Goal: Task Accomplishment & Management: Manage account settings

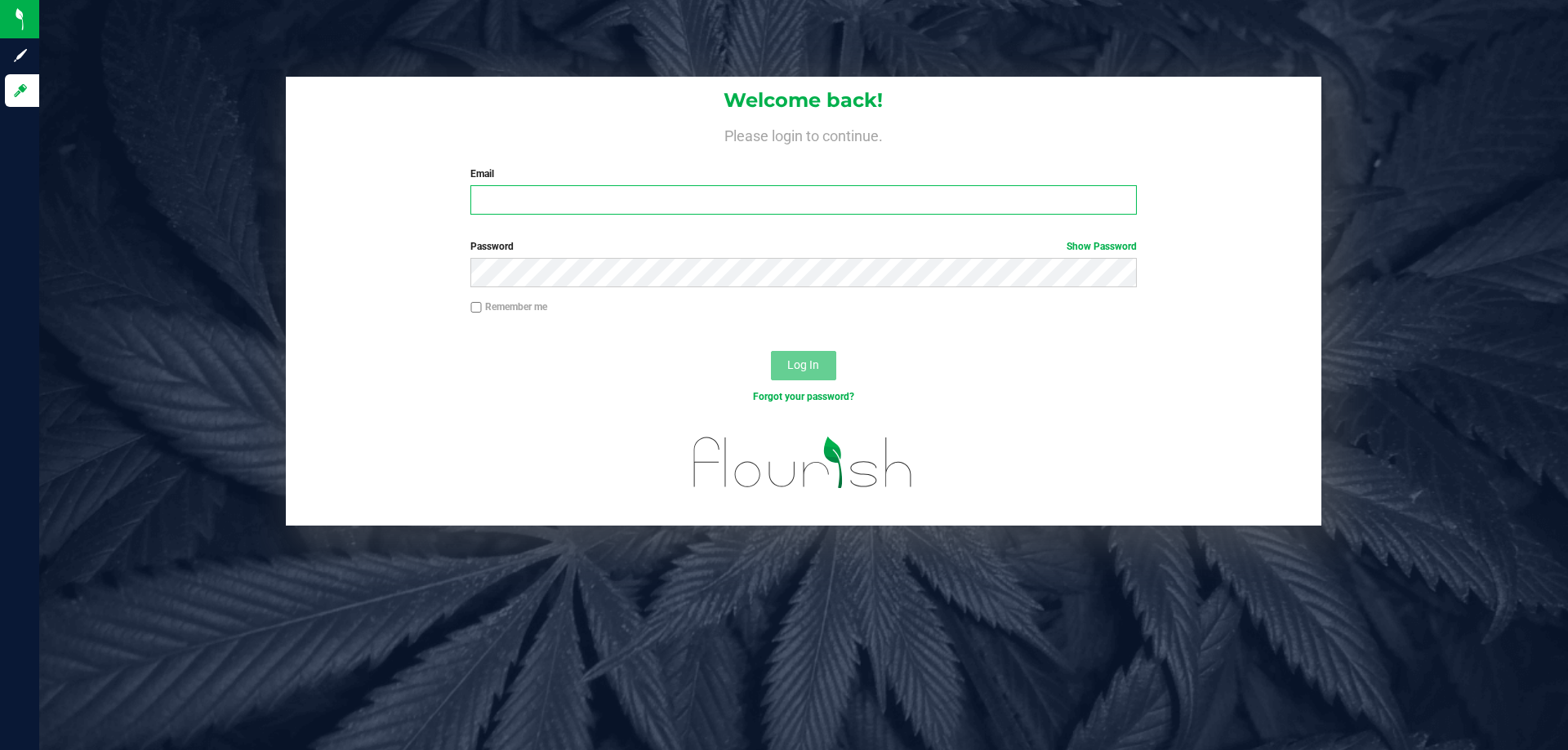
drag, startPoint x: 587, startPoint y: 209, endPoint x: 583, endPoint y: 195, distance: 14.6
click at [583, 201] on input "Email" at bounding box center [804, 200] width 666 height 29
click at [781, 190] on input "[EMAIL_ADDRESS]" at bounding box center [804, 200] width 666 height 29
type input "[EMAIL_ADDRESS][DOMAIN_NAME]"
click at [771, 351] on button "Log In" at bounding box center [804, 366] width 66 height 29
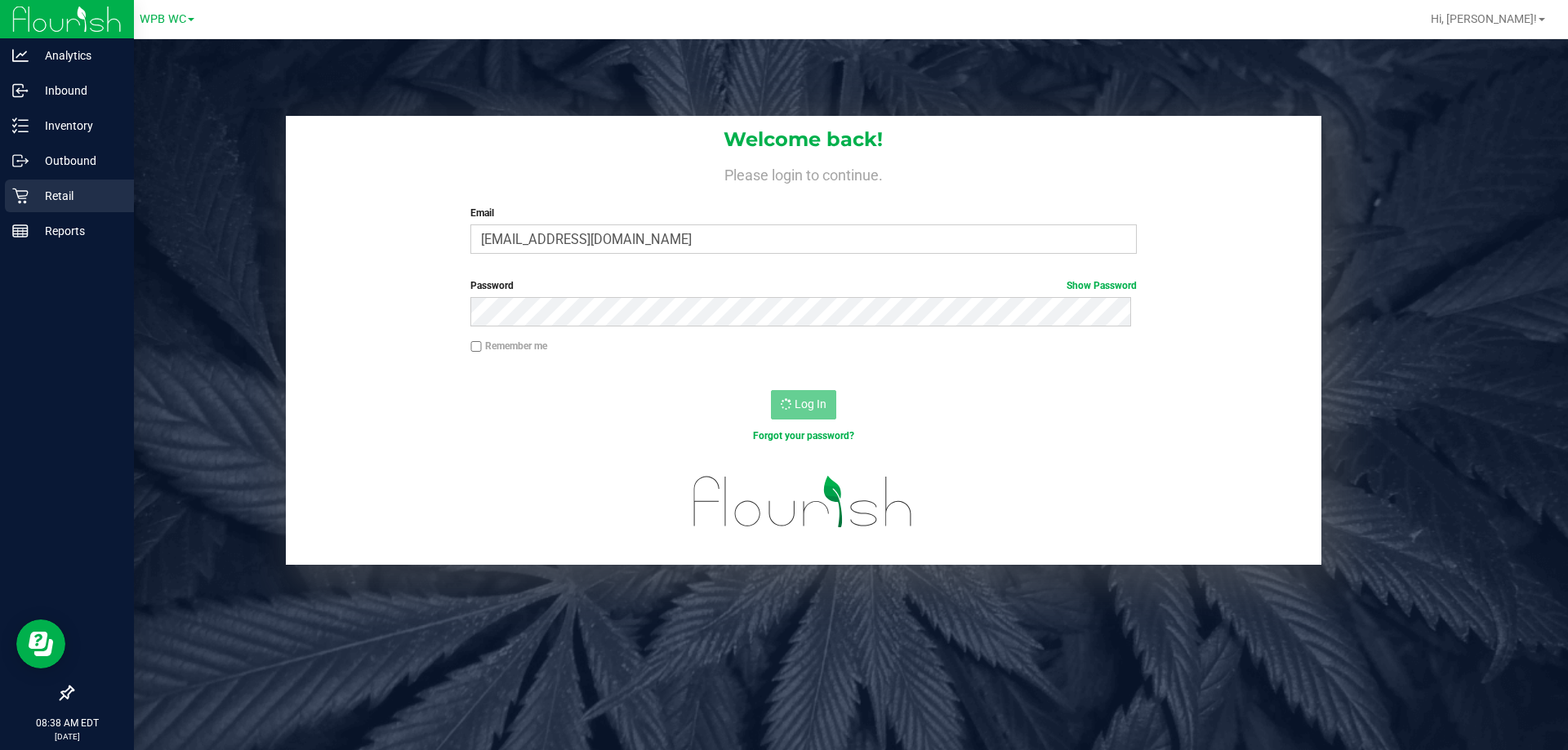
click at [8, 187] on div "Retail" at bounding box center [69, 195] width 129 height 33
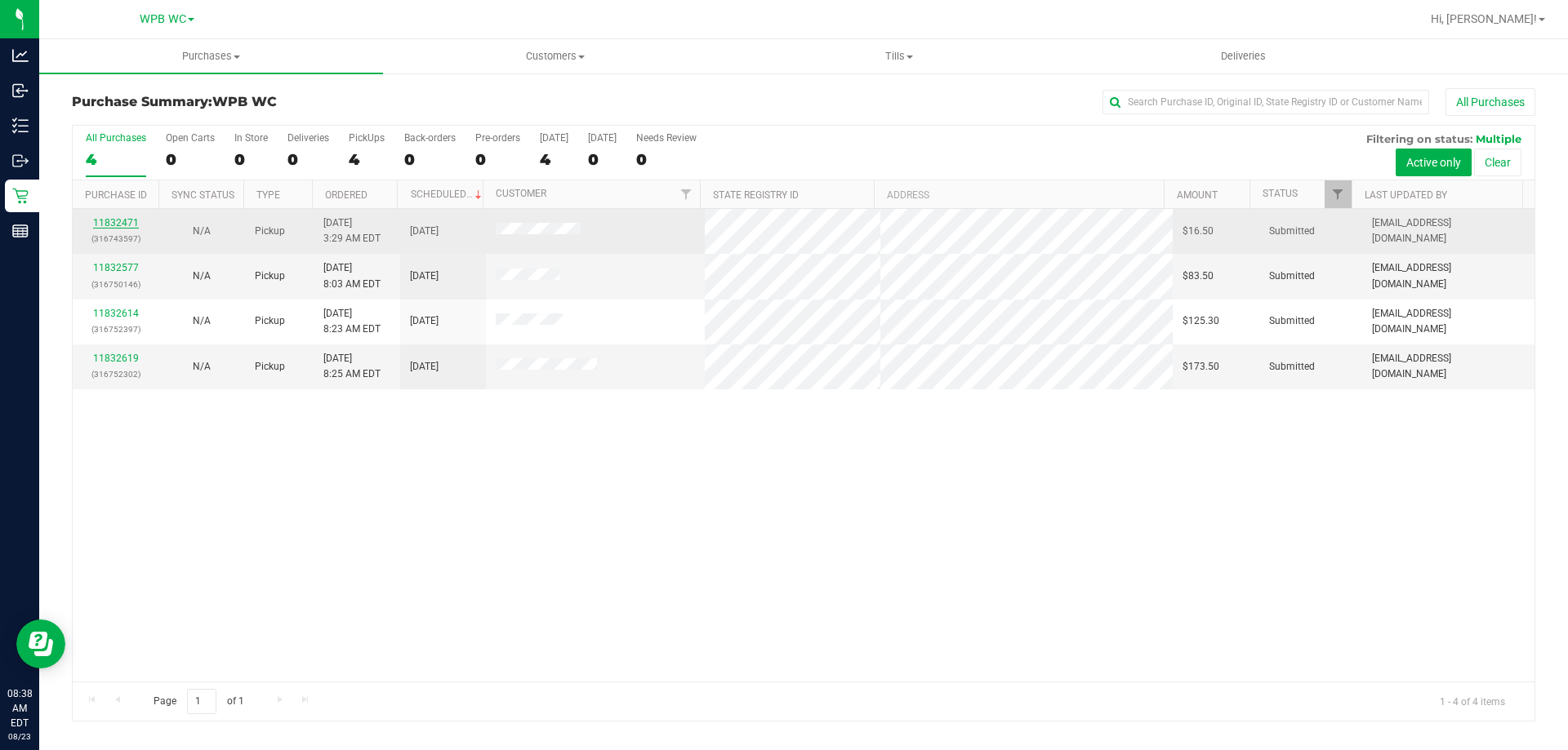
click at [110, 225] on link "11832471" at bounding box center [116, 223] width 46 height 12
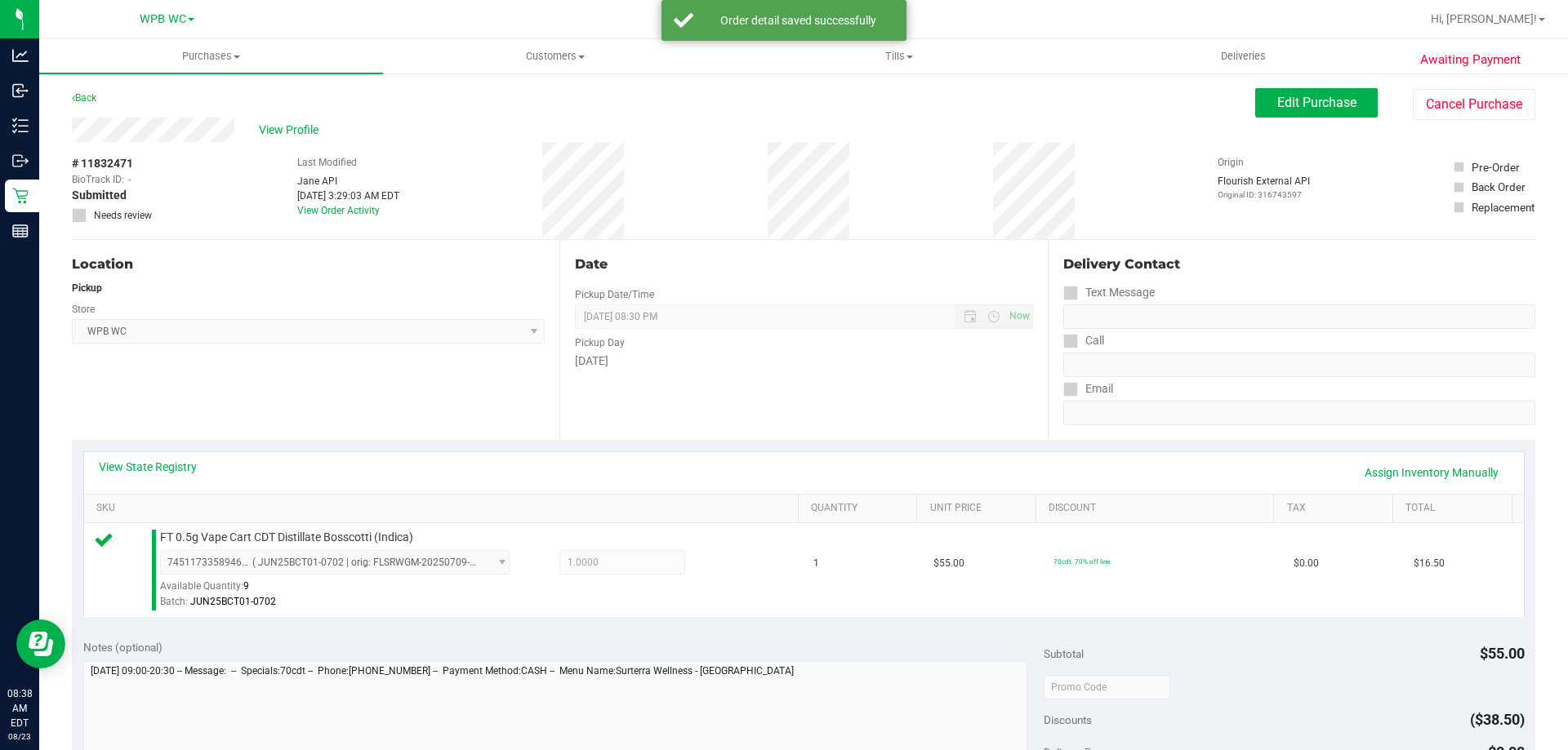
scroll to position [572, 0]
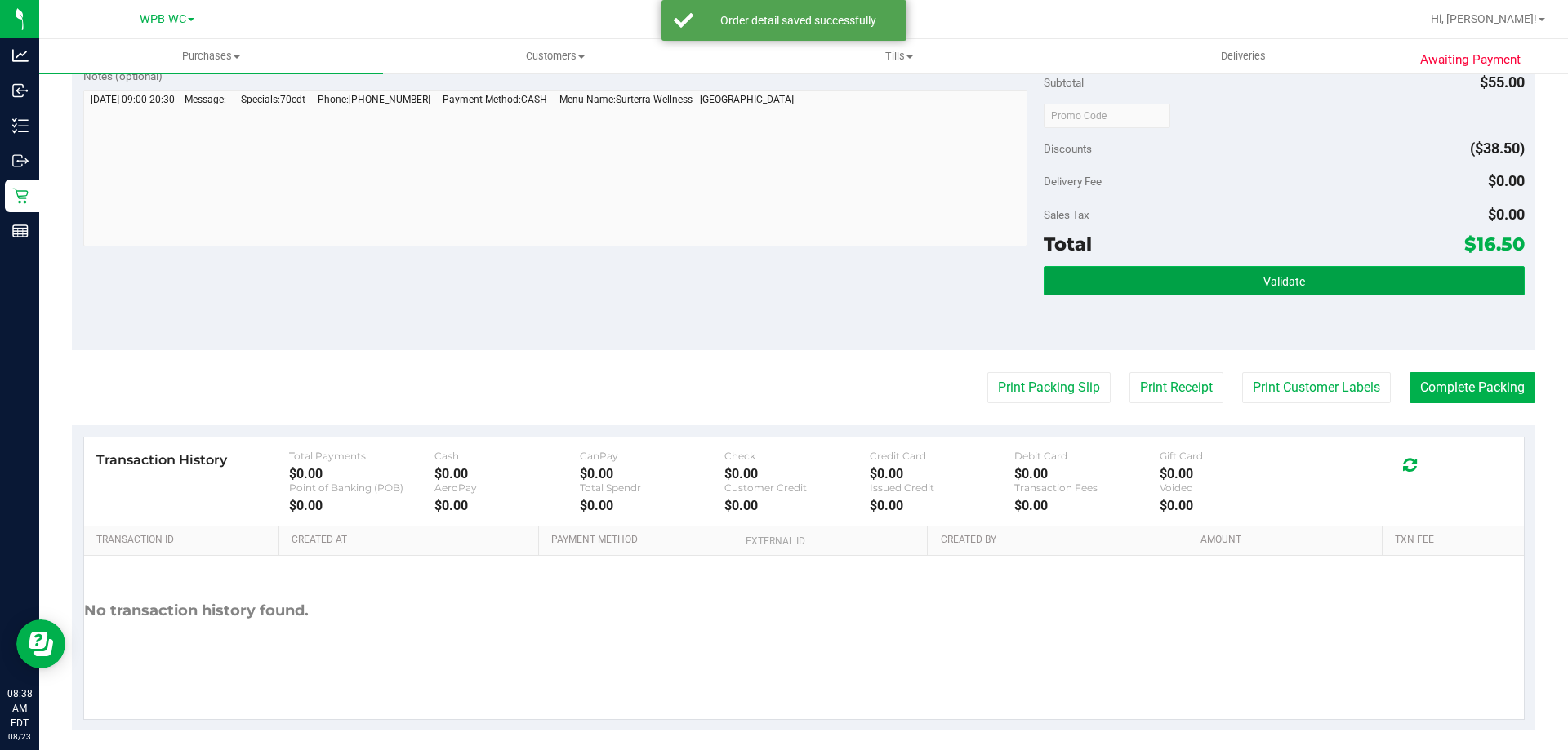
click at [1160, 286] on button "Validate" at bounding box center [1284, 280] width 480 height 29
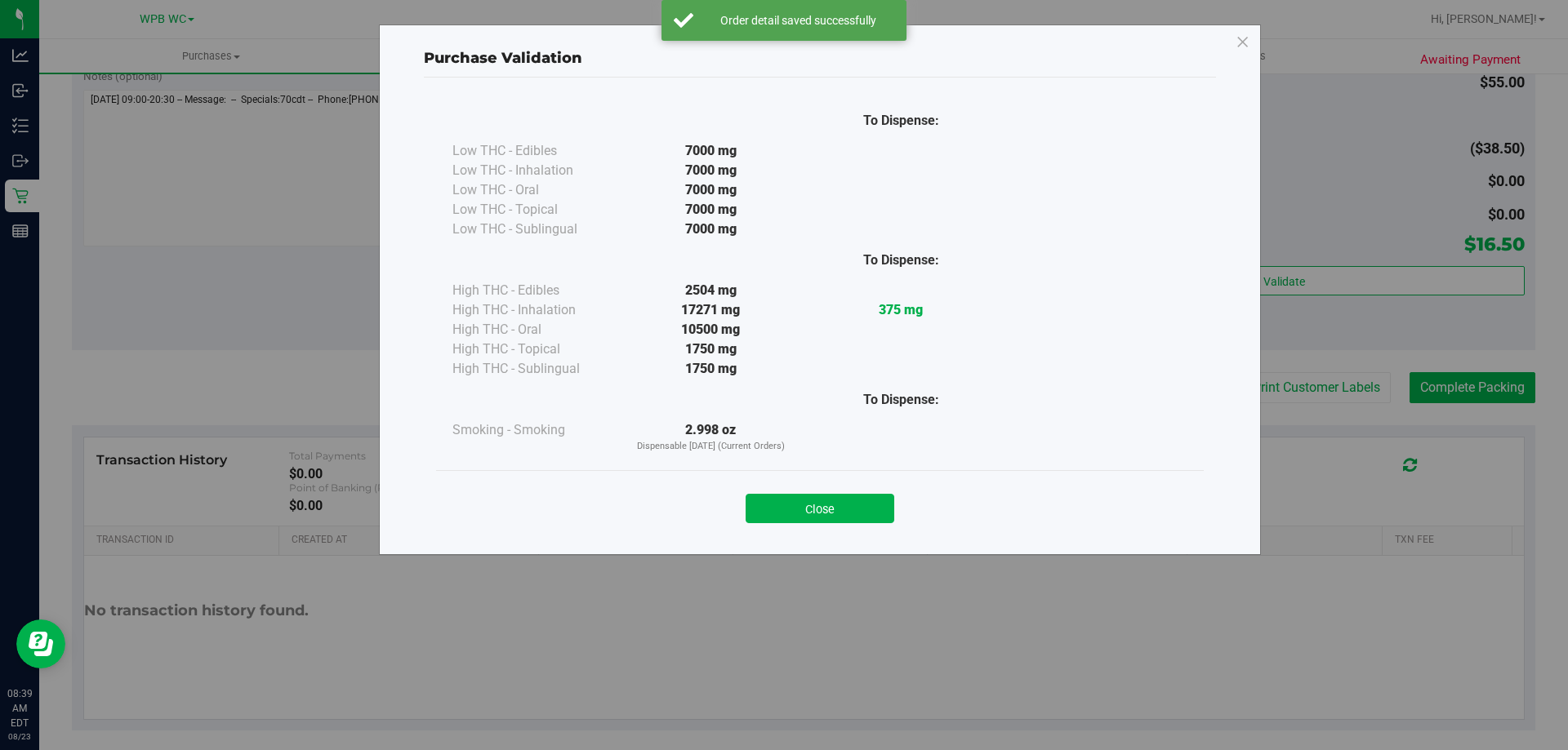
drag, startPoint x: 812, startPoint y: 515, endPoint x: 978, endPoint y: 401, distance: 201.4
click at [812, 513] on button "Close" at bounding box center [820, 509] width 148 height 29
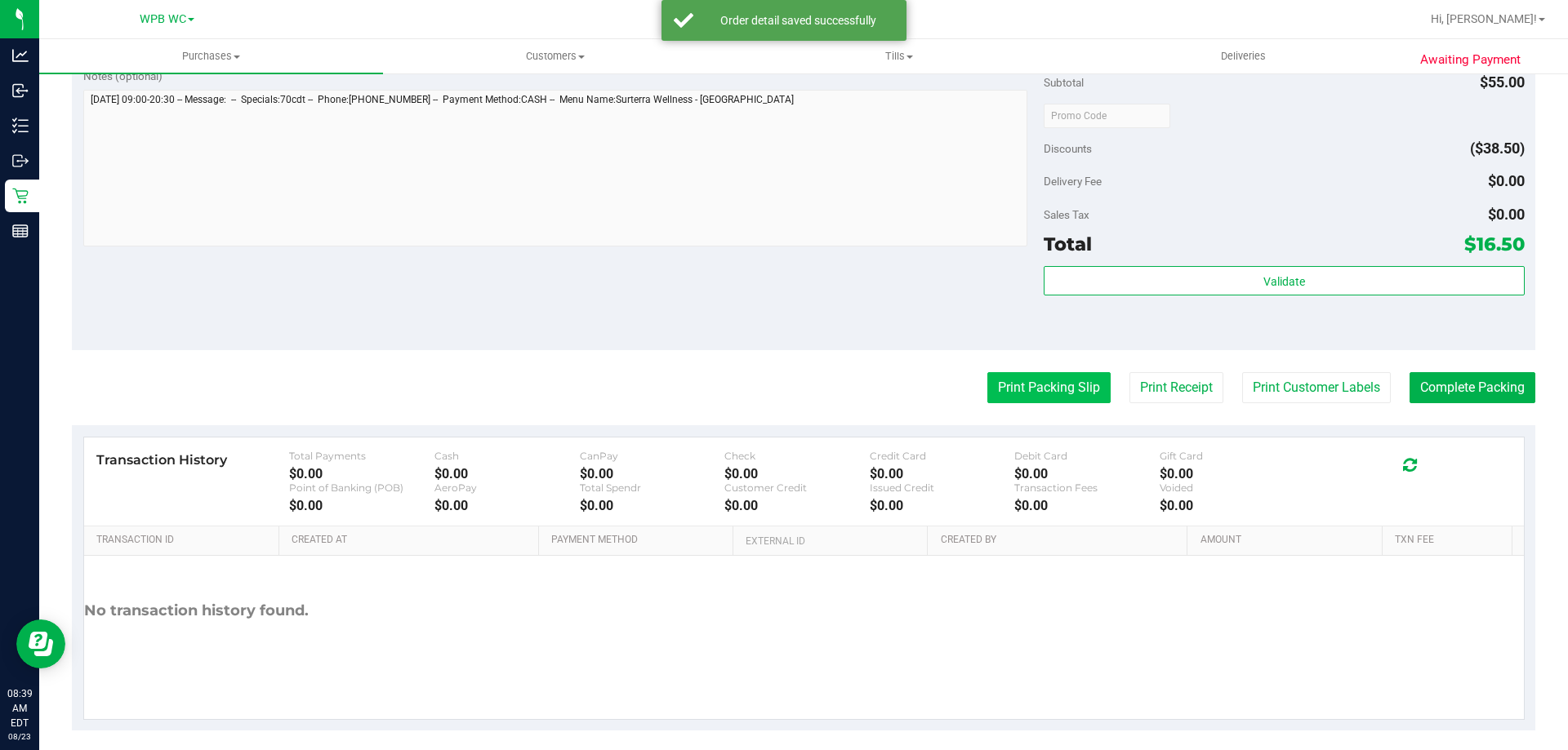
click at [1003, 382] on button "Print Packing Slip" at bounding box center [1049, 387] width 123 height 31
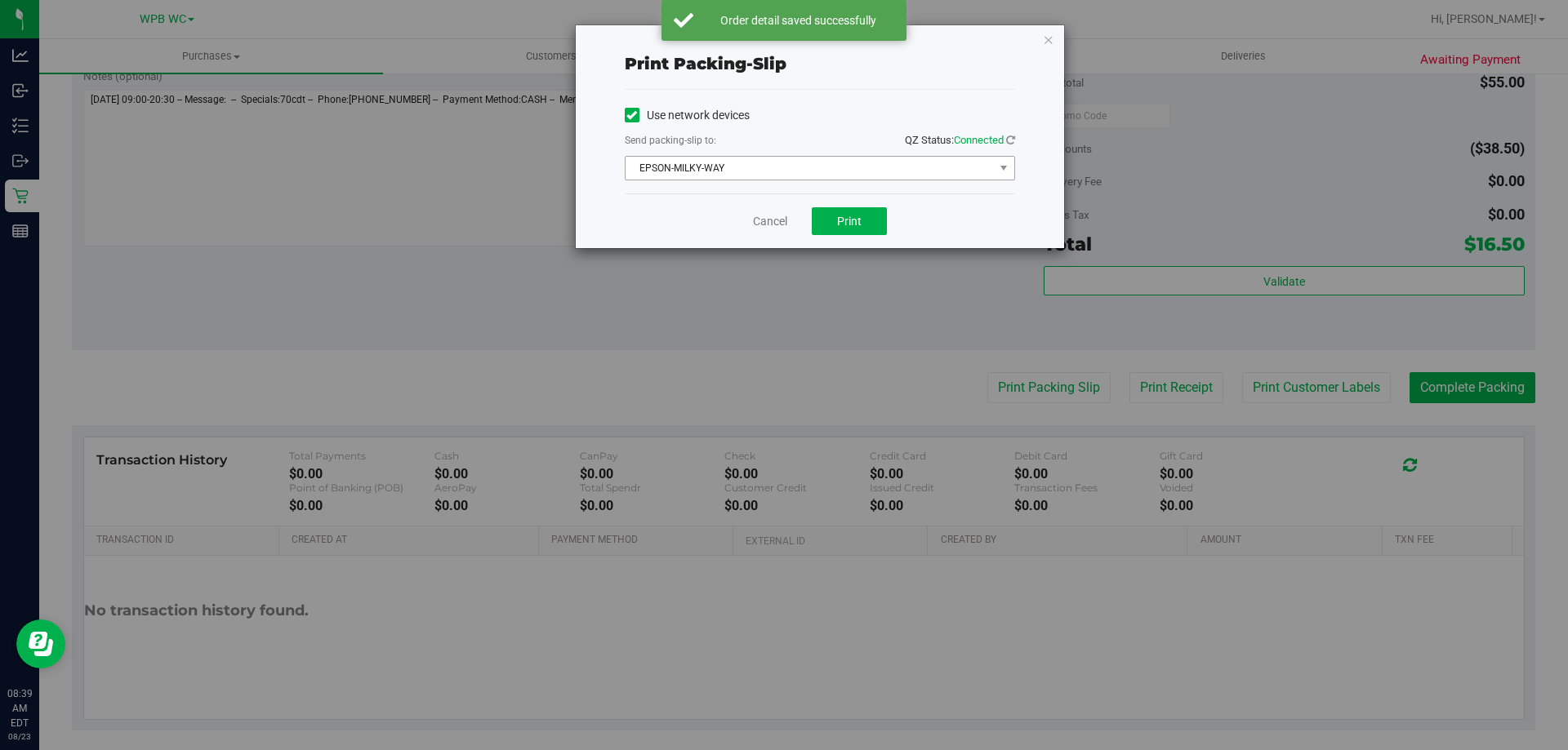
click at [762, 178] on span "EPSON-MILKY-WAY" at bounding box center [810, 169] width 368 height 23
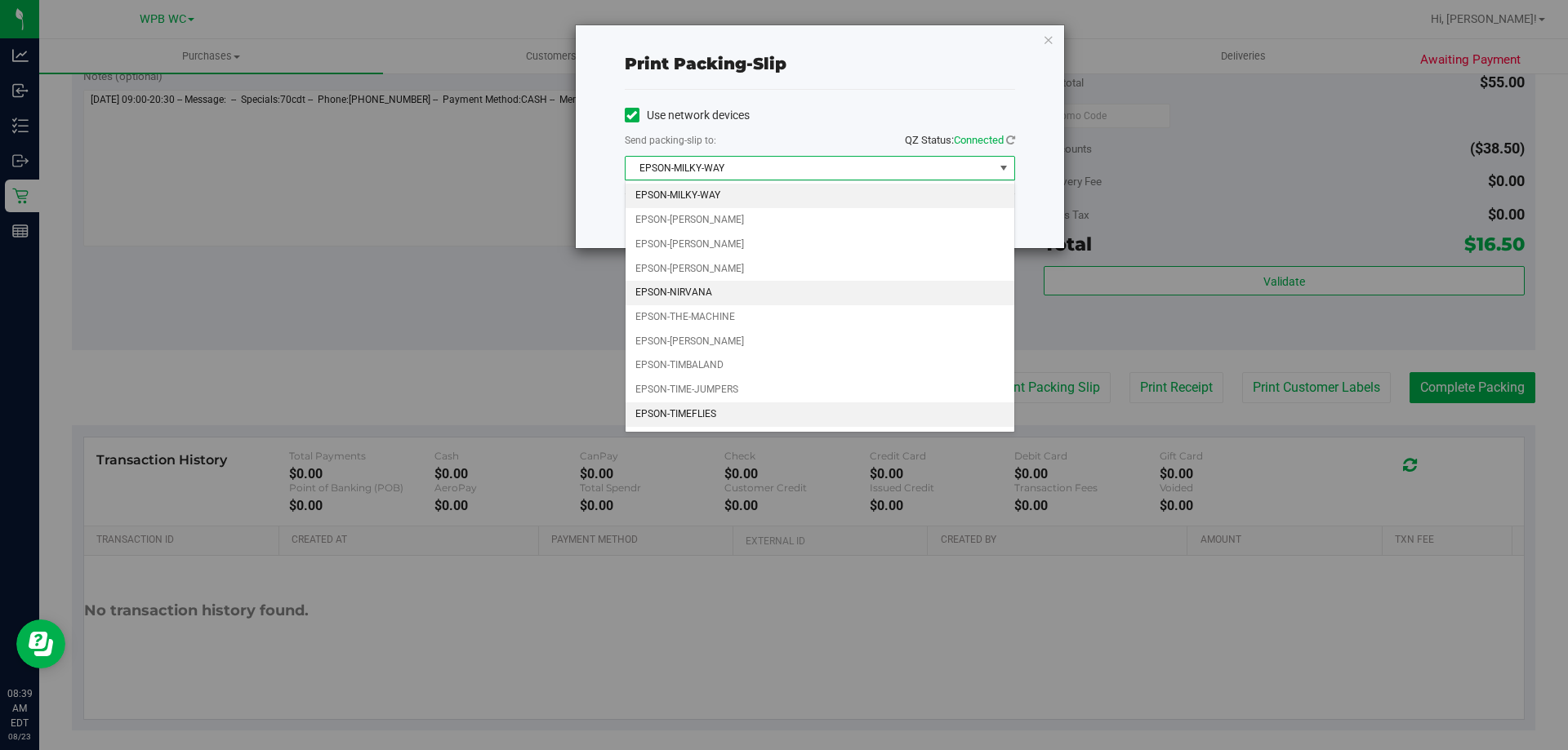
click at [709, 287] on li "EPSON-NIRVANA" at bounding box center [820, 293] width 389 height 25
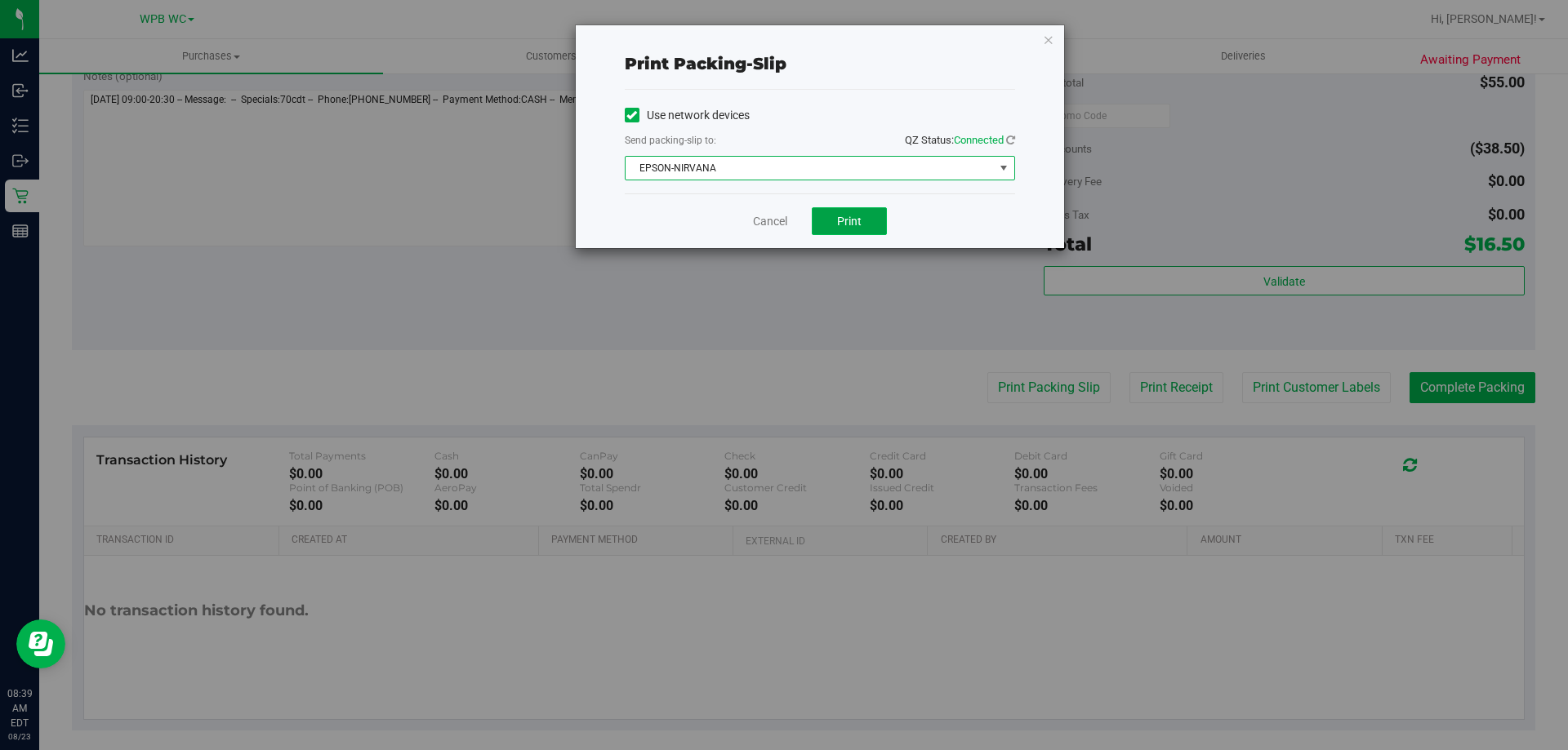
click at [848, 218] on span "Print" at bounding box center [850, 221] width 25 height 13
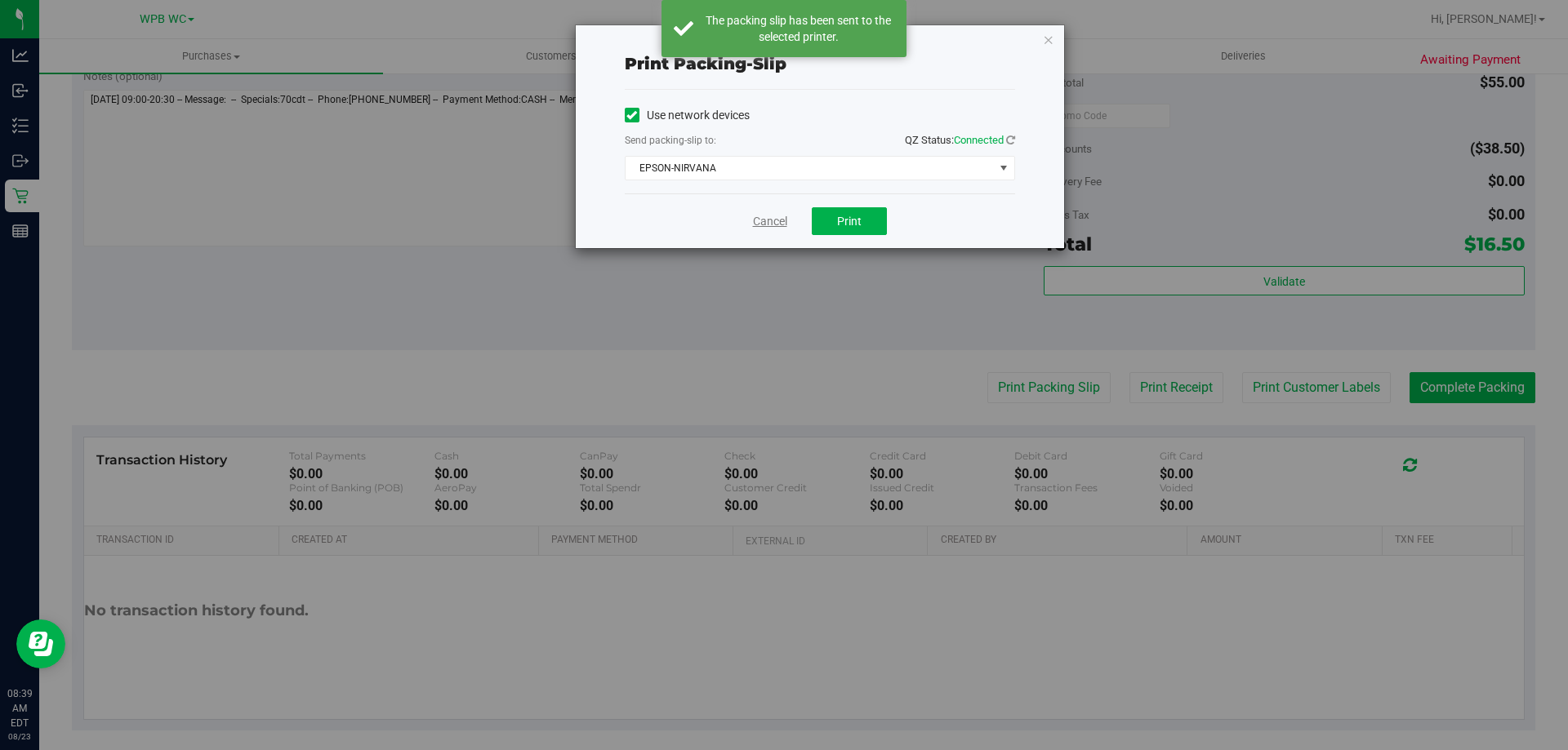
click at [760, 218] on link "Cancel" at bounding box center [770, 221] width 35 height 17
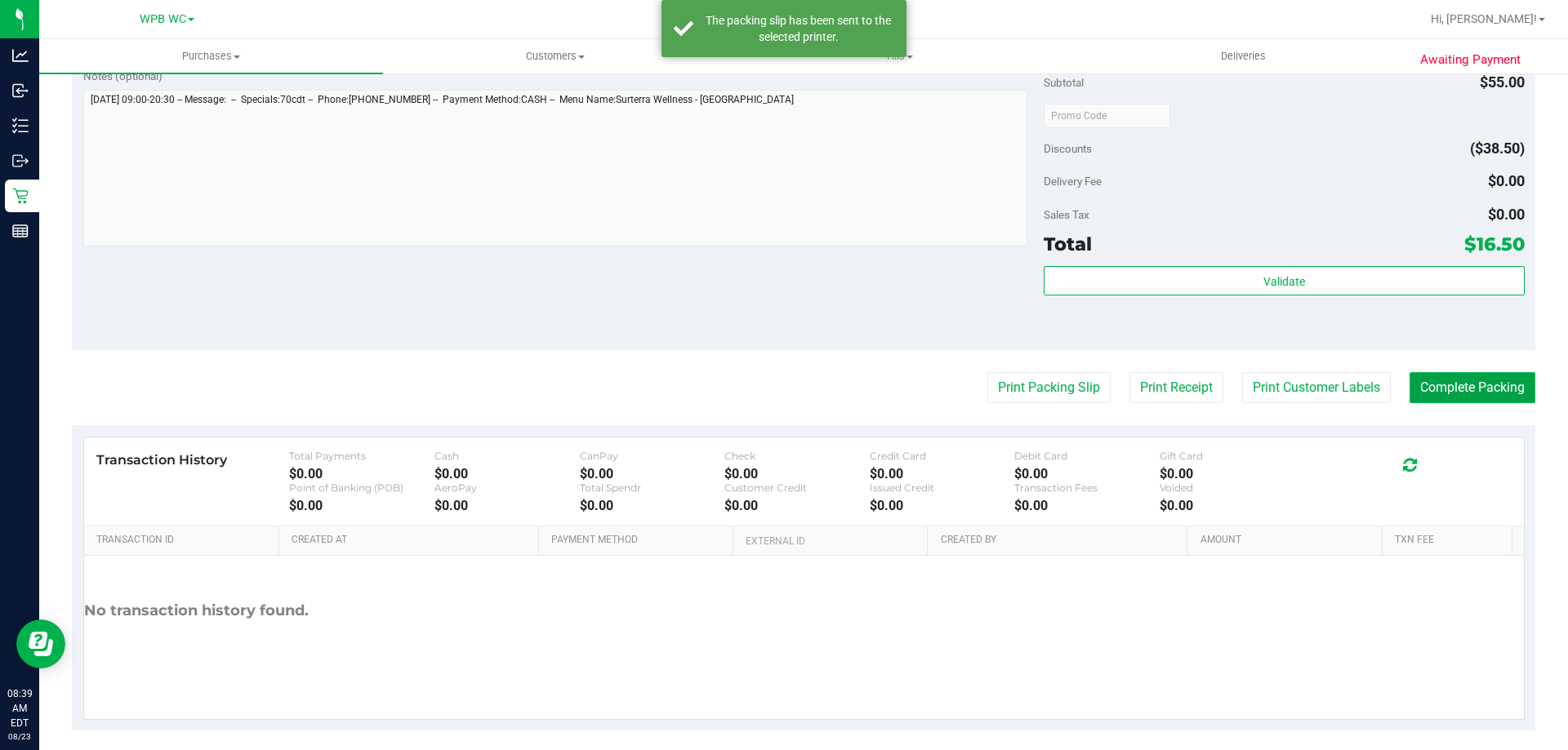
click at [1444, 389] on button "Complete Packing" at bounding box center [1473, 387] width 126 height 31
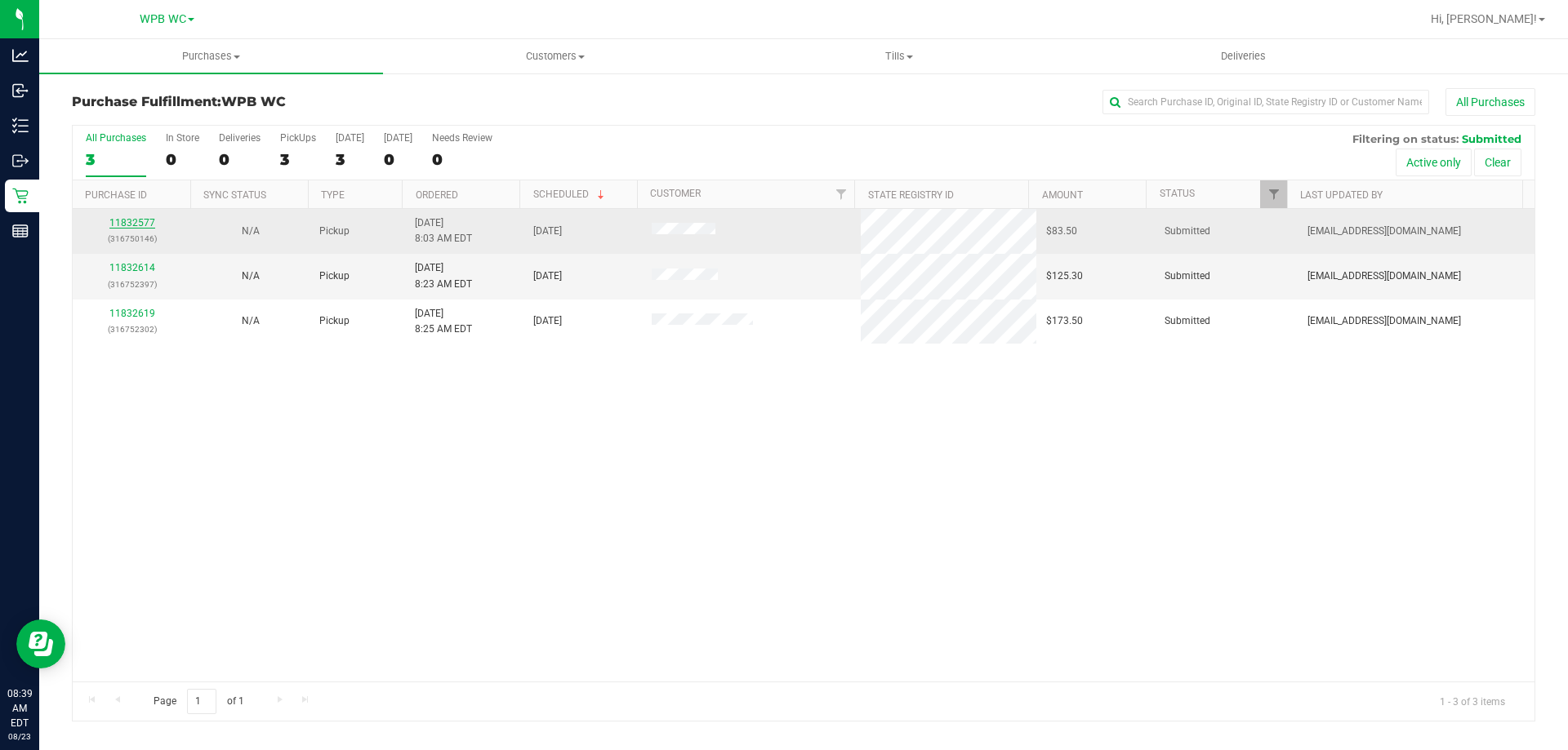
click at [147, 224] on link "11832577" at bounding box center [132, 223] width 46 height 12
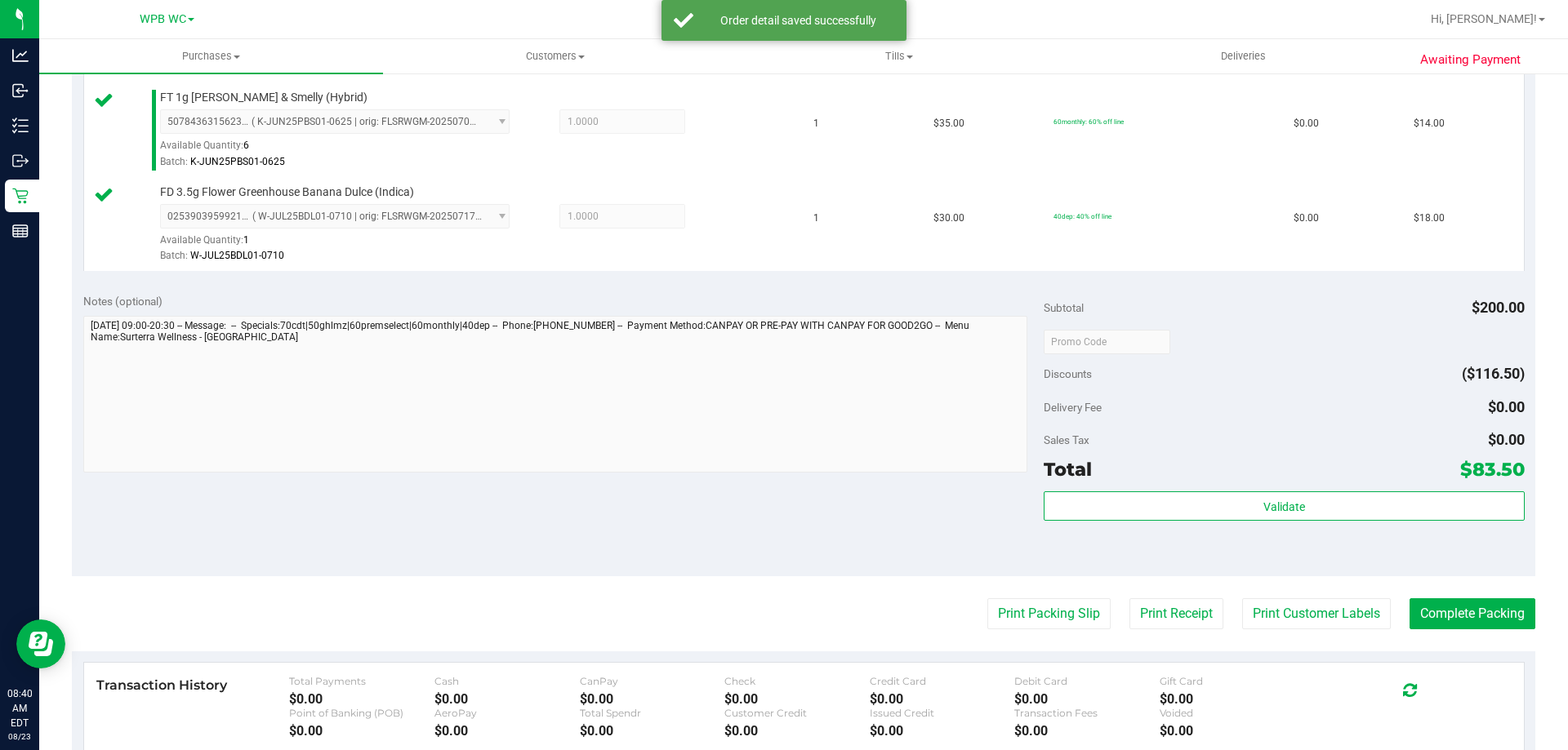
scroll to position [735, 0]
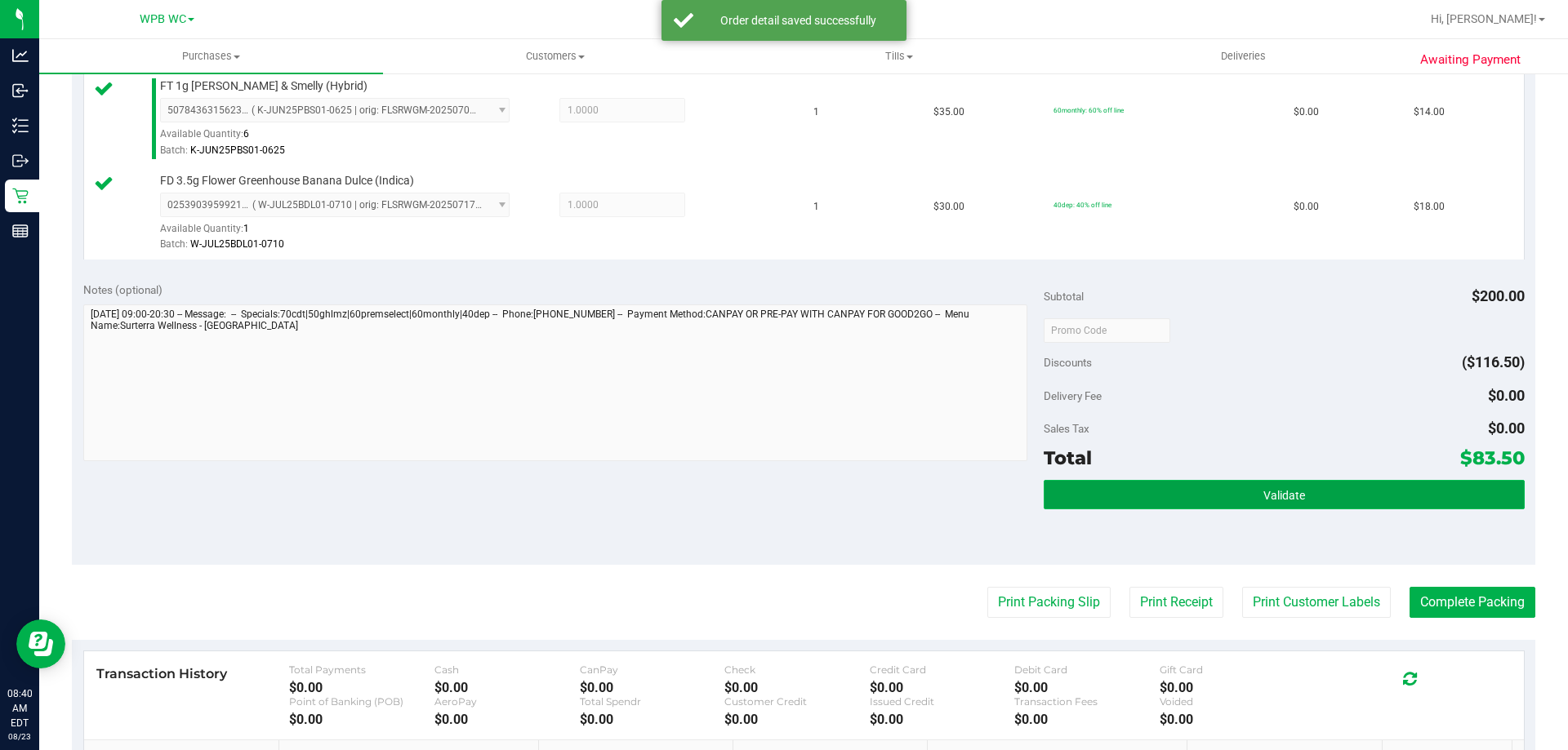
click at [1277, 494] on span "Validate" at bounding box center [1284, 495] width 42 height 13
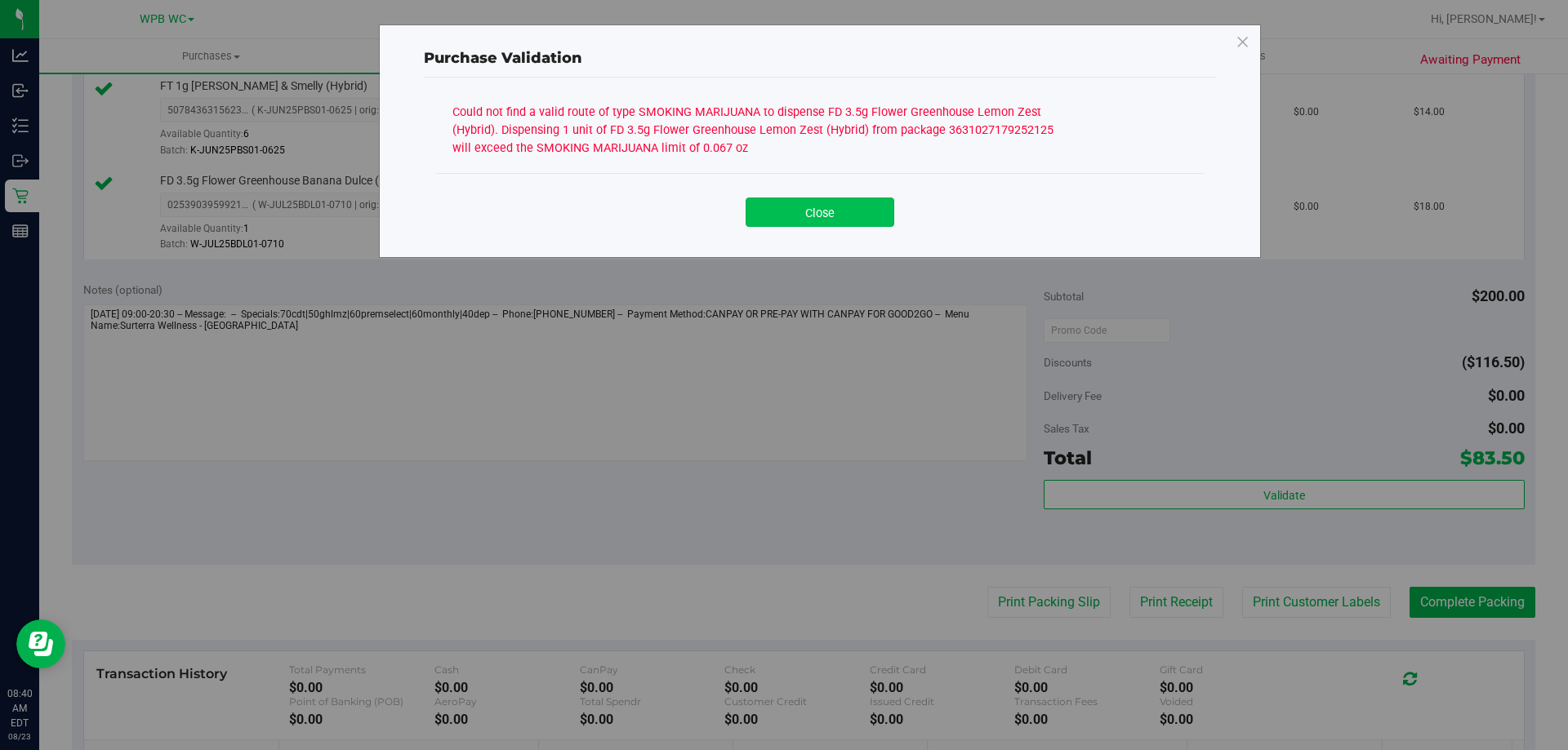
click at [863, 217] on button "Close" at bounding box center [820, 212] width 148 height 29
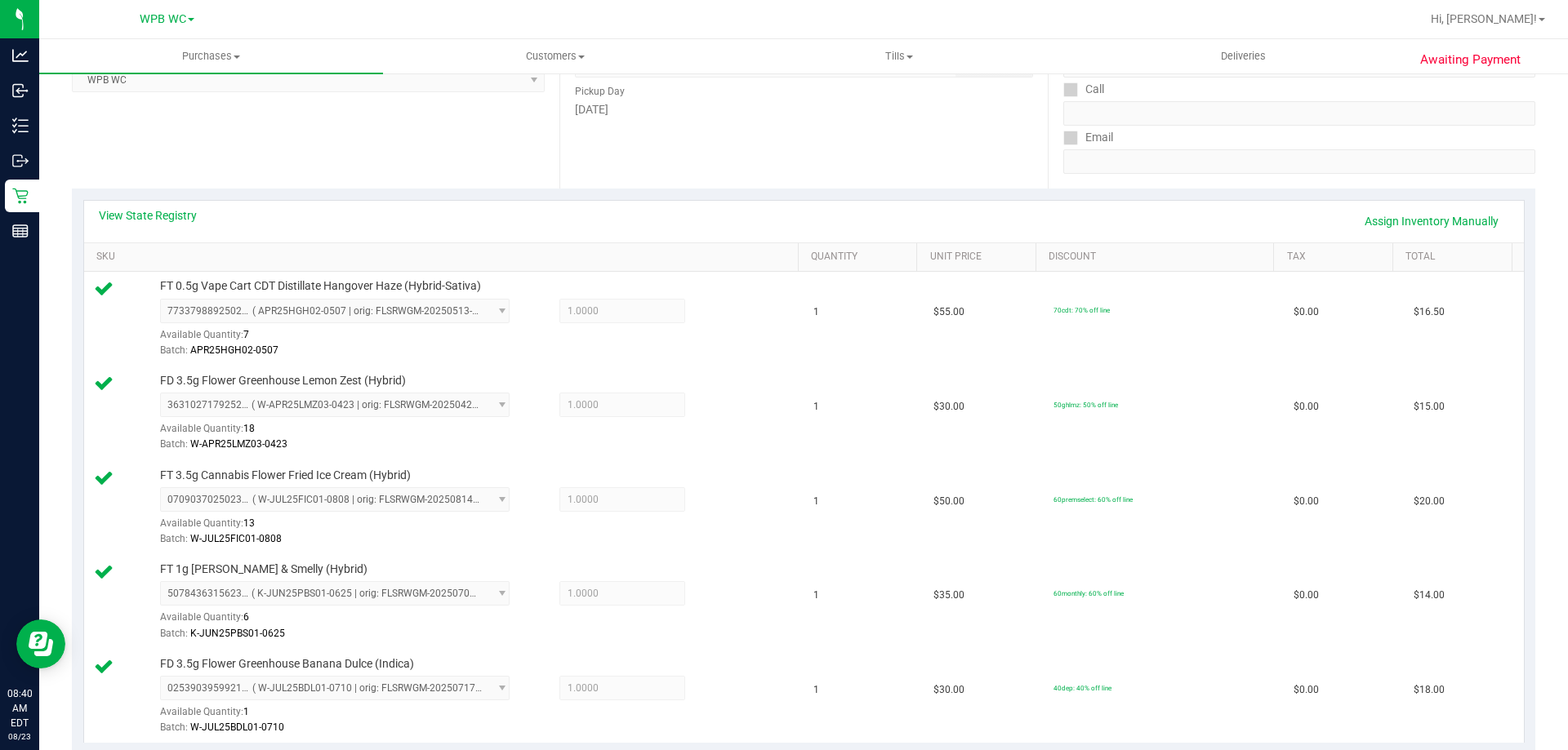
scroll to position [245, 0]
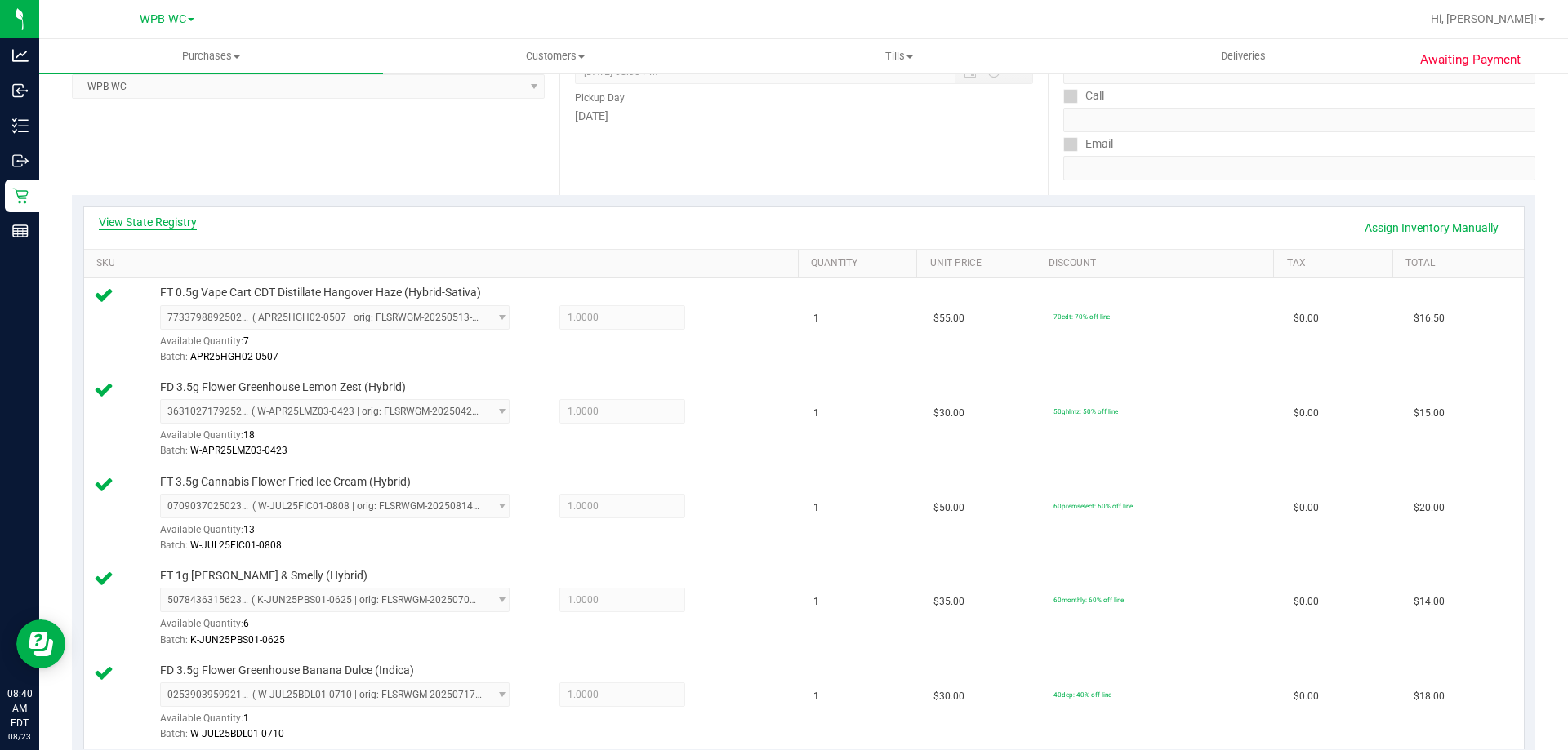
click at [188, 219] on link "View State Registry" at bounding box center [147, 222] width 98 height 16
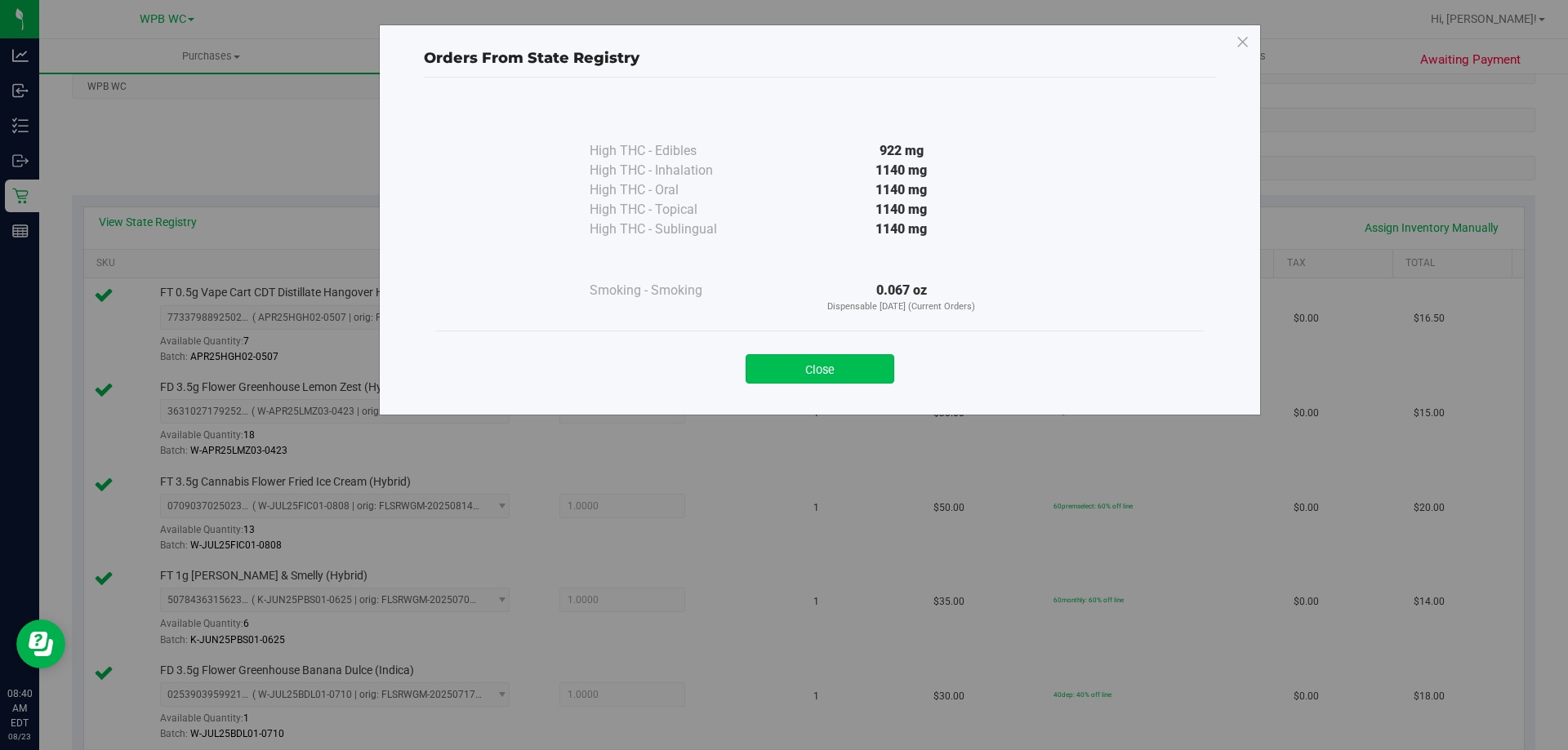
click at [867, 362] on button "Close" at bounding box center [820, 368] width 148 height 29
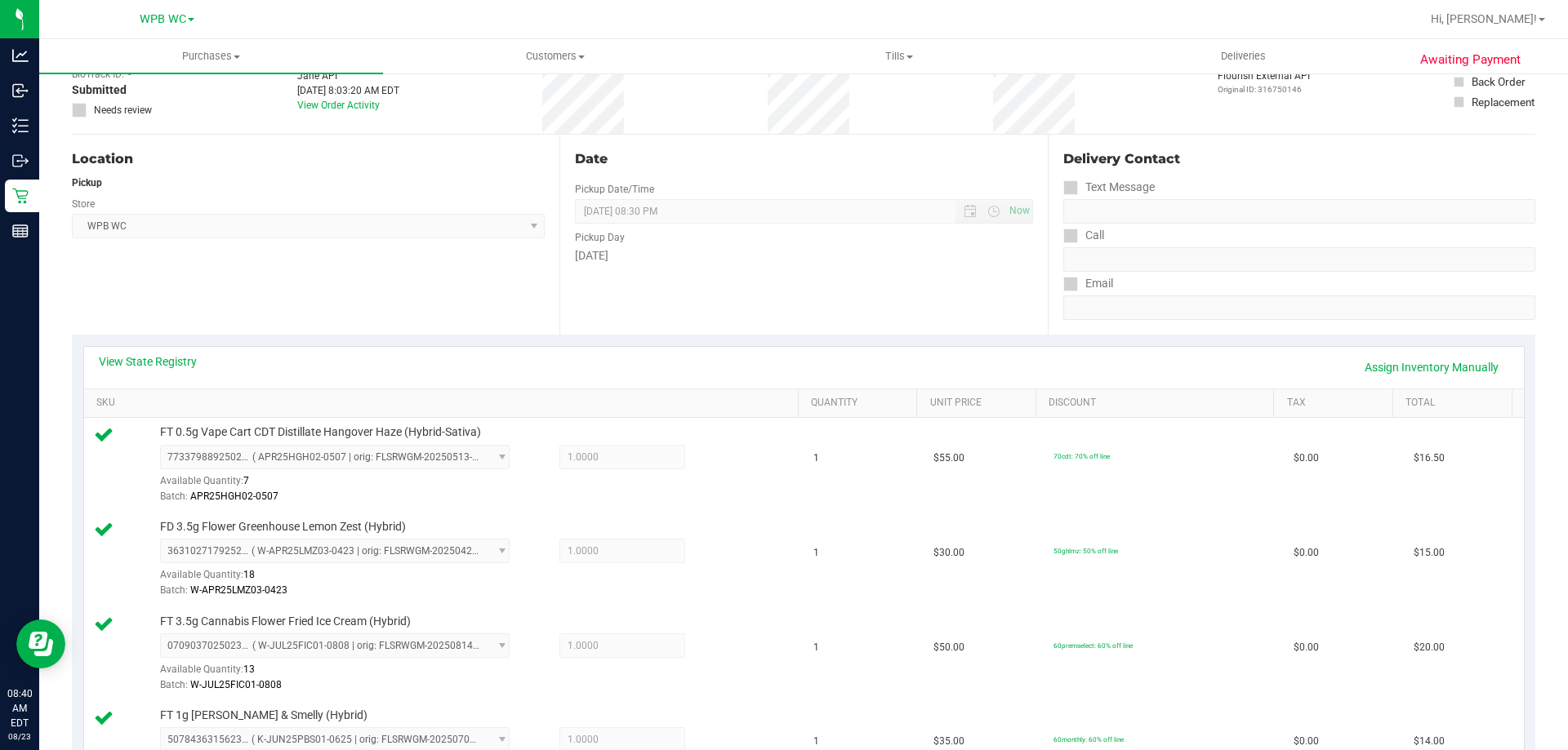
scroll to position [0, 0]
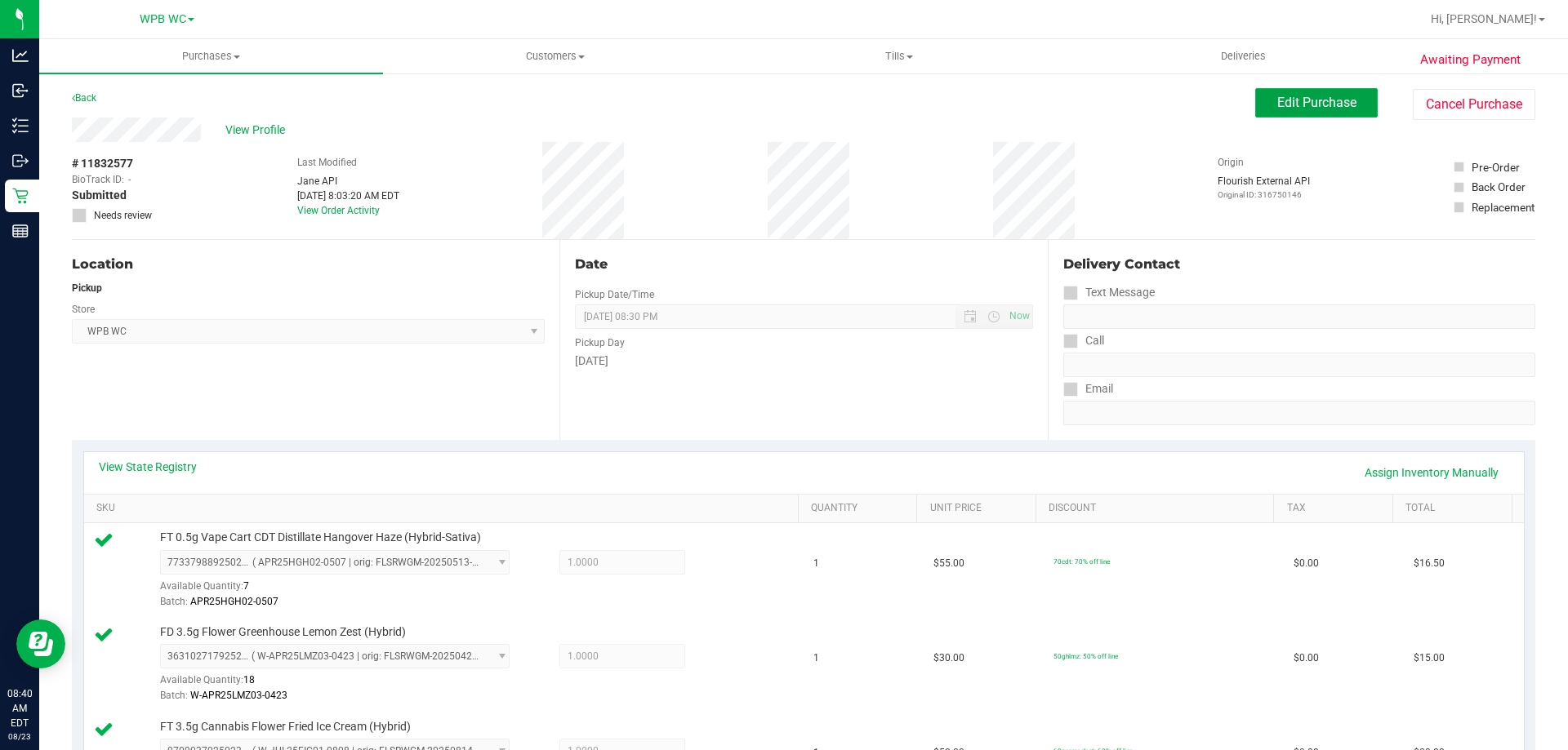
click at [1302, 112] on button "Edit Purchase" at bounding box center [1317, 102] width 123 height 29
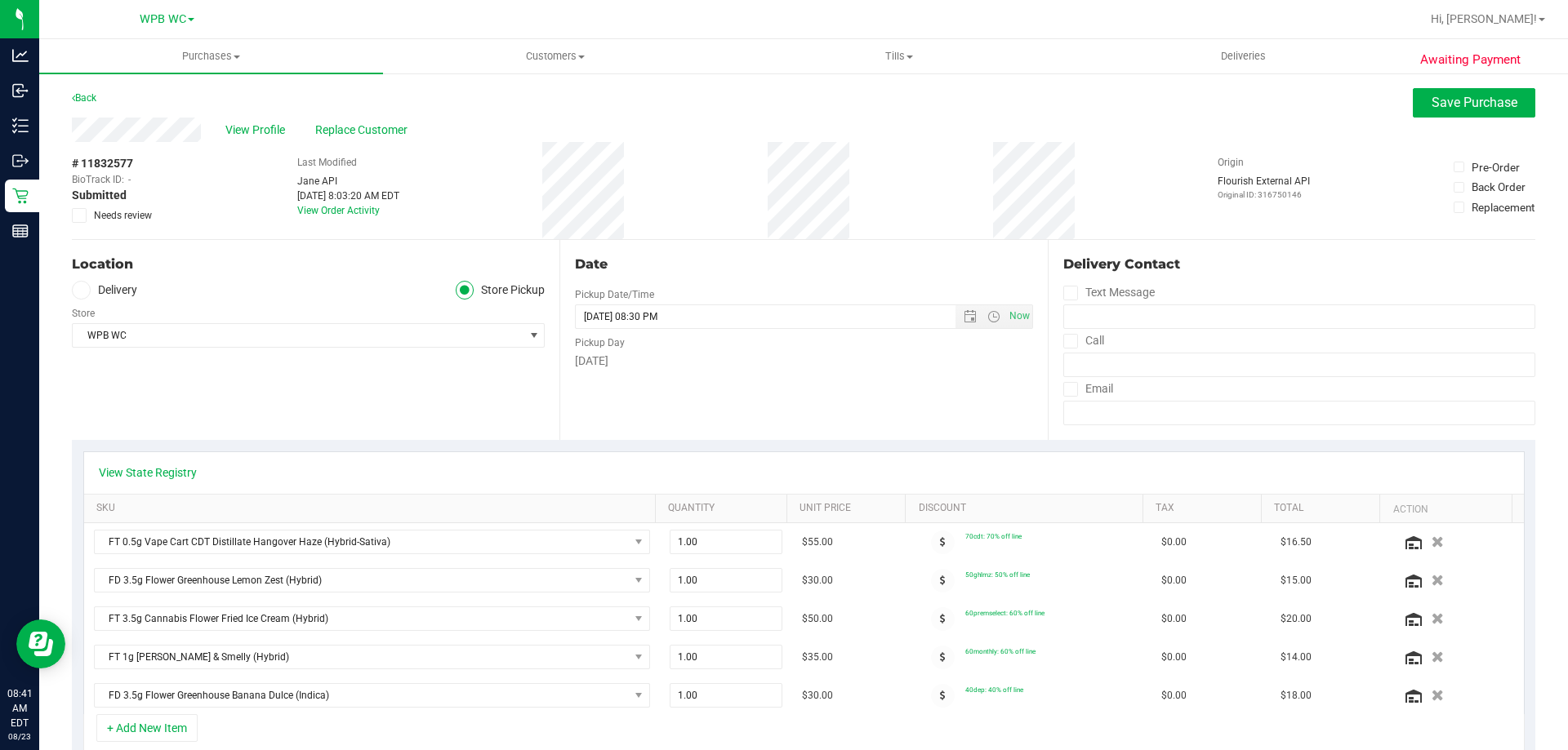
drag, startPoint x: 70, startPoint y: 219, endPoint x: 55, endPoint y: 225, distance: 16.2
click at [82, 216] on icon at bounding box center [80, 216] width 11 height 0
click at [0, 0] on input "Needs review" at bounding box center [0, 0] width 0 height 0
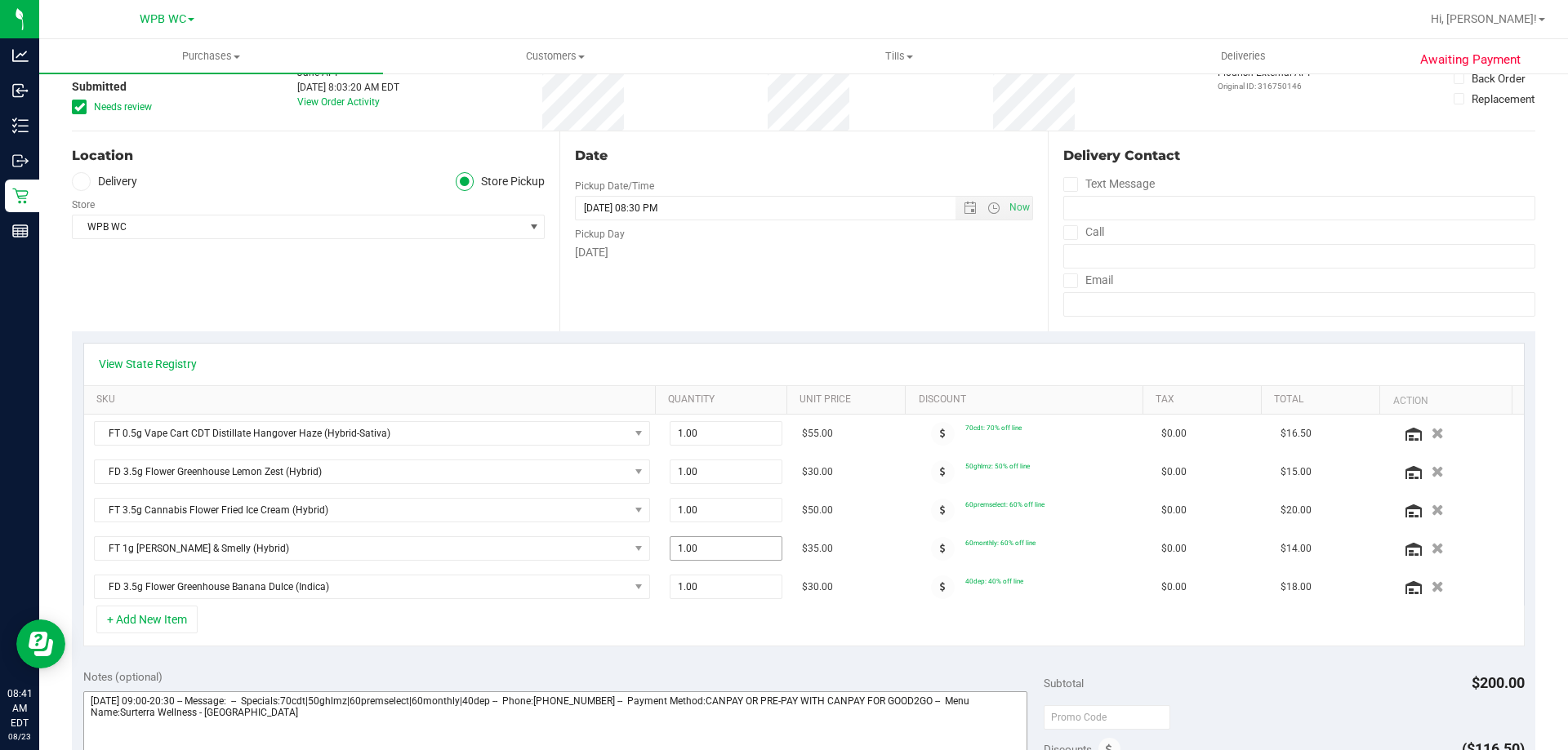
scroll to position [327, 0]
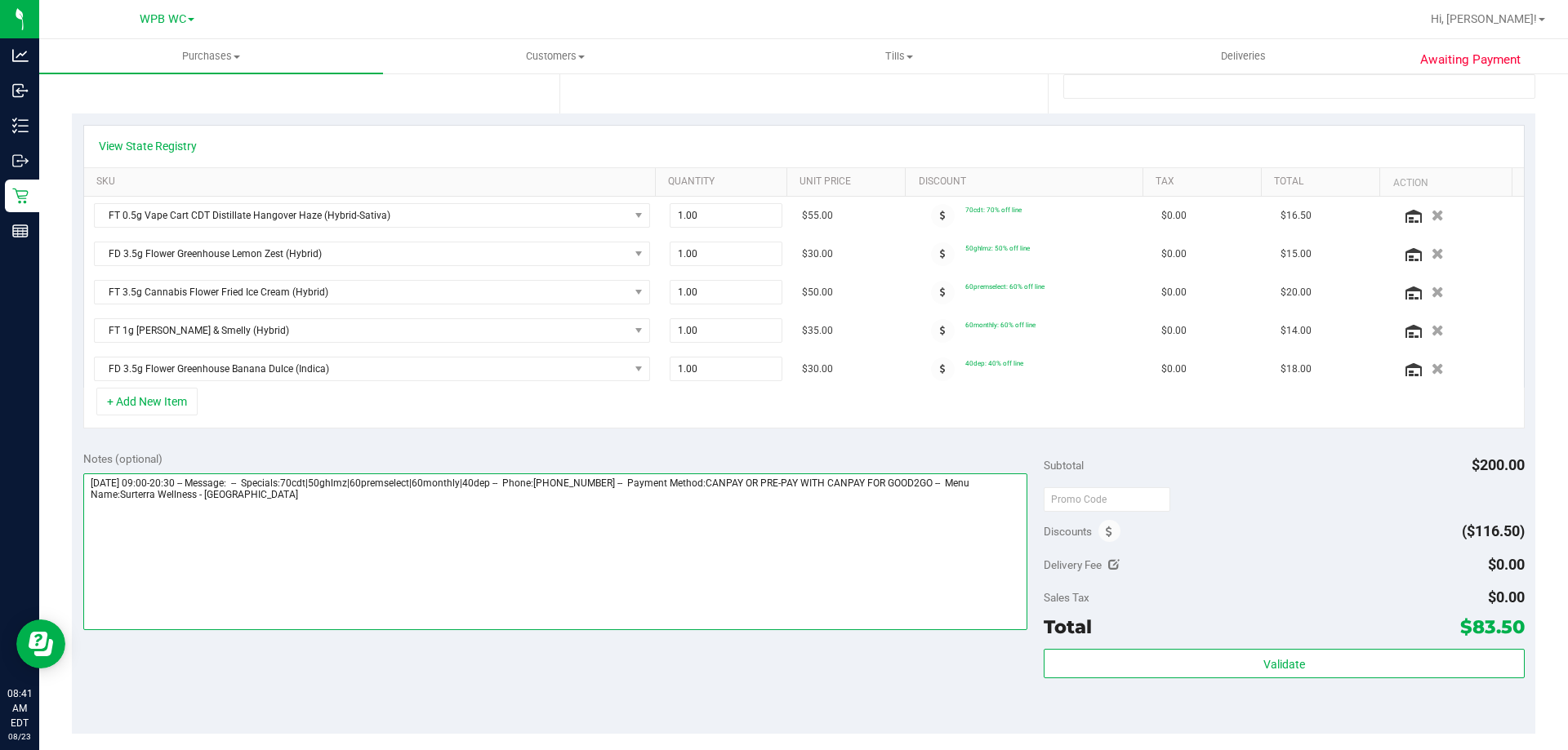
click at [497, 562] on textarea at bounding box center [556, 552] width 945 height 157
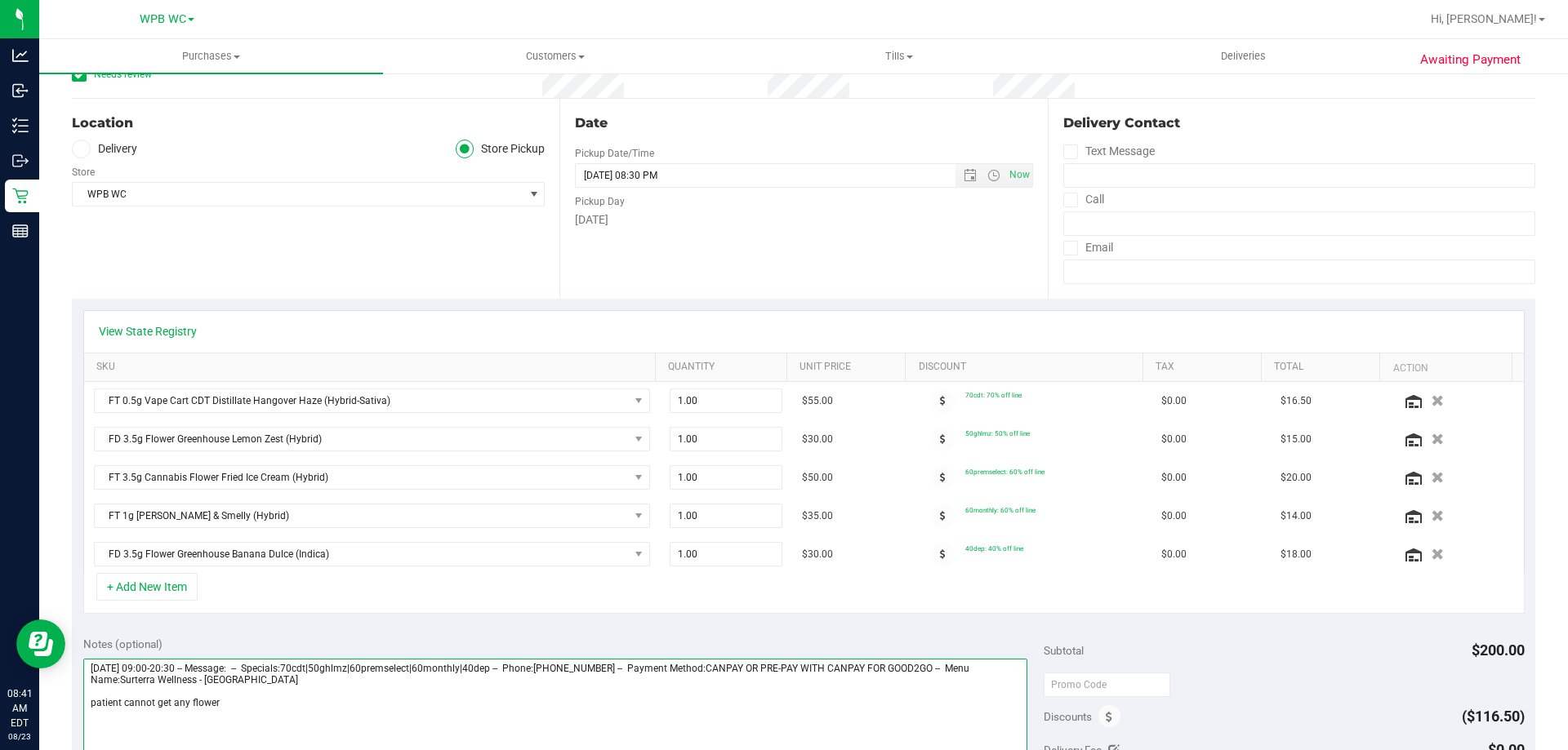
scroll to position [0, 0]
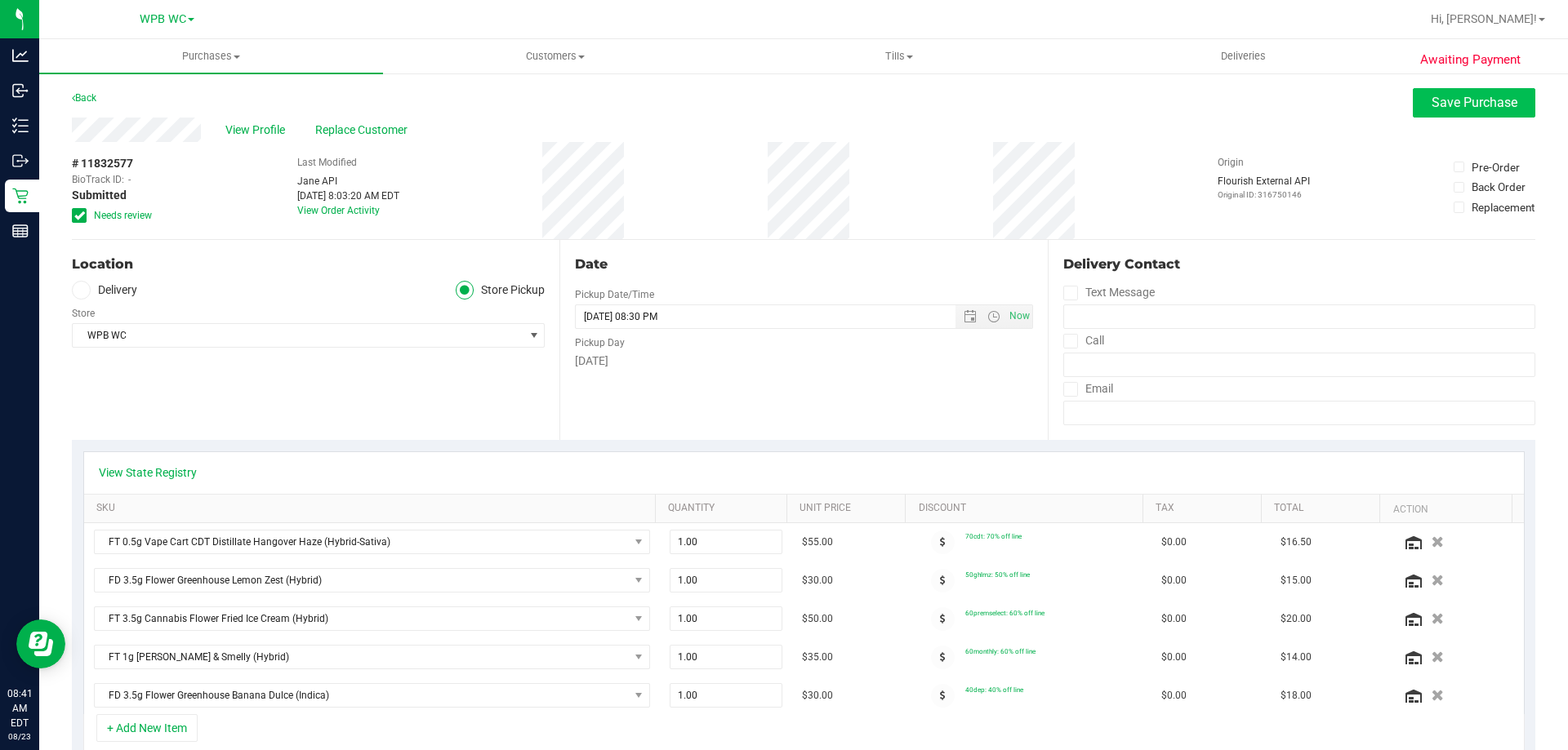
type textarea "Saturday 08/23/2025 09:00-20:30 -- Message: -- Specials:70cdt|50ghlmz|60premsel…"
click at [1440, 97] on span "Save Purchase" at bounding box center [1475, 102] width 86 height 15
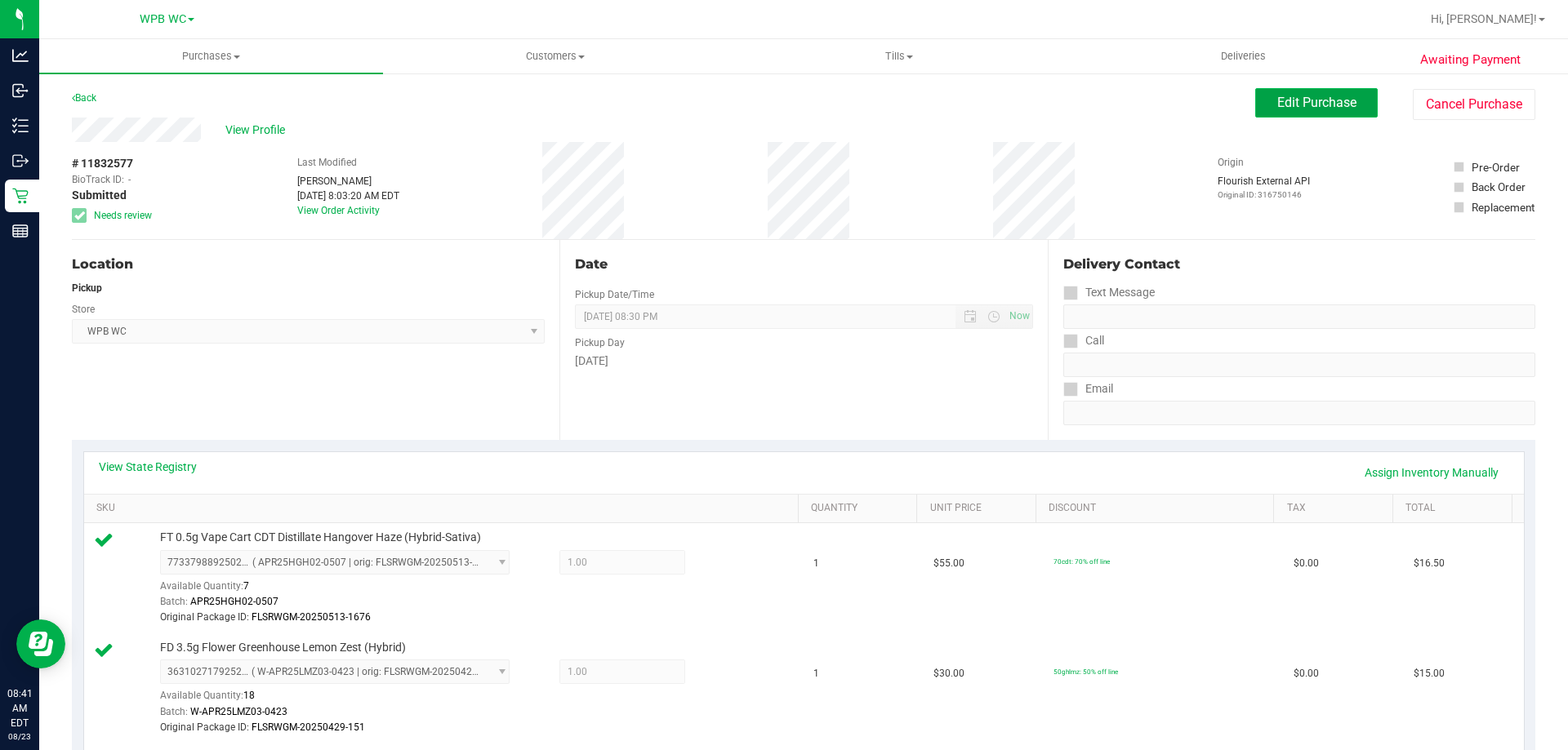
click at [1283, 114] on button "Edit Purchase" at bounding box center [1317, 102] width 123 height 29
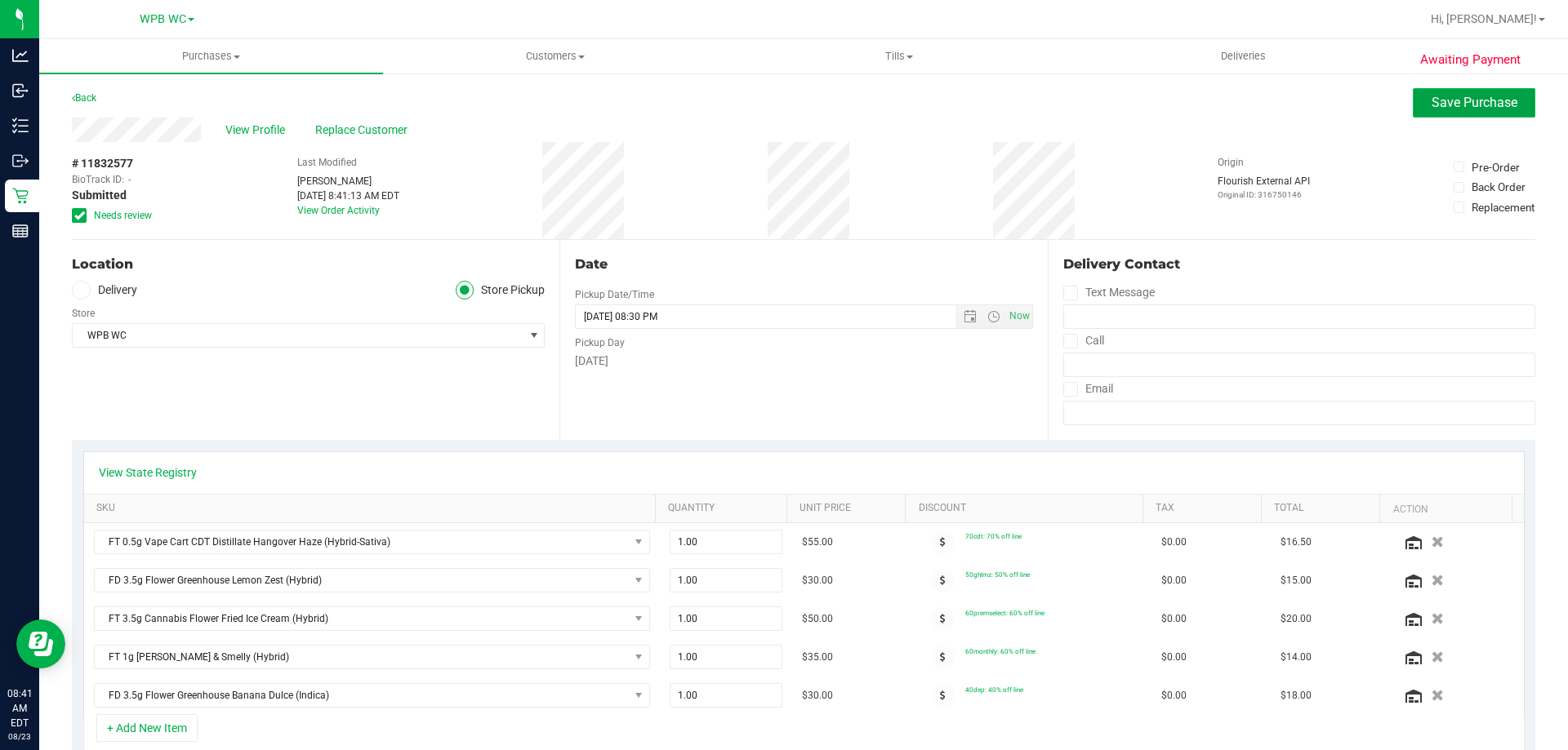
click at [1457, 104] on span "Save Purchase" at bounding box center [1475, 102] width 86 height 15
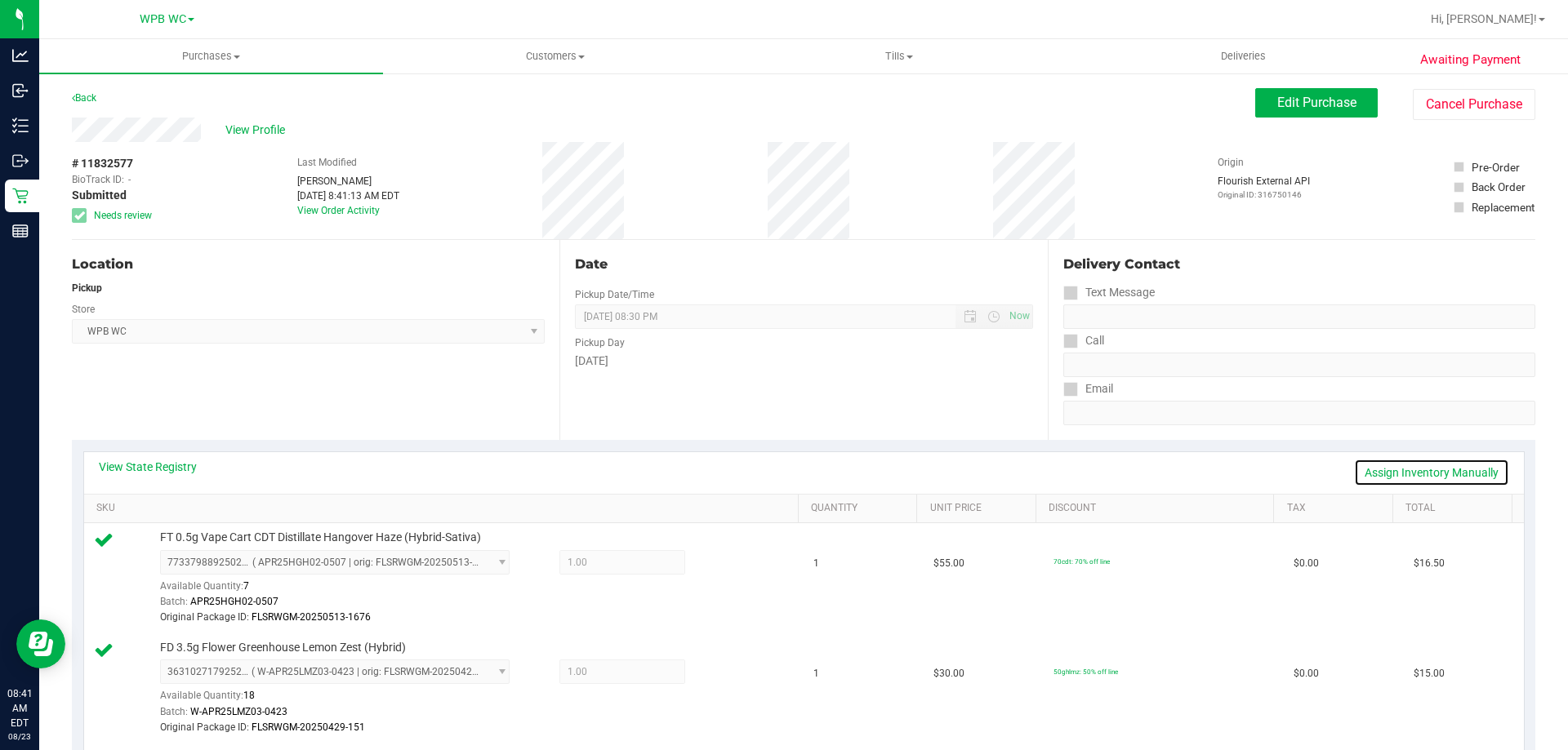
click at [1407, 476] on link "Assign Inventory Manually" at bounding box center [1431, 472] width 155 height 28
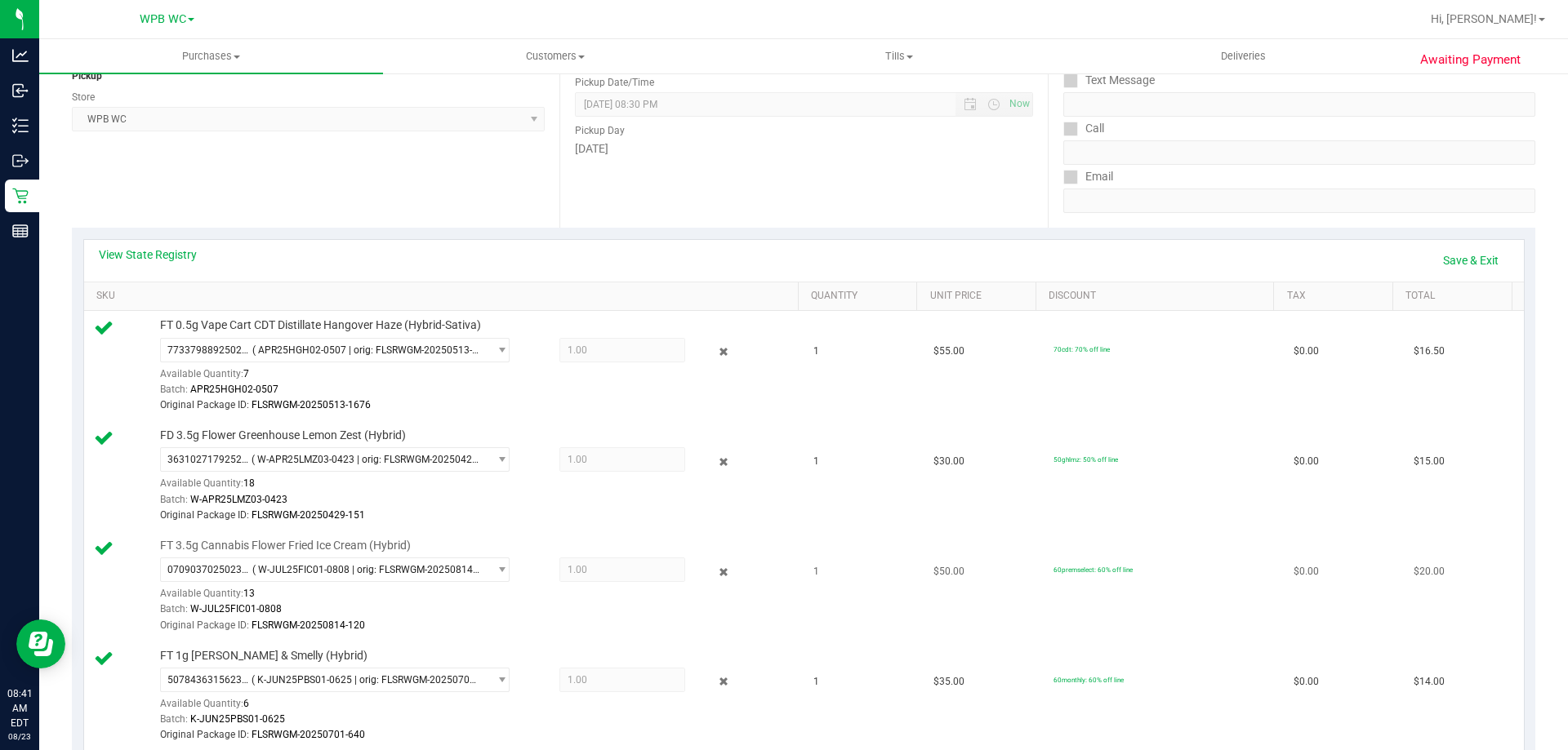
scroll to position [327, 0]
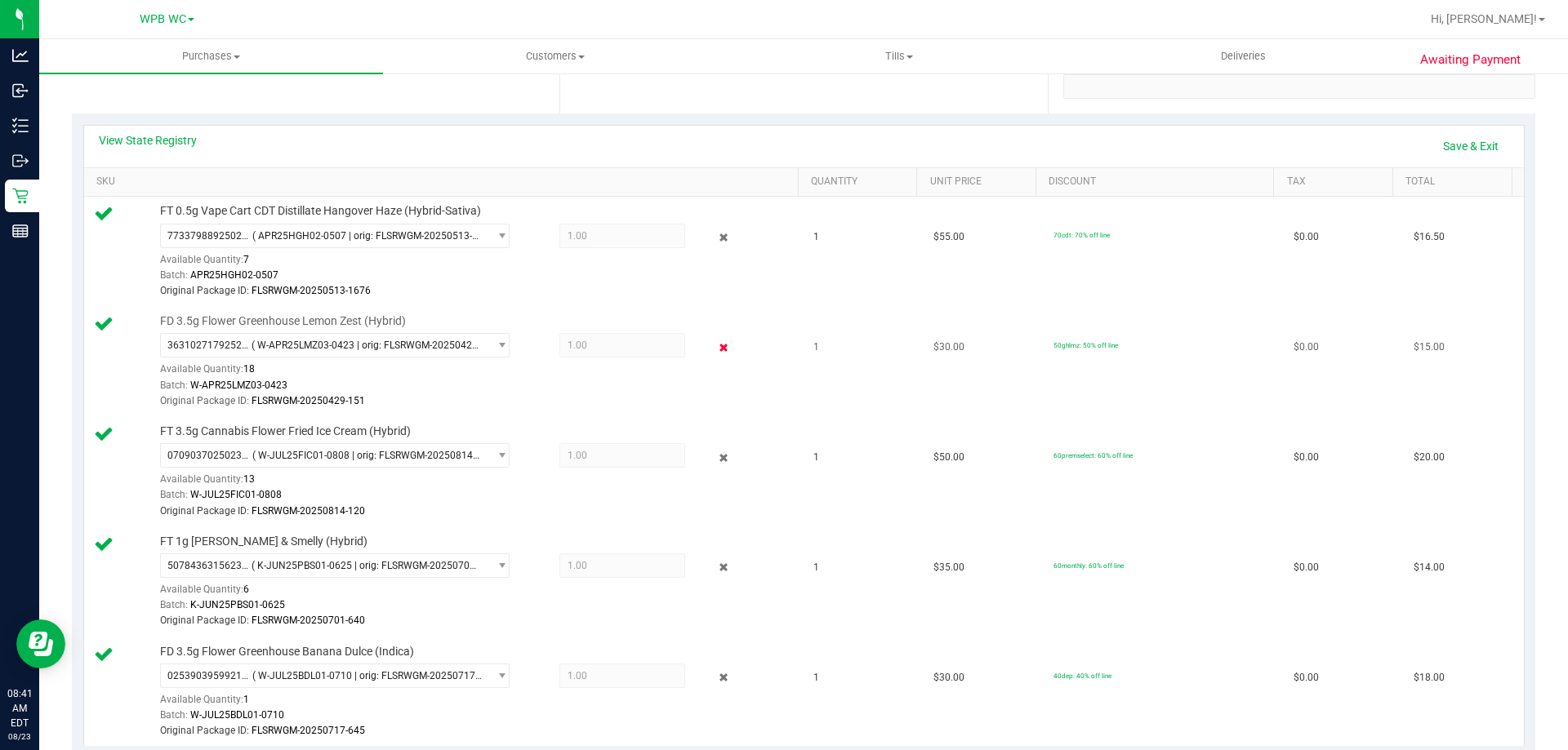
click at [717, 344] on icon at bounding box center [724, 347] width 17 height 19
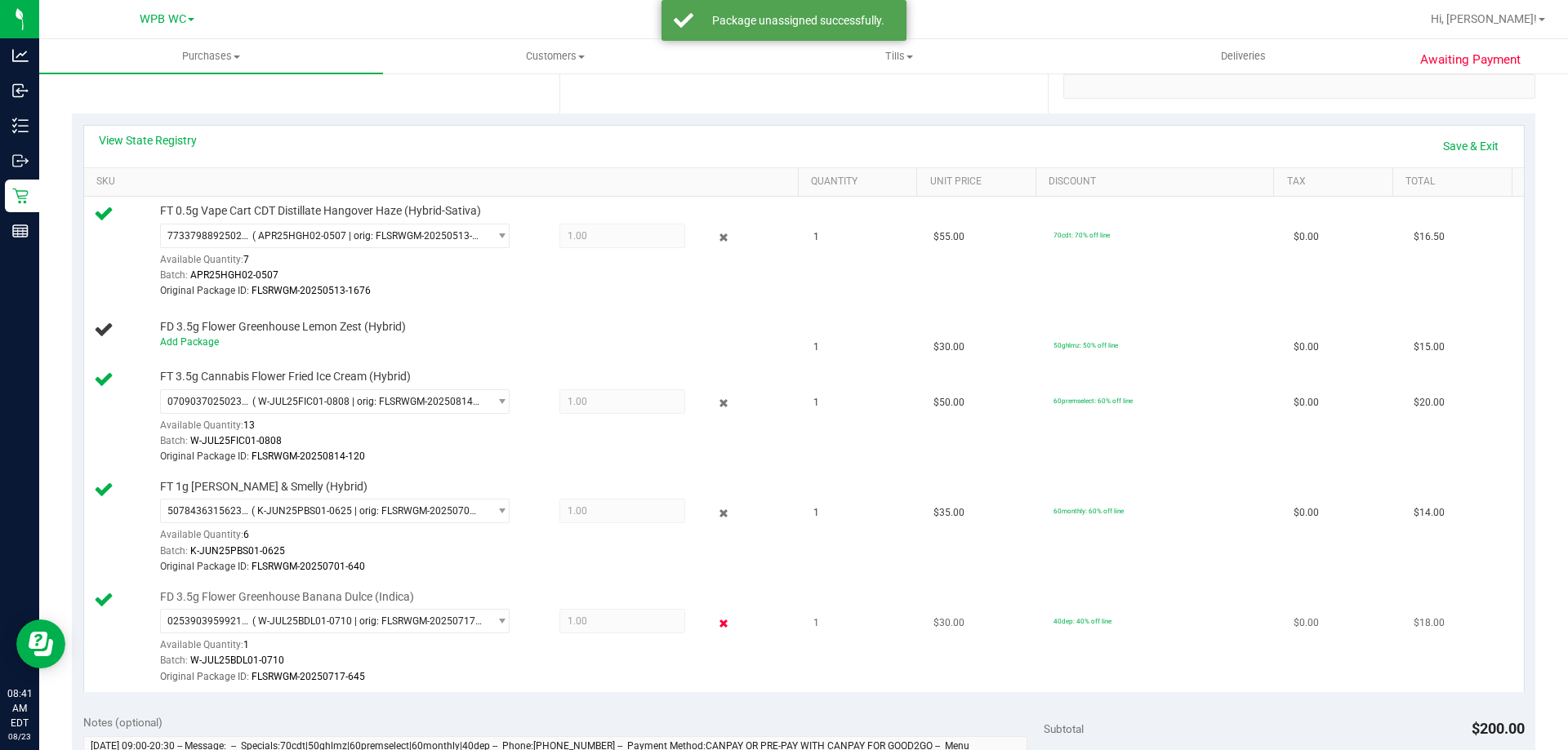
click at [716, 626] on icon at bounding box center [724, 623] width 17 height 19
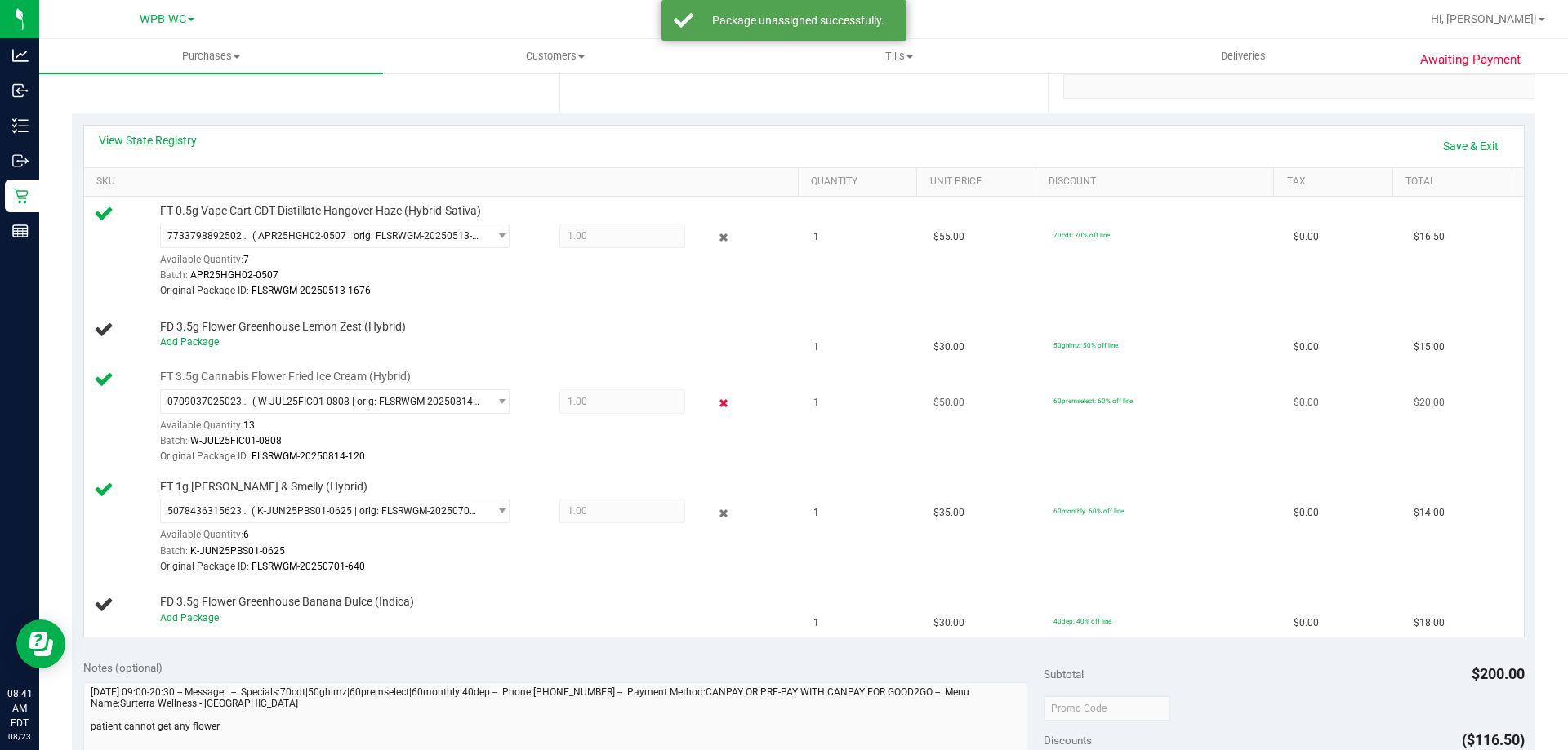
click at [716, 409] on icon at bounding box center [724, 403] width 17 height 19
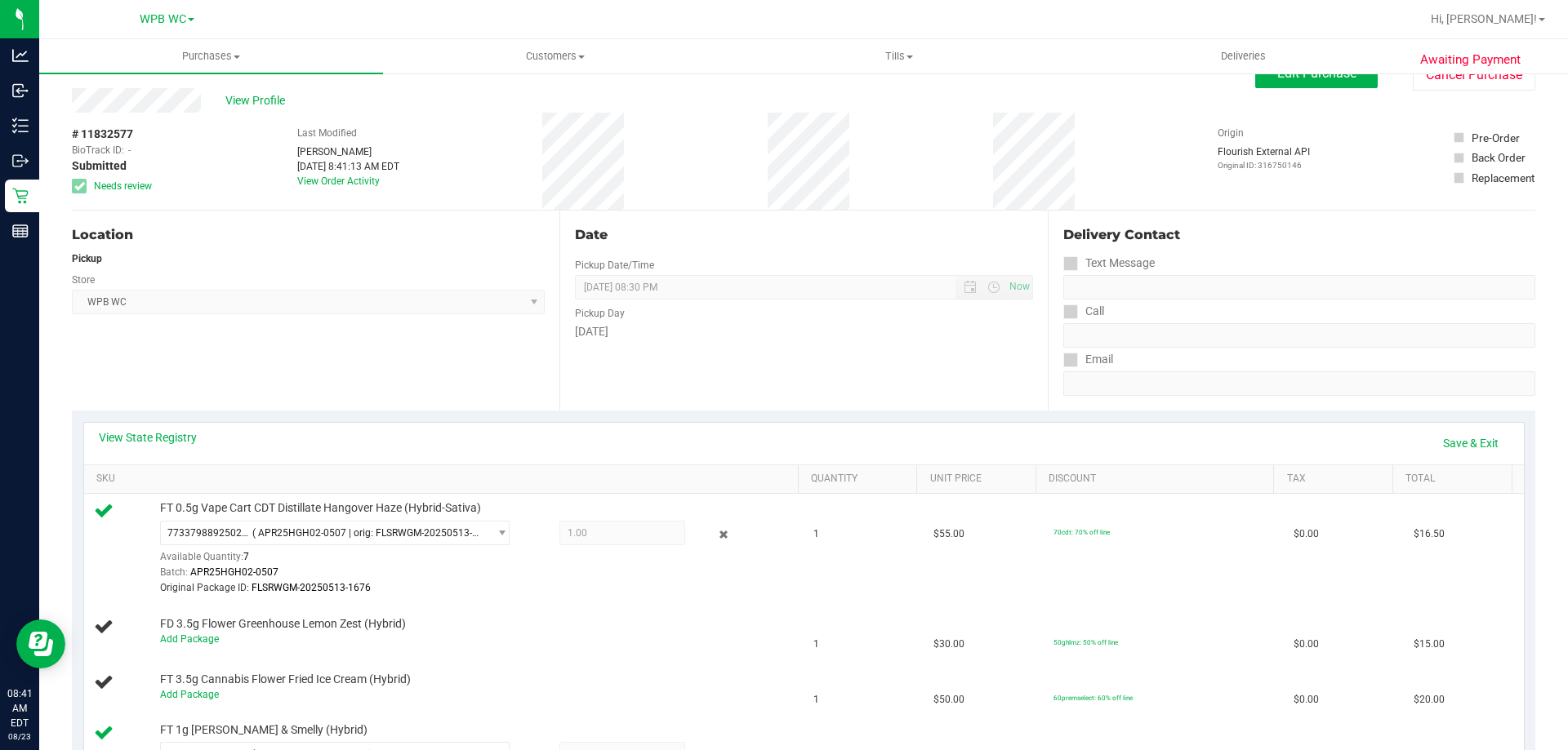
scroll to position [0, 0]
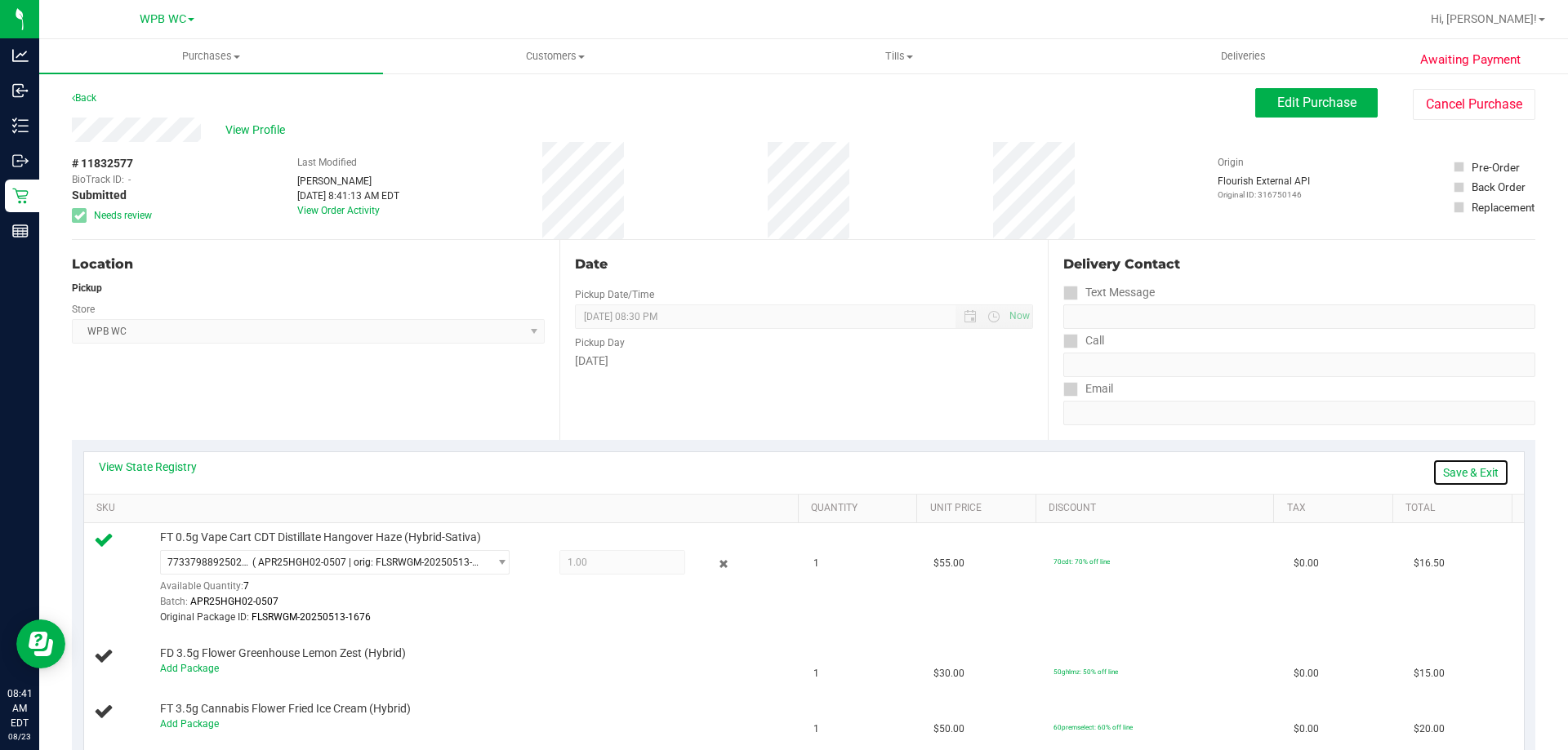
click at [1474, 470] on link "Save & Exit" at bounding box center [1471, 472] width 76 height 28
click at [1278, 97] on span "Edit Purchase" at bounding box center [1317, 102] width 79 height 15
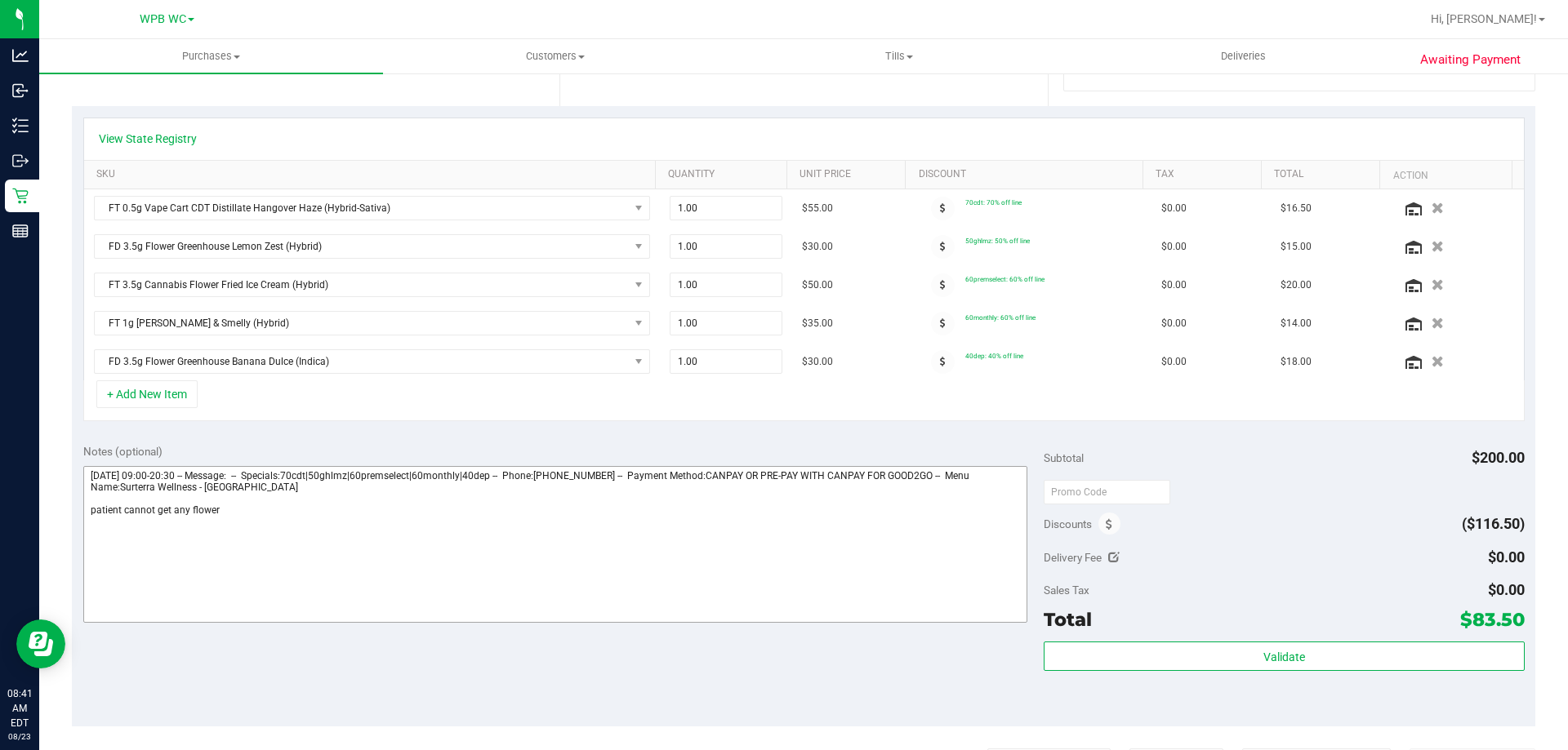
scroll to position [408, 0]
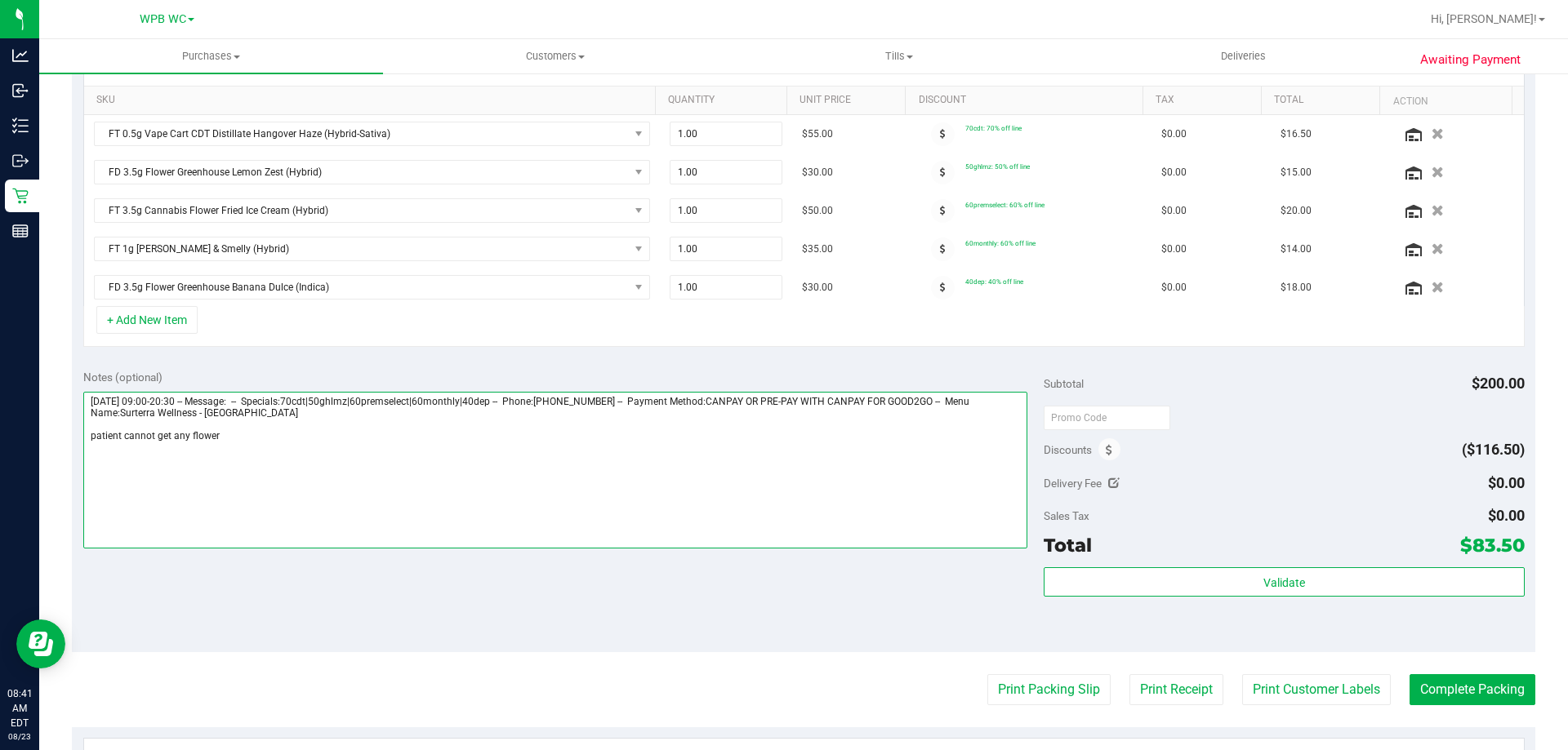
click at [440, 484] on textarea at bounding box center [556, 470] width 945 height 157
type textarea "Saturday 08/23/2025 09:00-20:30 -- Message: -- Specials:70cdt|50ghlmz|60premsel…"
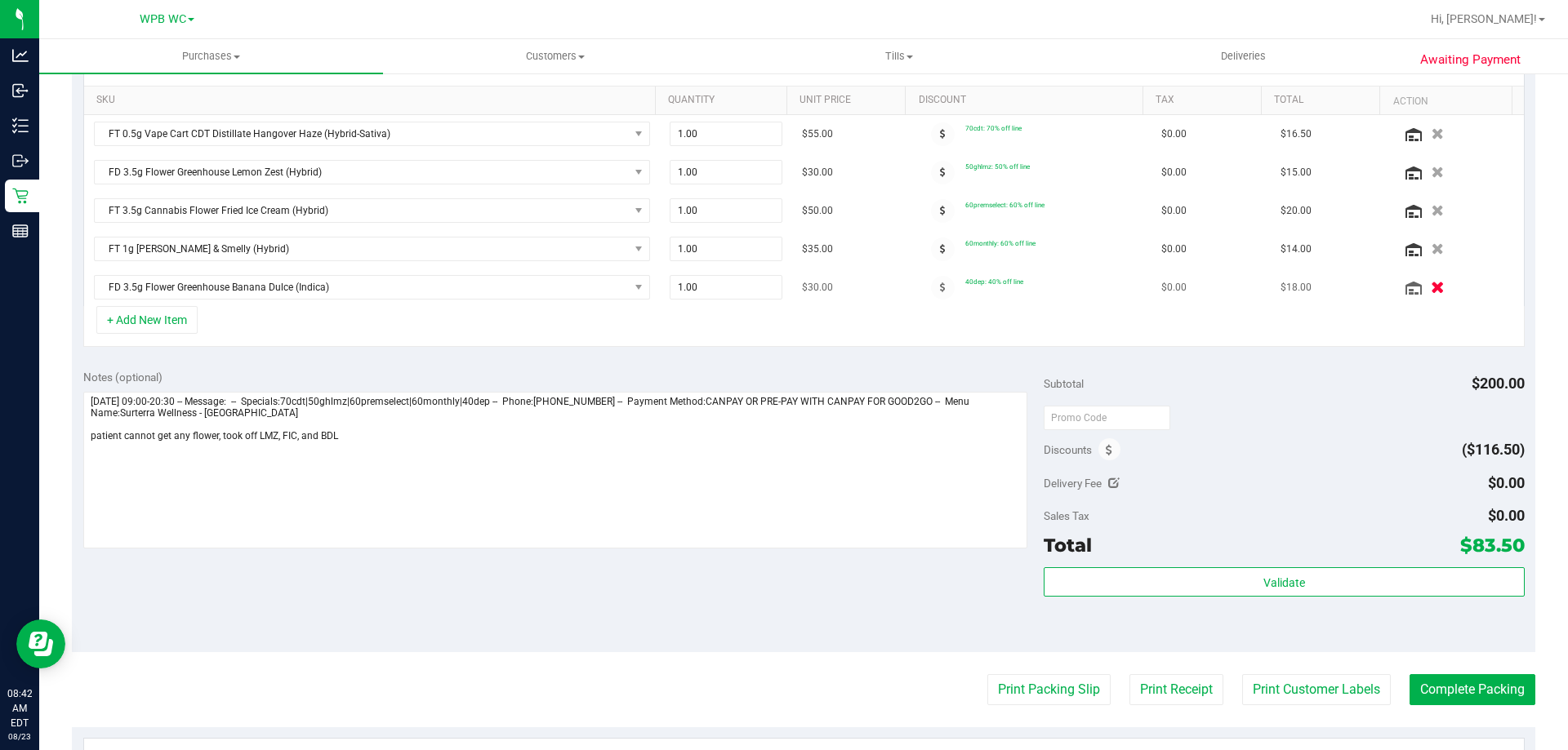
click at [1431, 287] on icon "button" at bounding box center [1438, 288] width 14 height 12
click at [1431, 209] on icon "button" at bounding box center [1438, 211] width 14 height 12
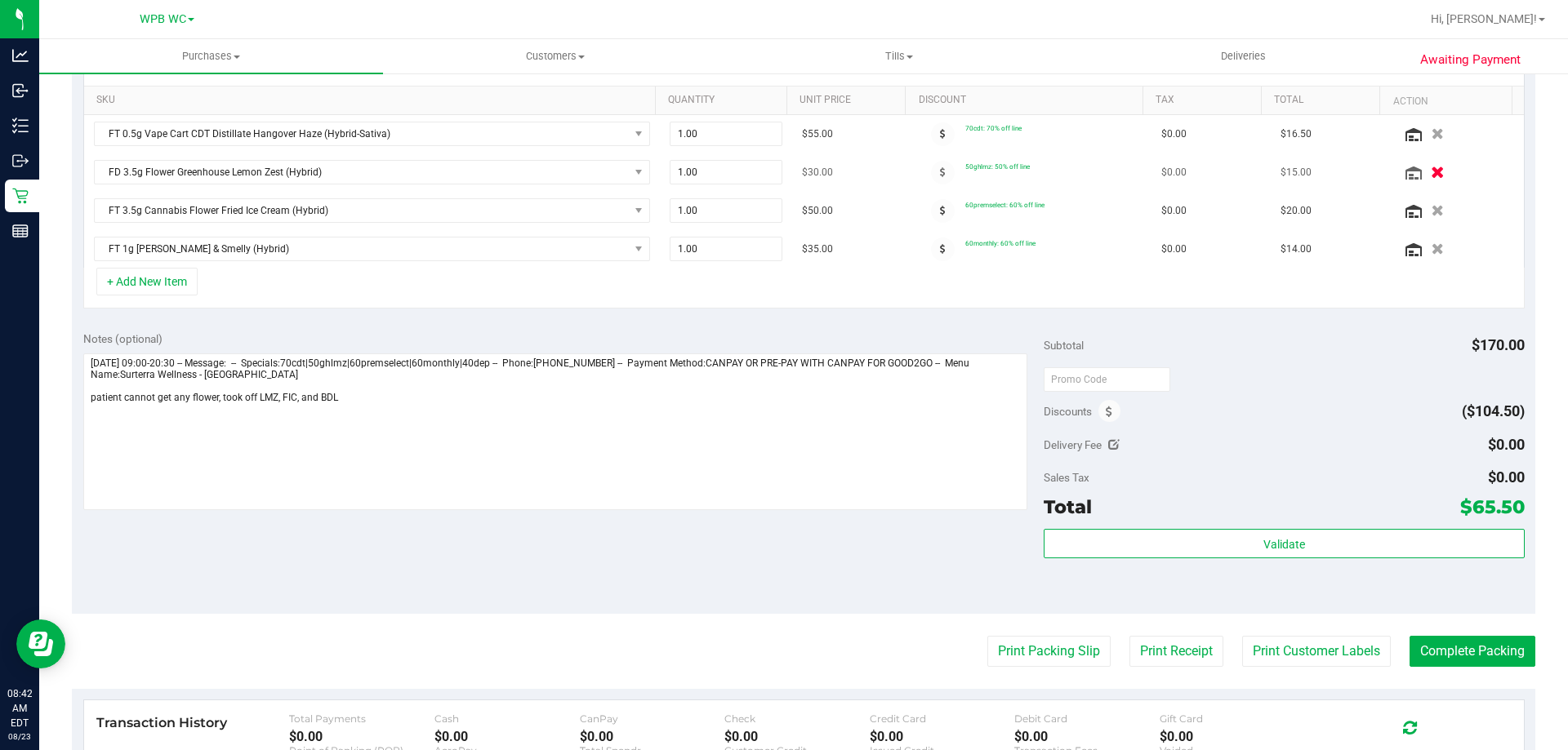
click at [1431, 172] on icon "button" at bounding box center [1438, 173] width 14 height 12
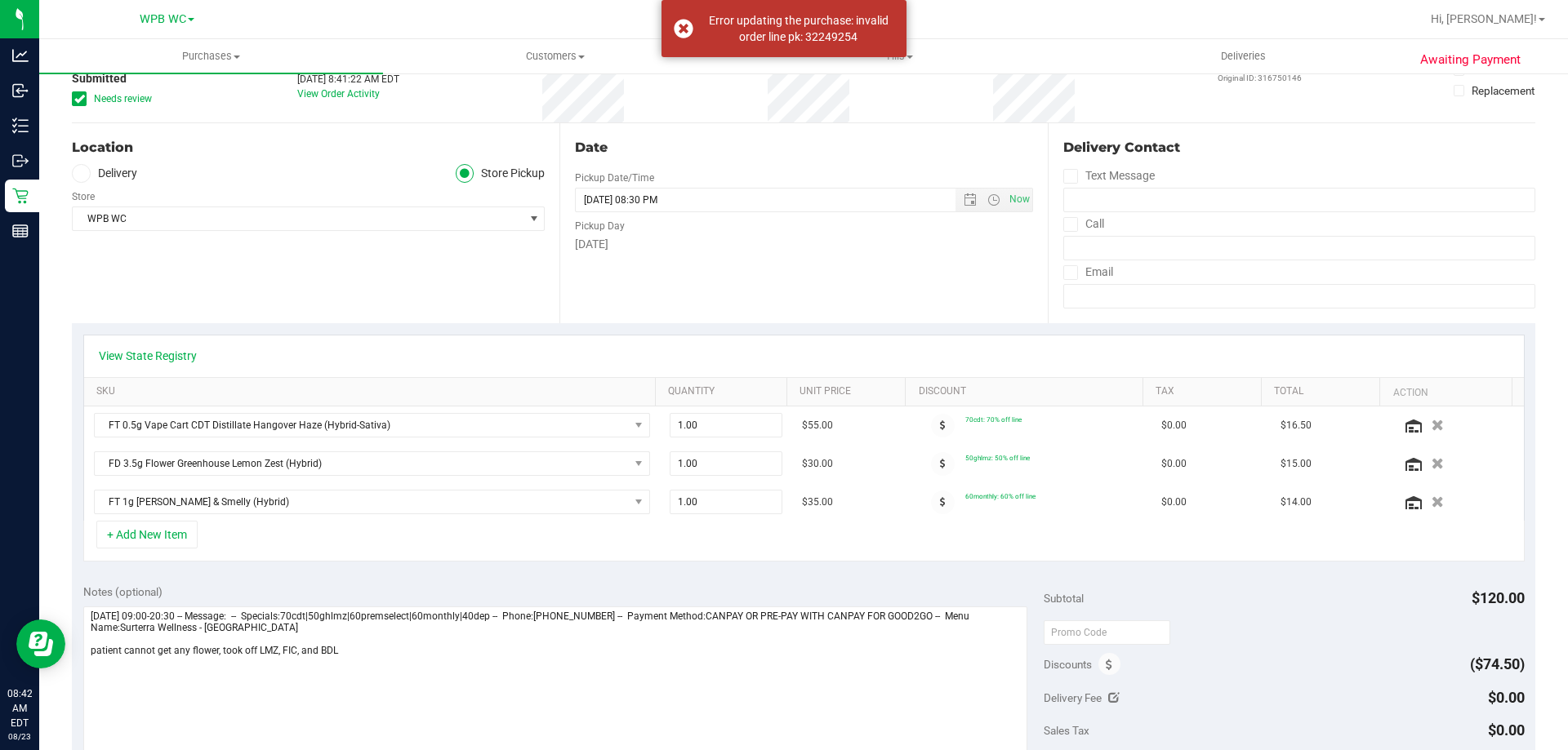
scroll to position [82, 0]
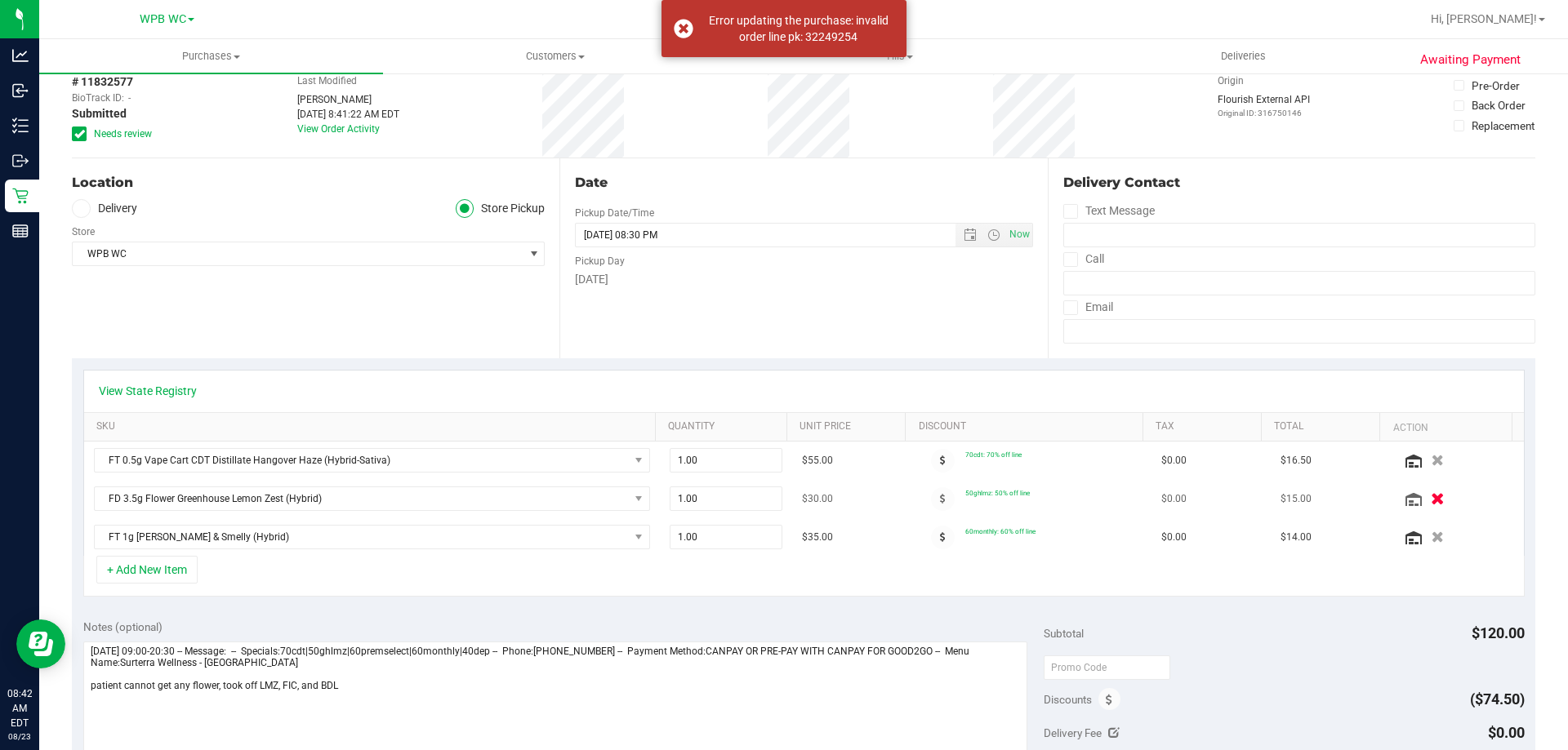
click at [1431, 500] on icon "button" at bounding box center [1438, 500] width 14 height 12
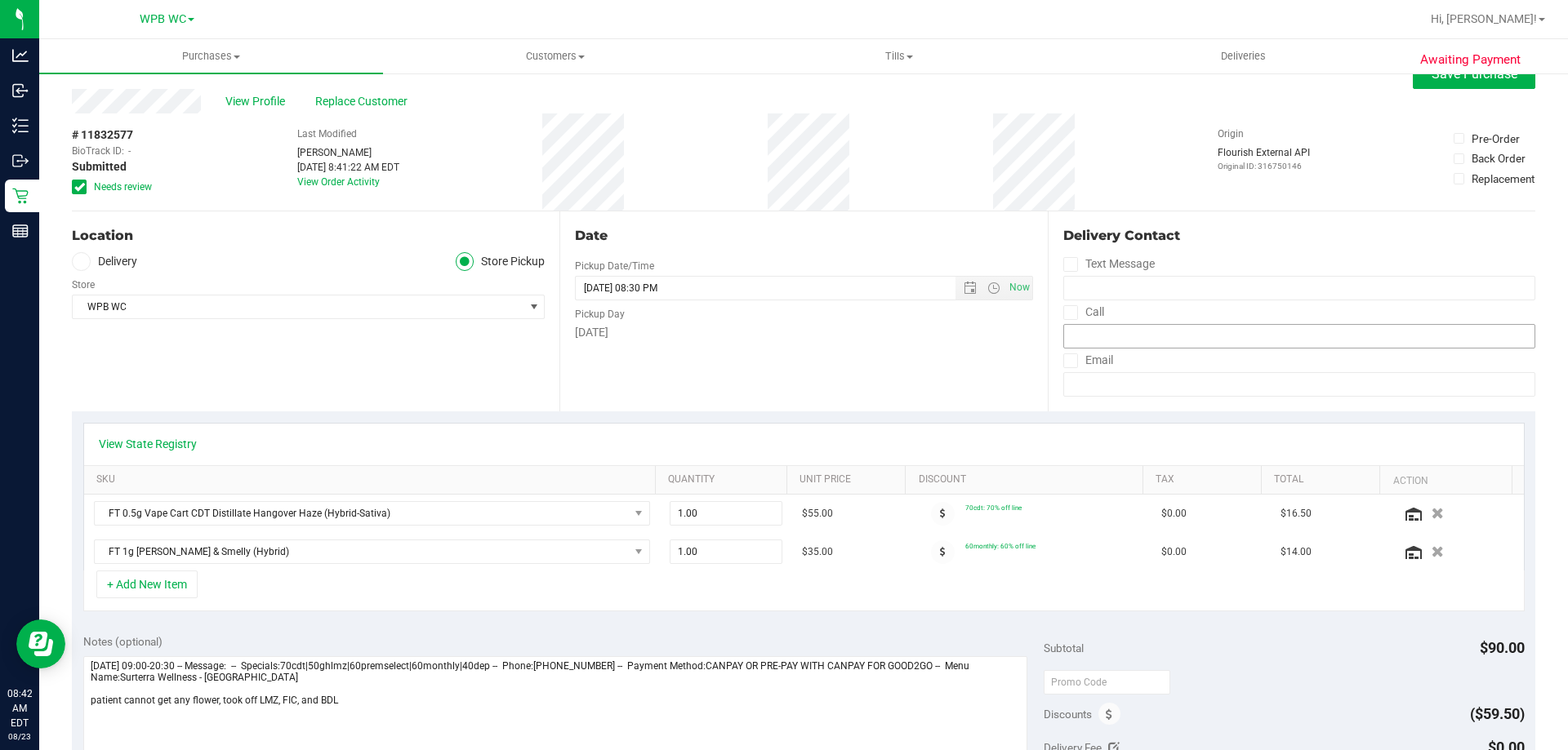
scroll to position [0, 0]
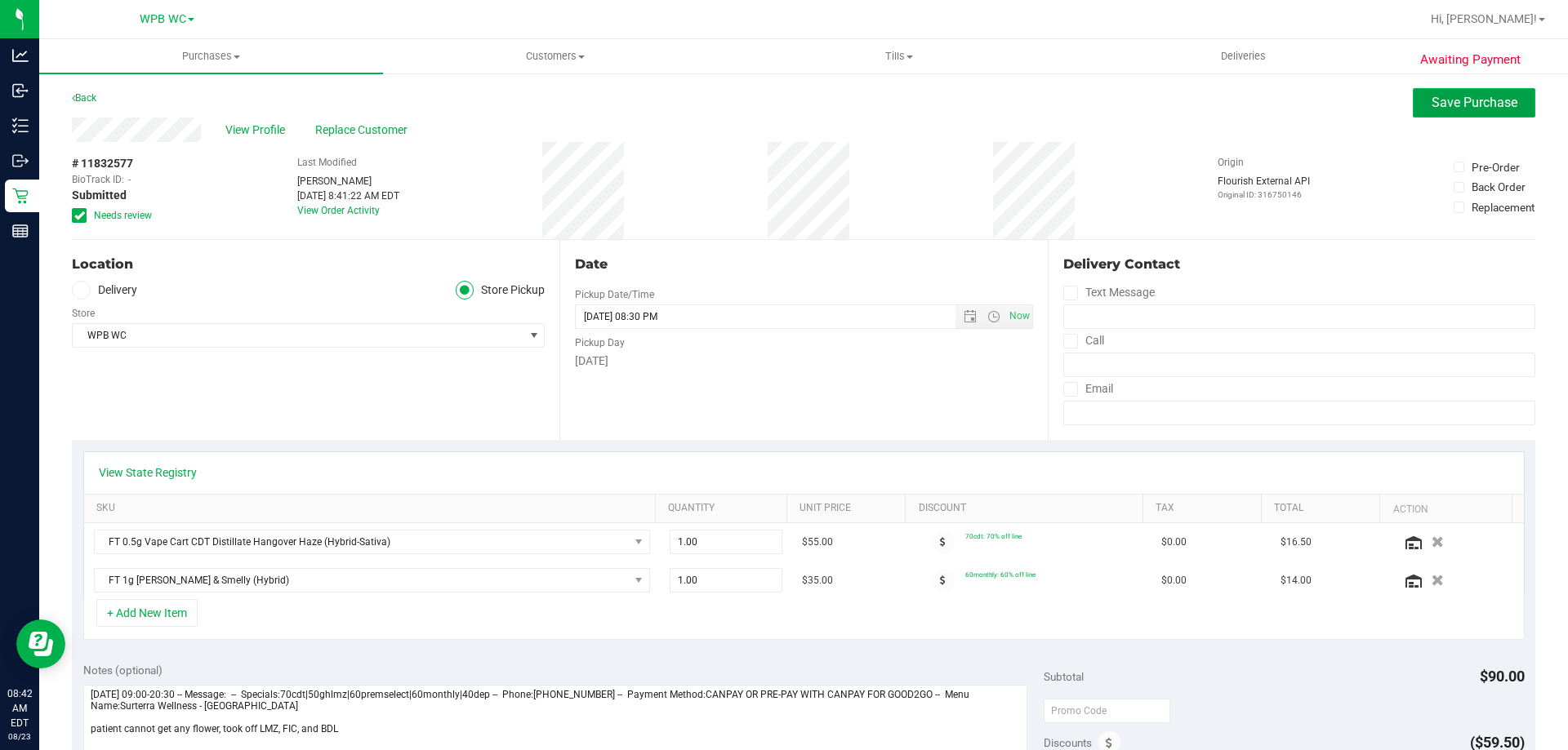
click at [1474, 99] on span "Save Purchase" at bounding box center [1475, 102] width 86 height 15
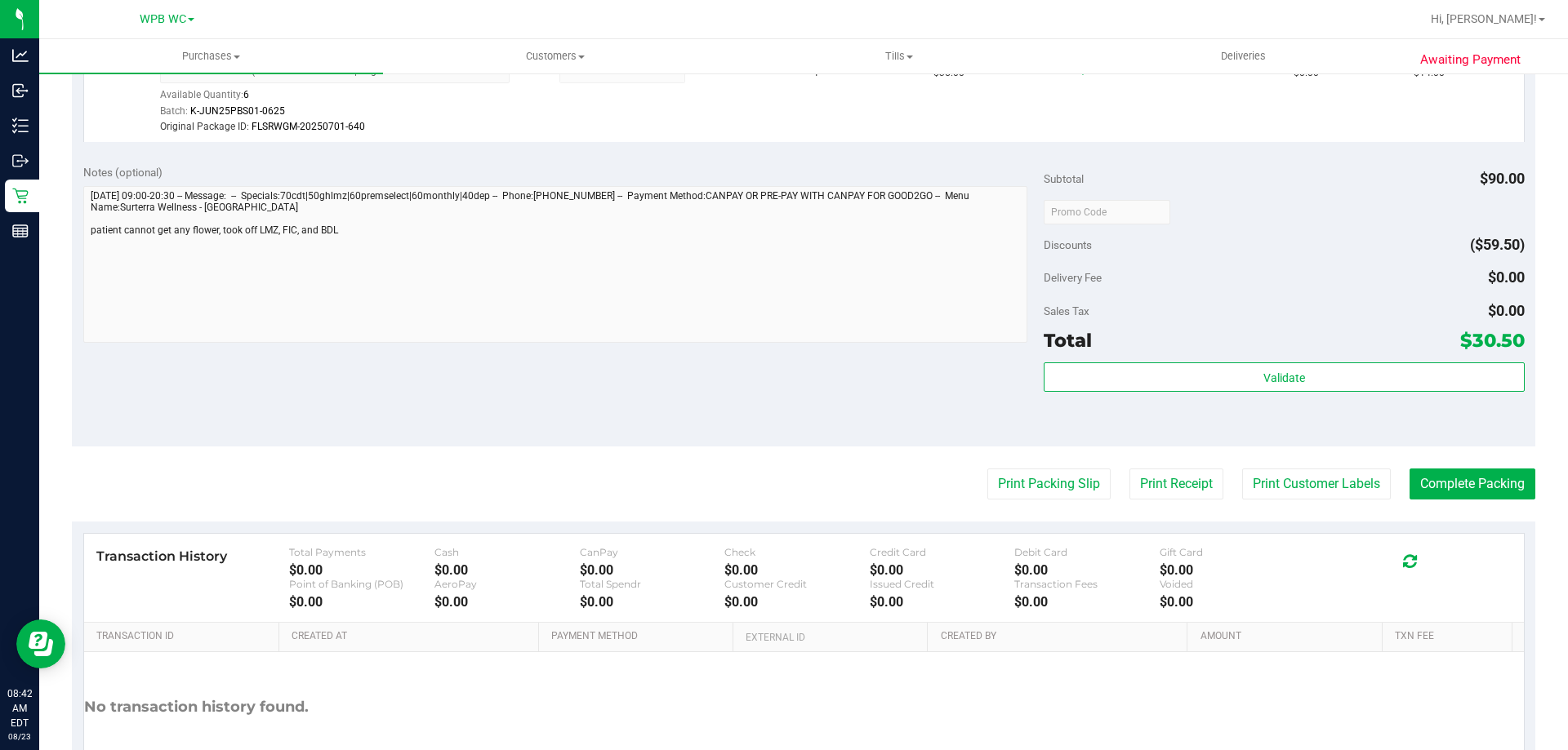
scroll to position [653, 0]
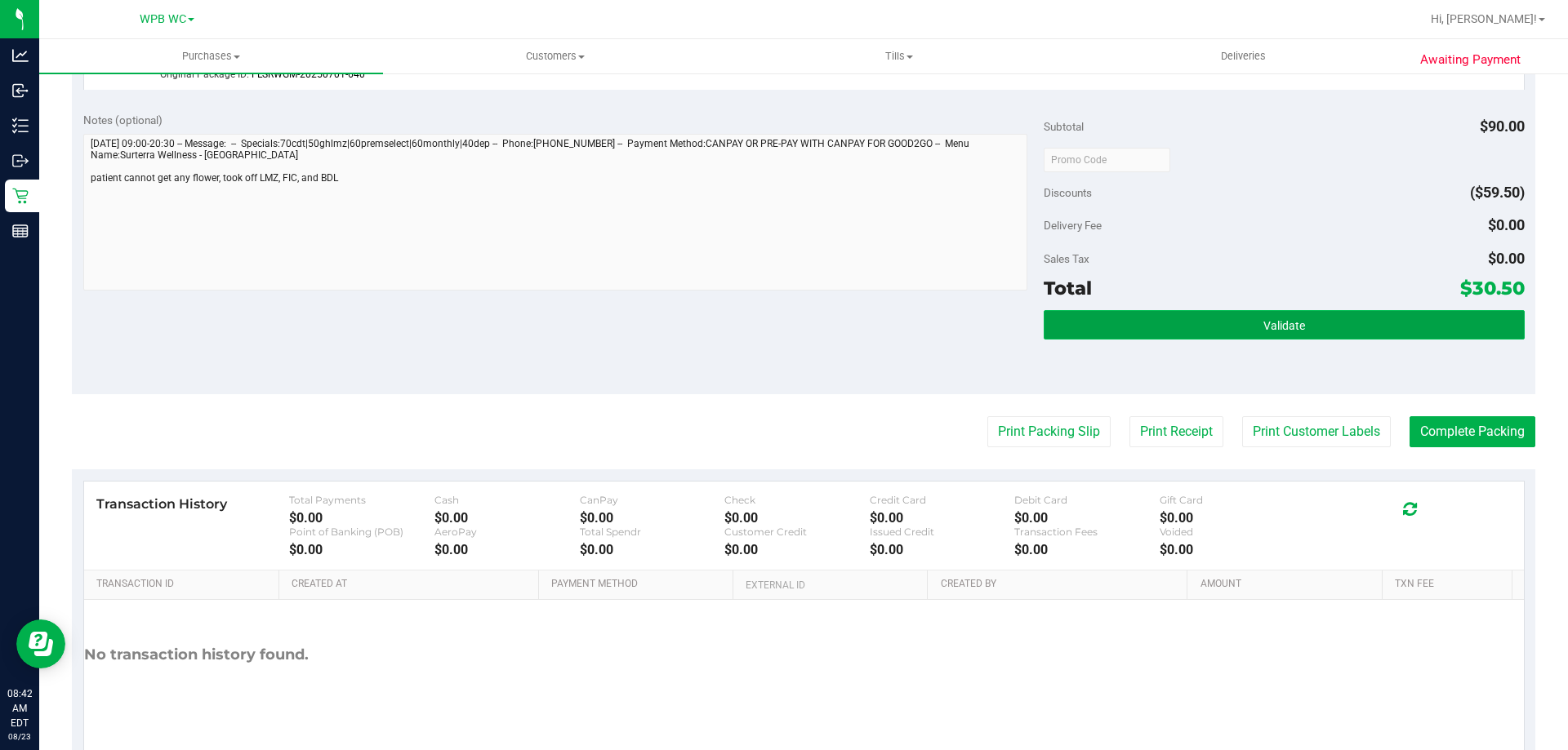
click at [1379, 329] on button "Validate" at bounding box center [1284, 325] width 480 height 29
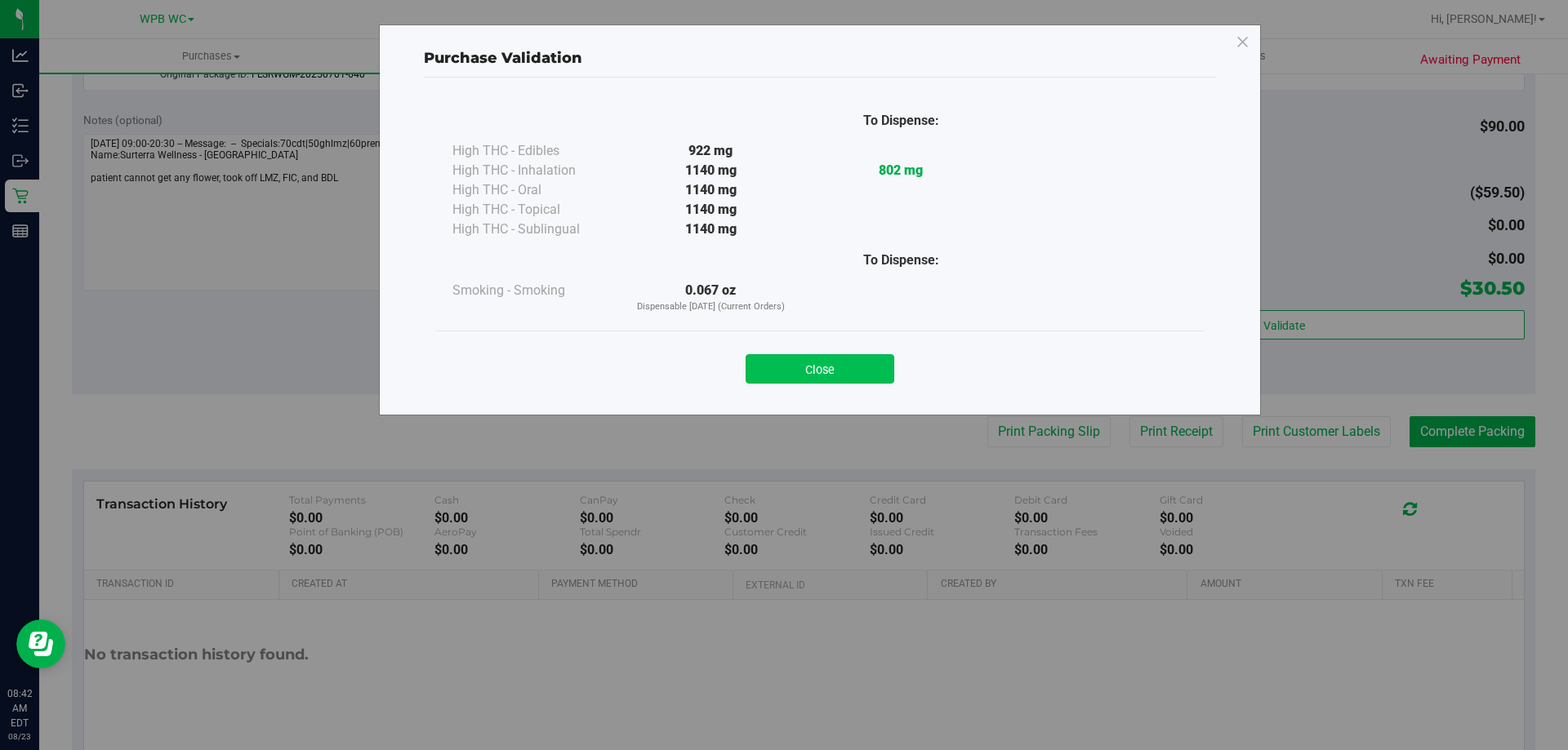
click at [853, 367] on button "Close" at bounding box center [820, 368] width 148 height 29
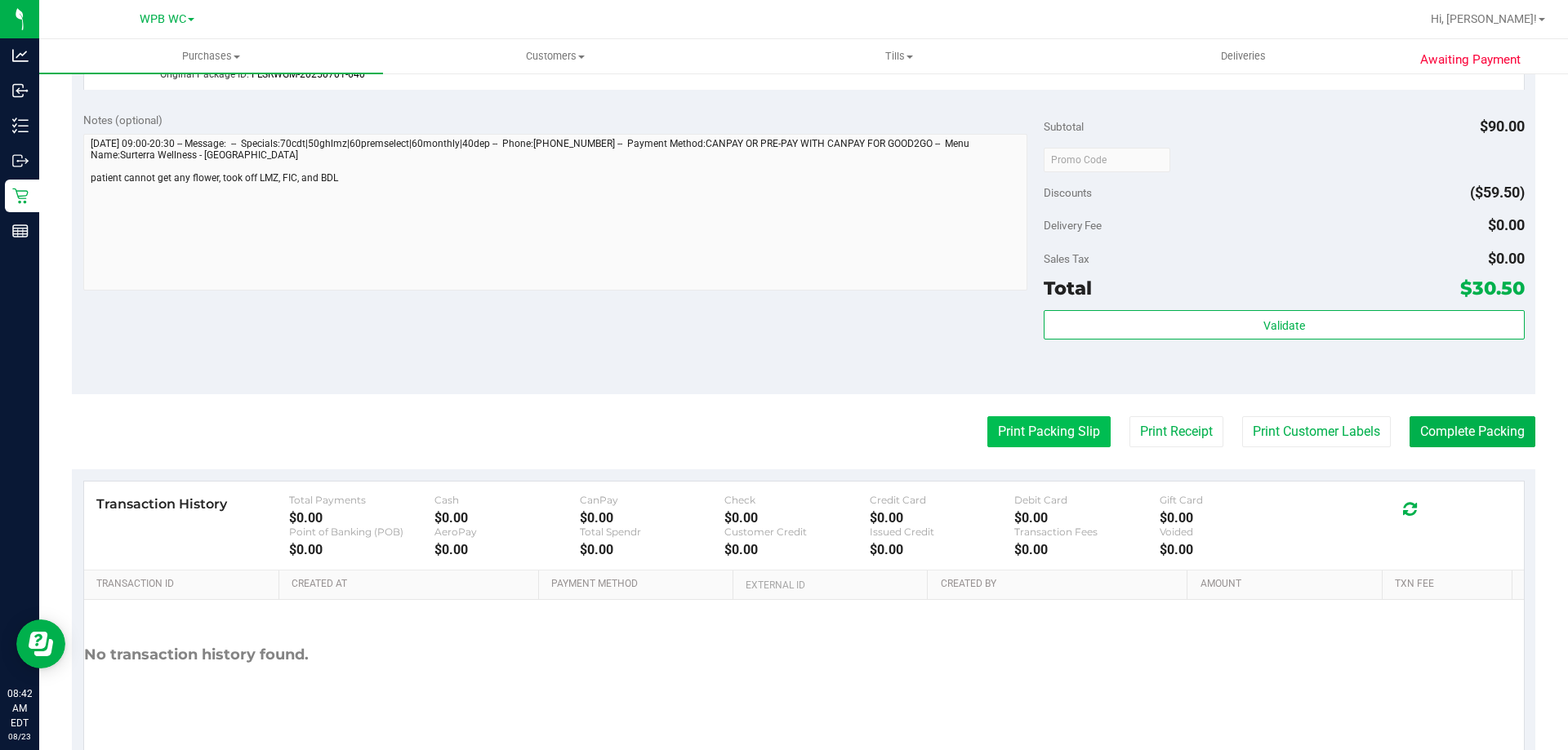
click at [1064, 438] on button "Print Packing Slip" at bounding box center [1049, 431] width 123 height 31
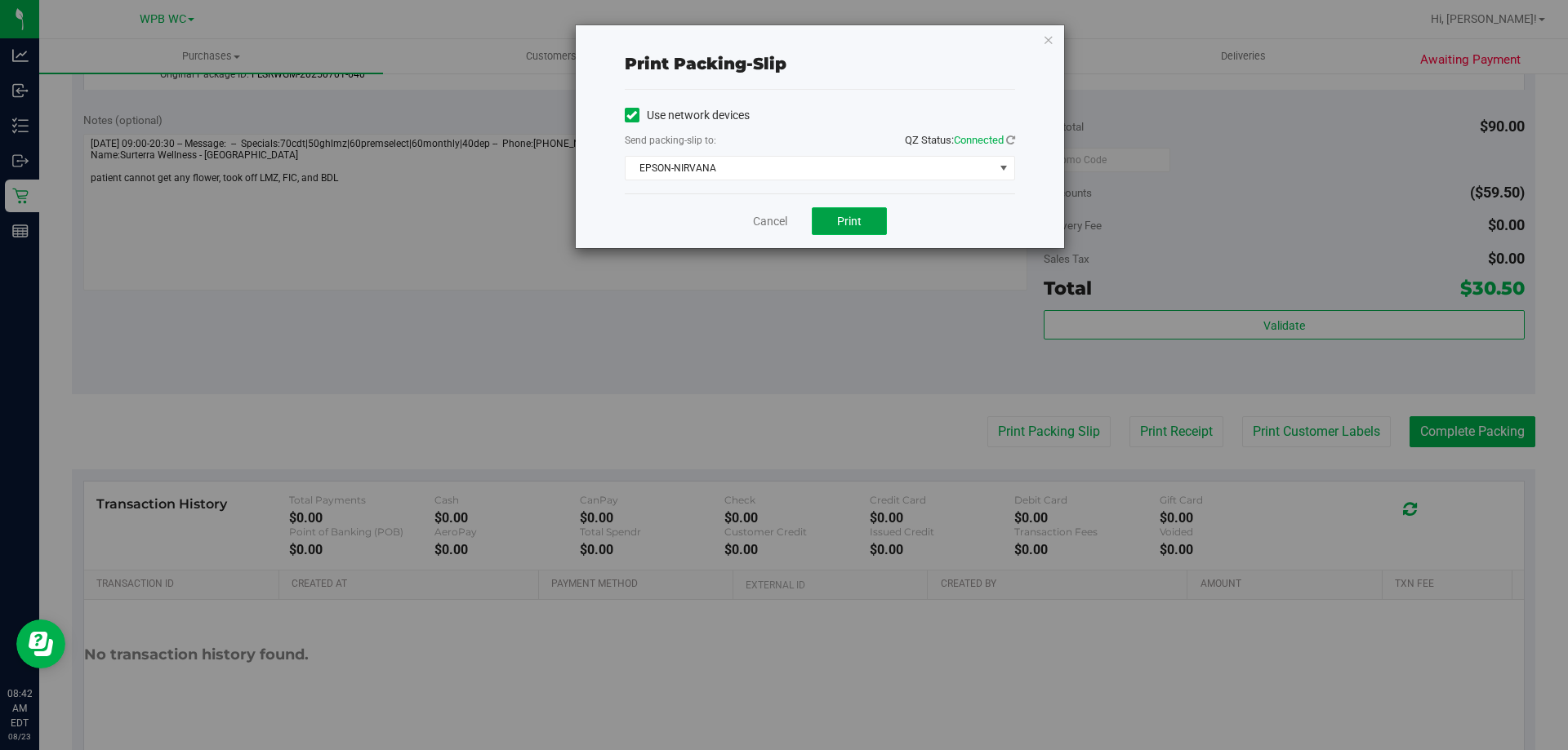
click at [874, 217] on button "Print" at bounding box center [849, 221] width 75 height 28
click at [770, 228] on link "Cancel" at bounding box center [770, 221] width 35 height 17
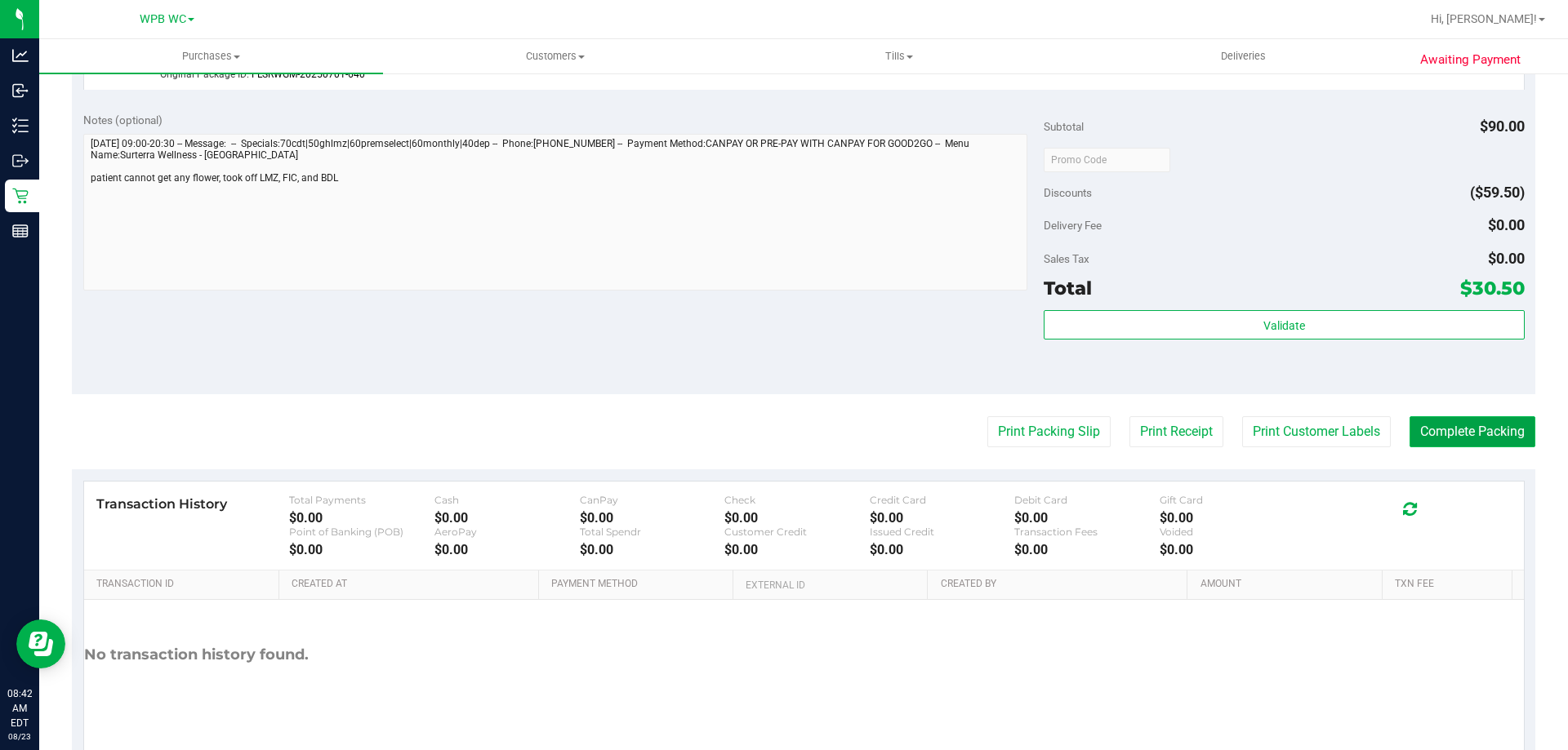
click at [1461, 433] on button "Complete Packing" at bounding box center [1473, 431] width 126 height 31
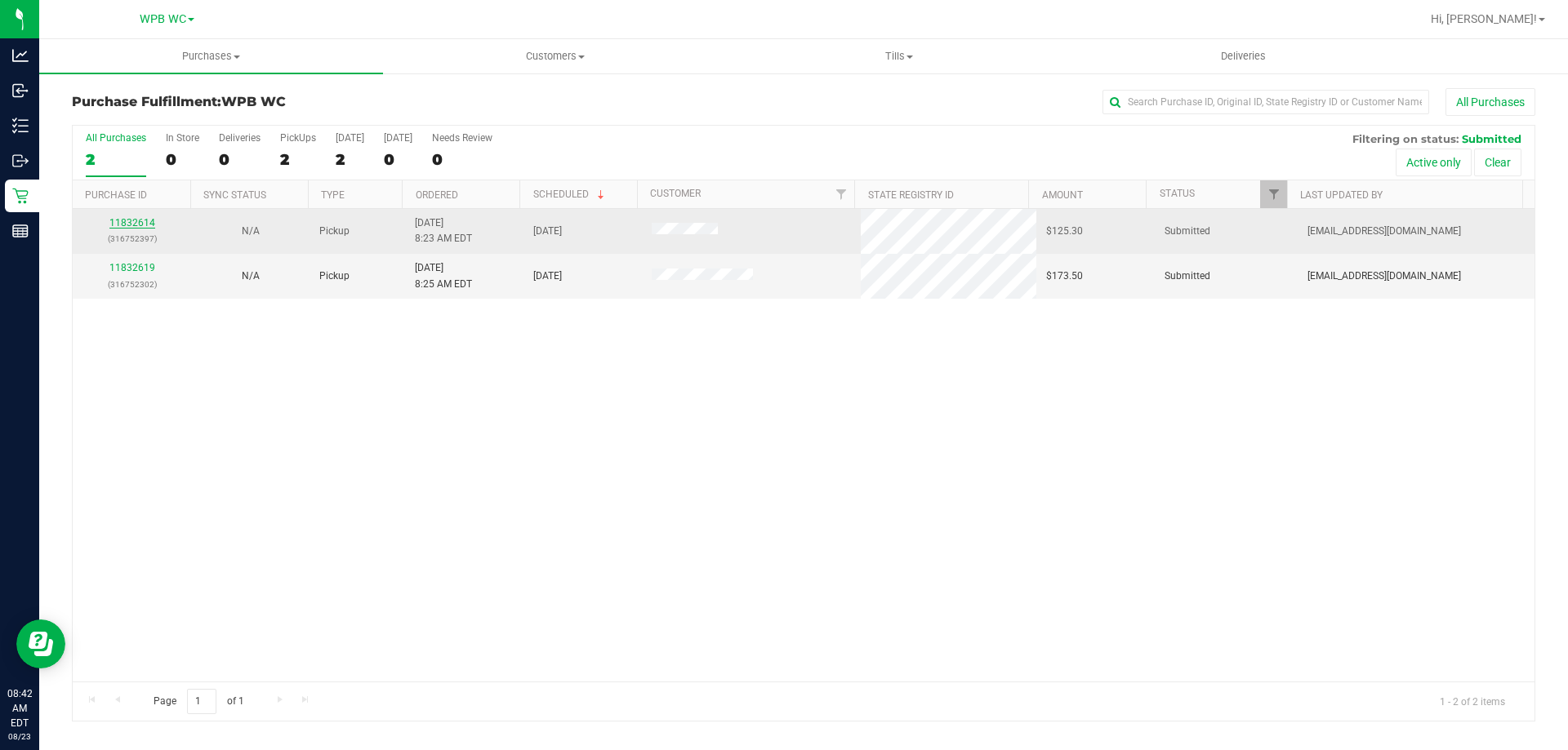
click at [144, 226] on link "11832614" at bounding box center [132, 223] width 46 height 12
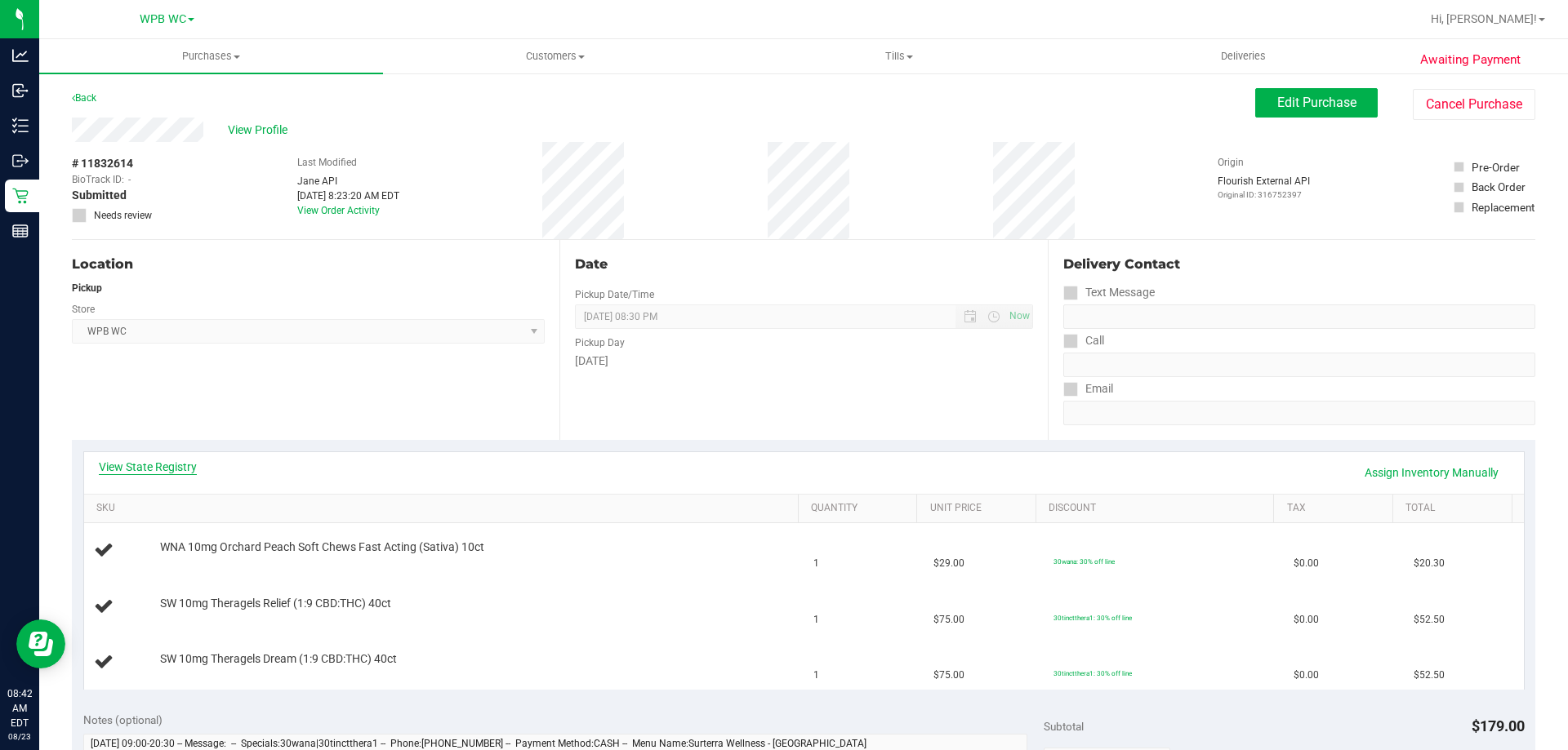
click at [162, 463] on link "View State Registry" at bounding box center [147, 467] width 98 height 16
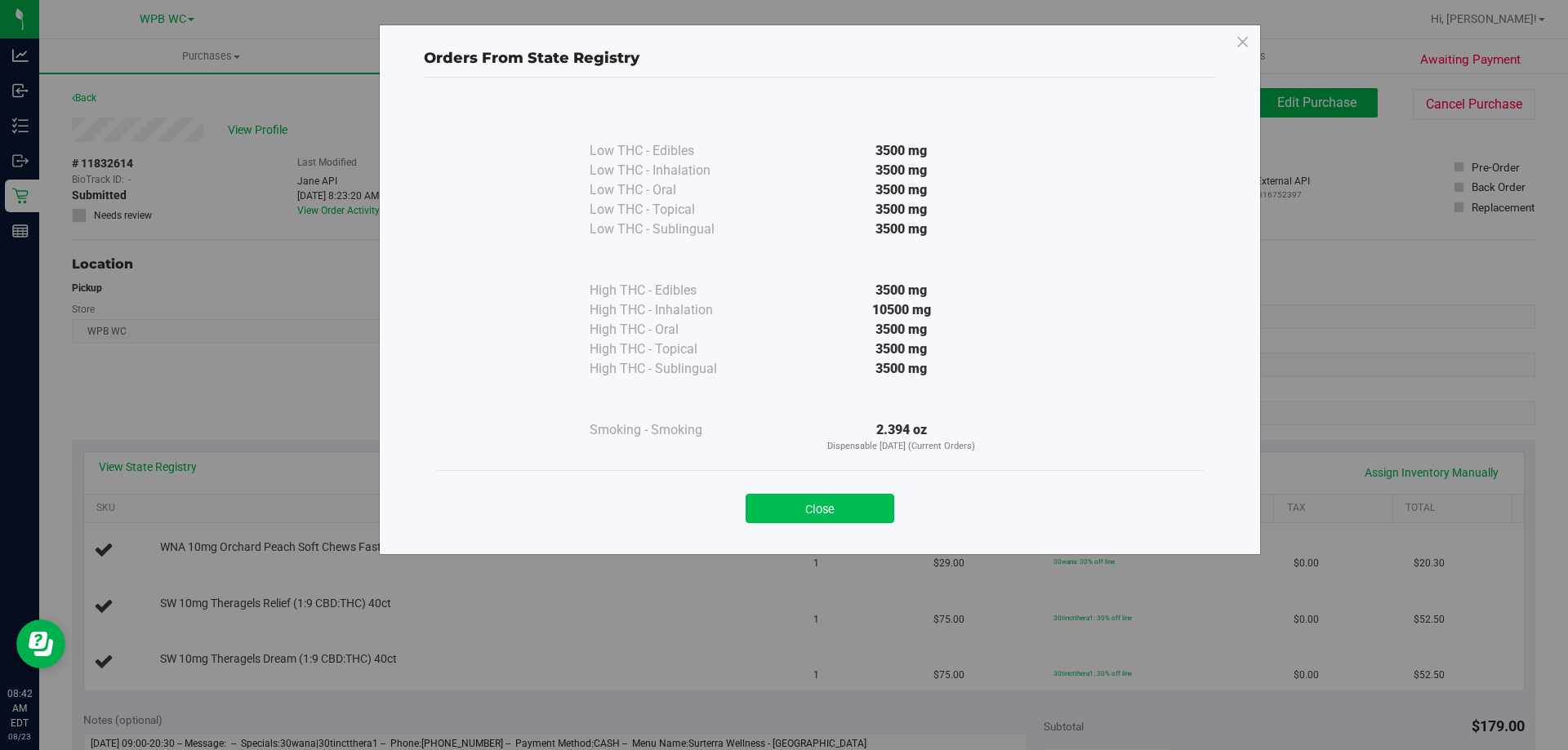
click at [818, 513] on button "Close" at bounding box center [820, 509] width 148 height 29
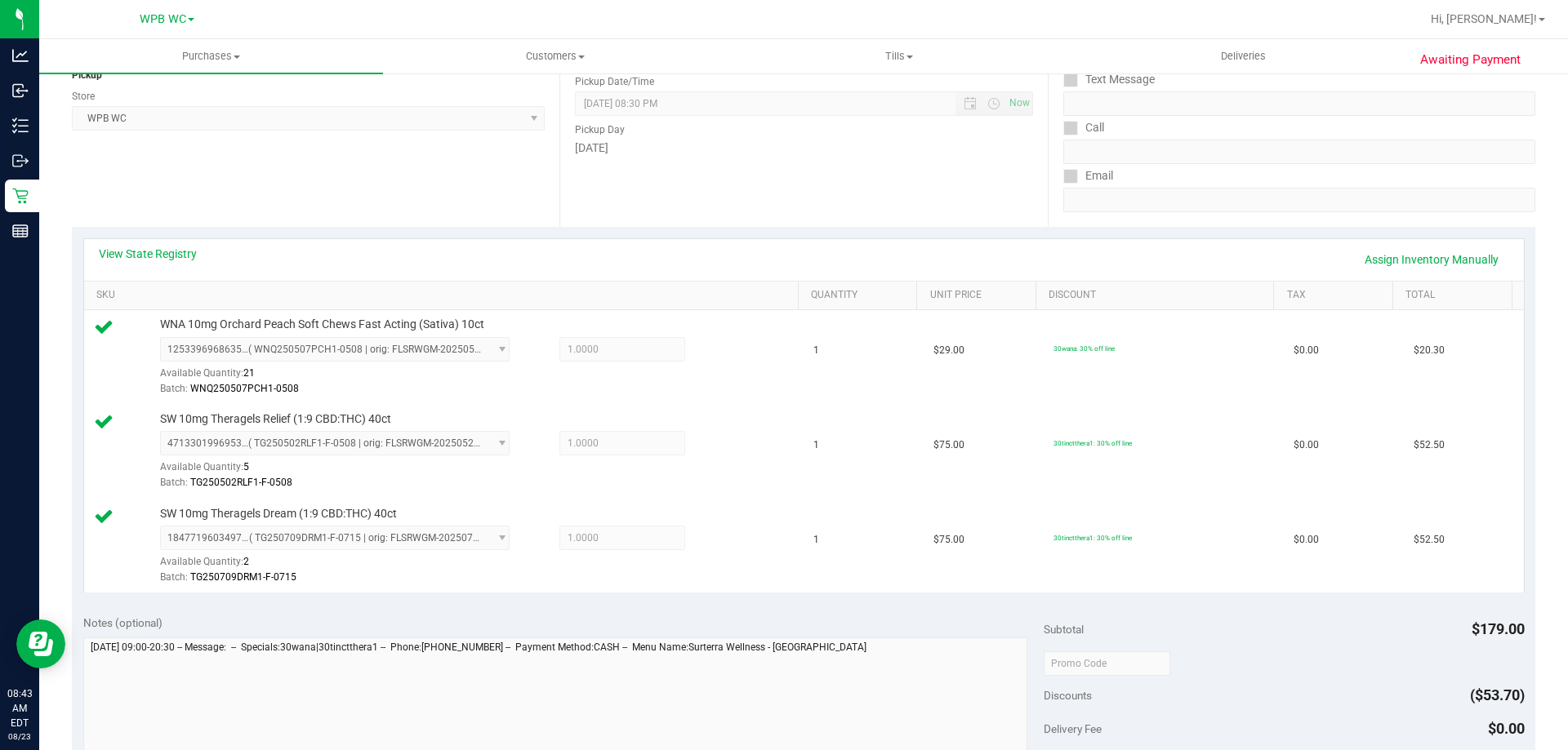
scroll to position [572, 0]
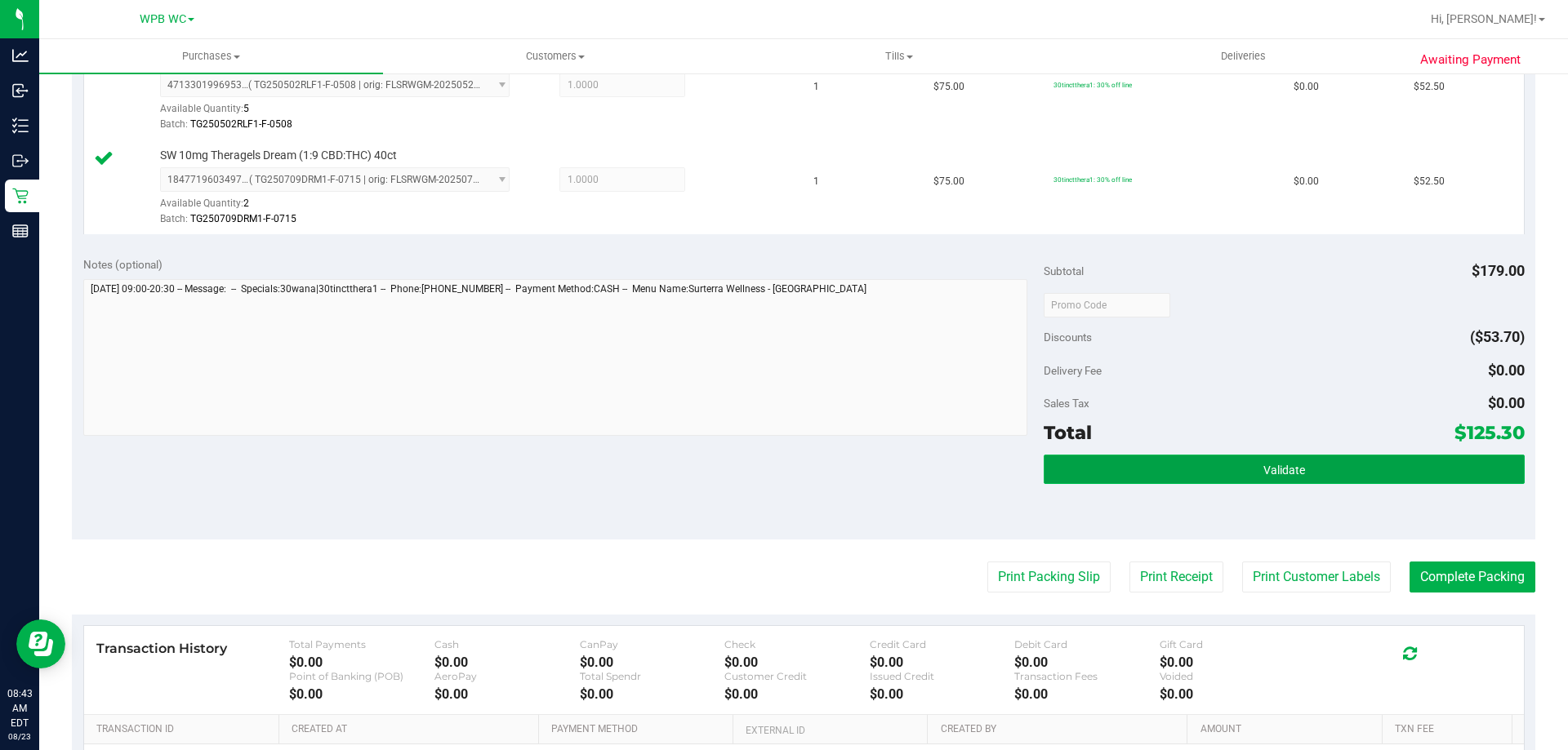
click at [1331, 479] on button "Validate" at bounding box center [1284, 469] width 480 height 29
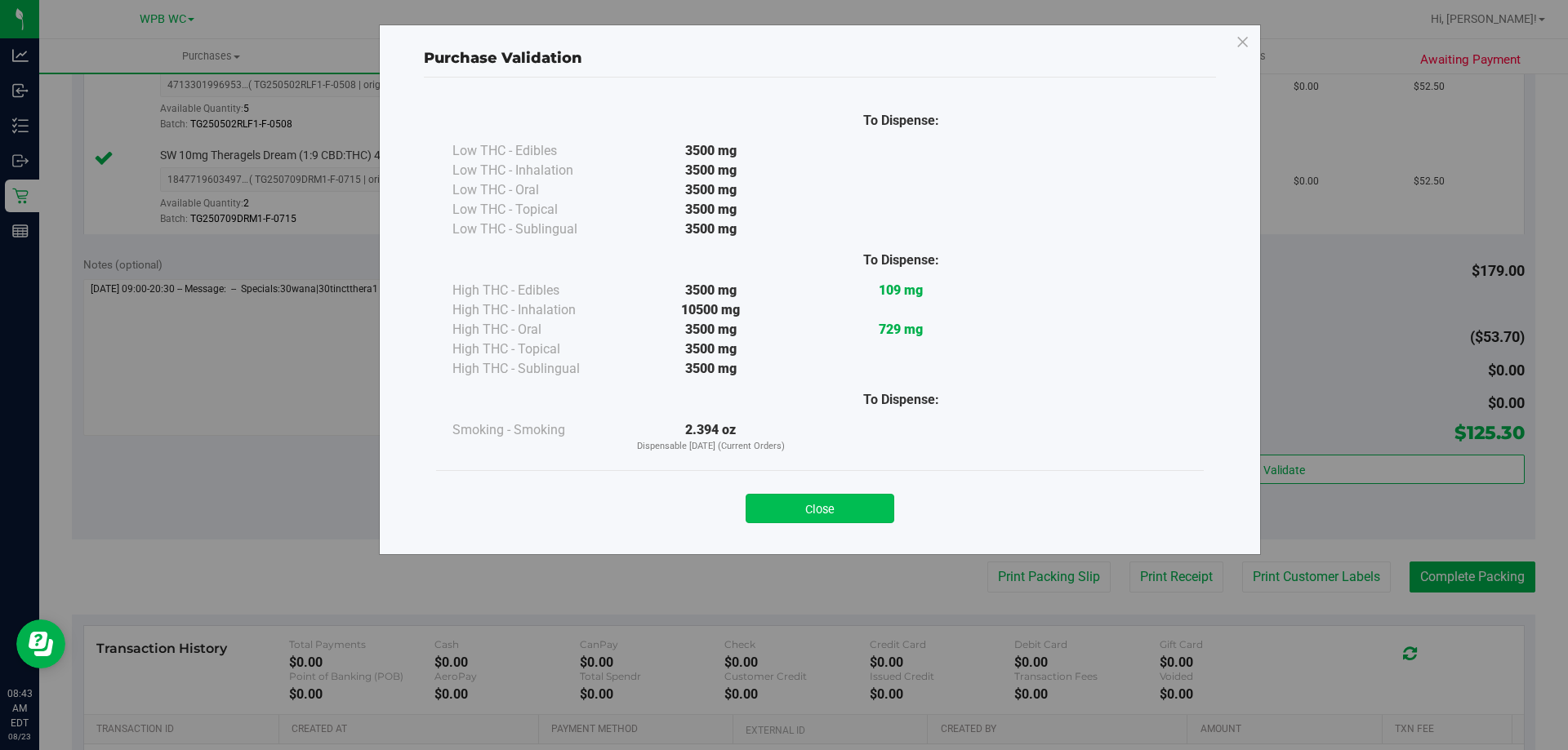
click at [855, 521] on button "Close" at bounding box center [820, 509] width 148 height 29
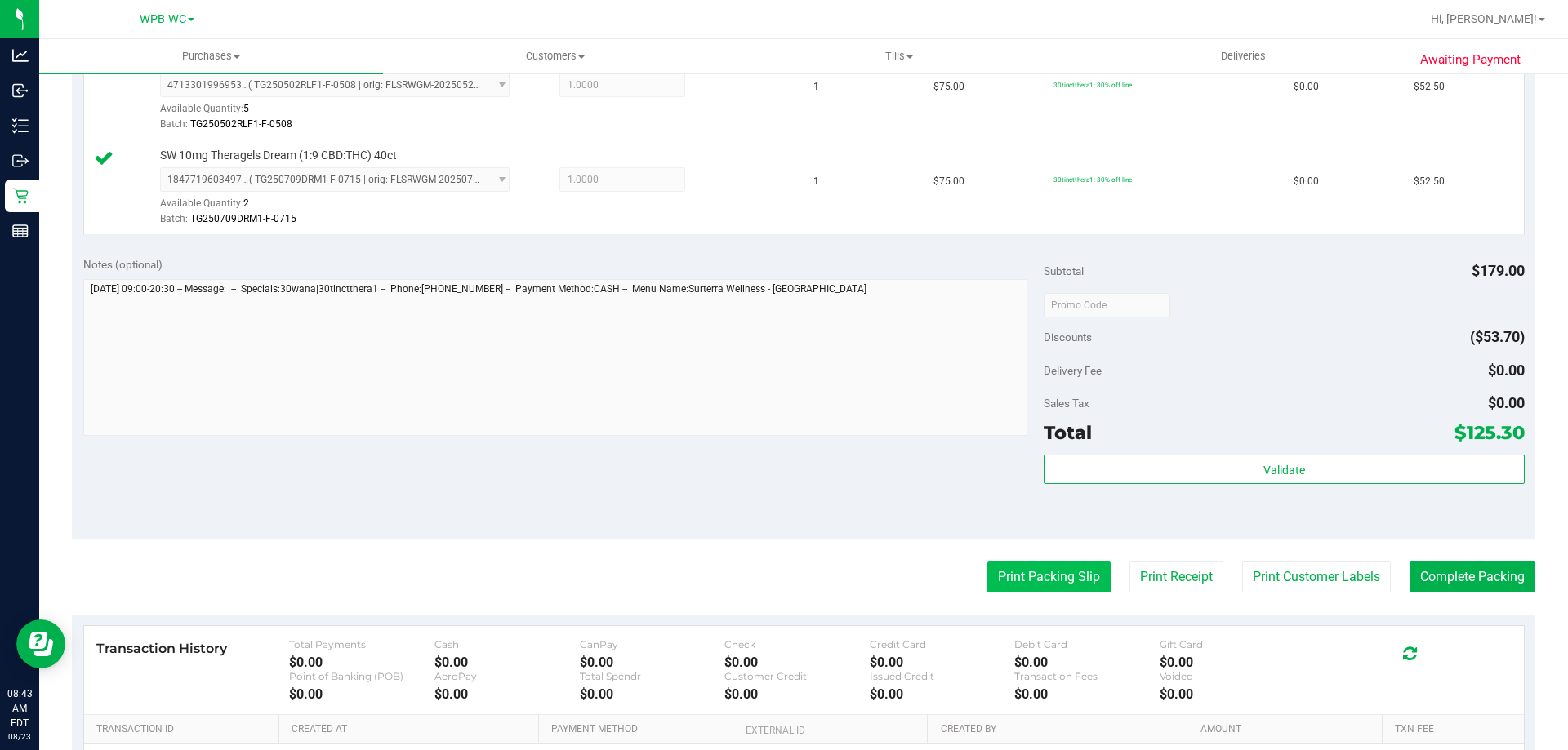
click at [1050, 588] on button "Print Packing Slip" at bounding box center [1049, 577] width 123 height 31
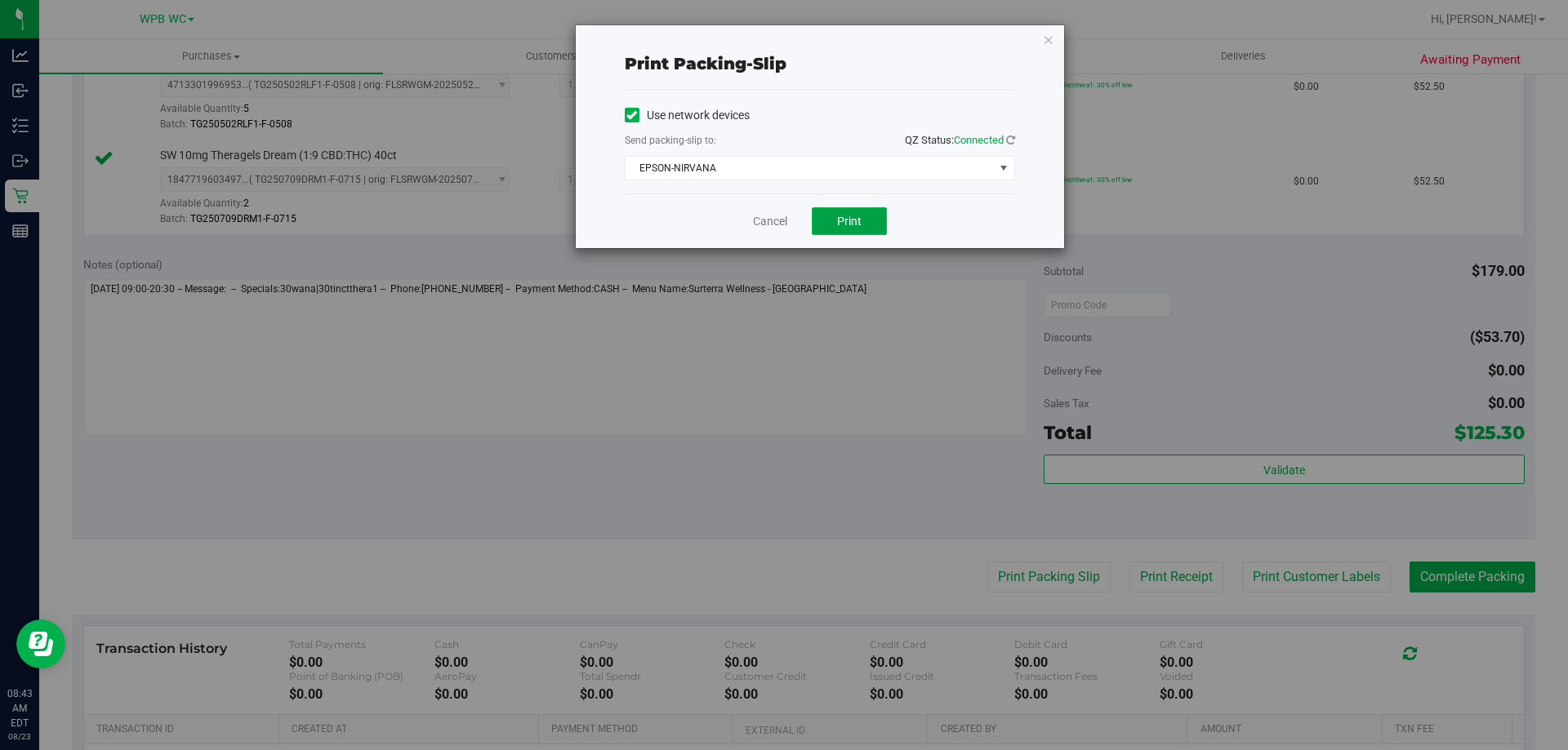
click at [843, 216] on span "Print" at bounding box center [850, 221] width 25 height 13
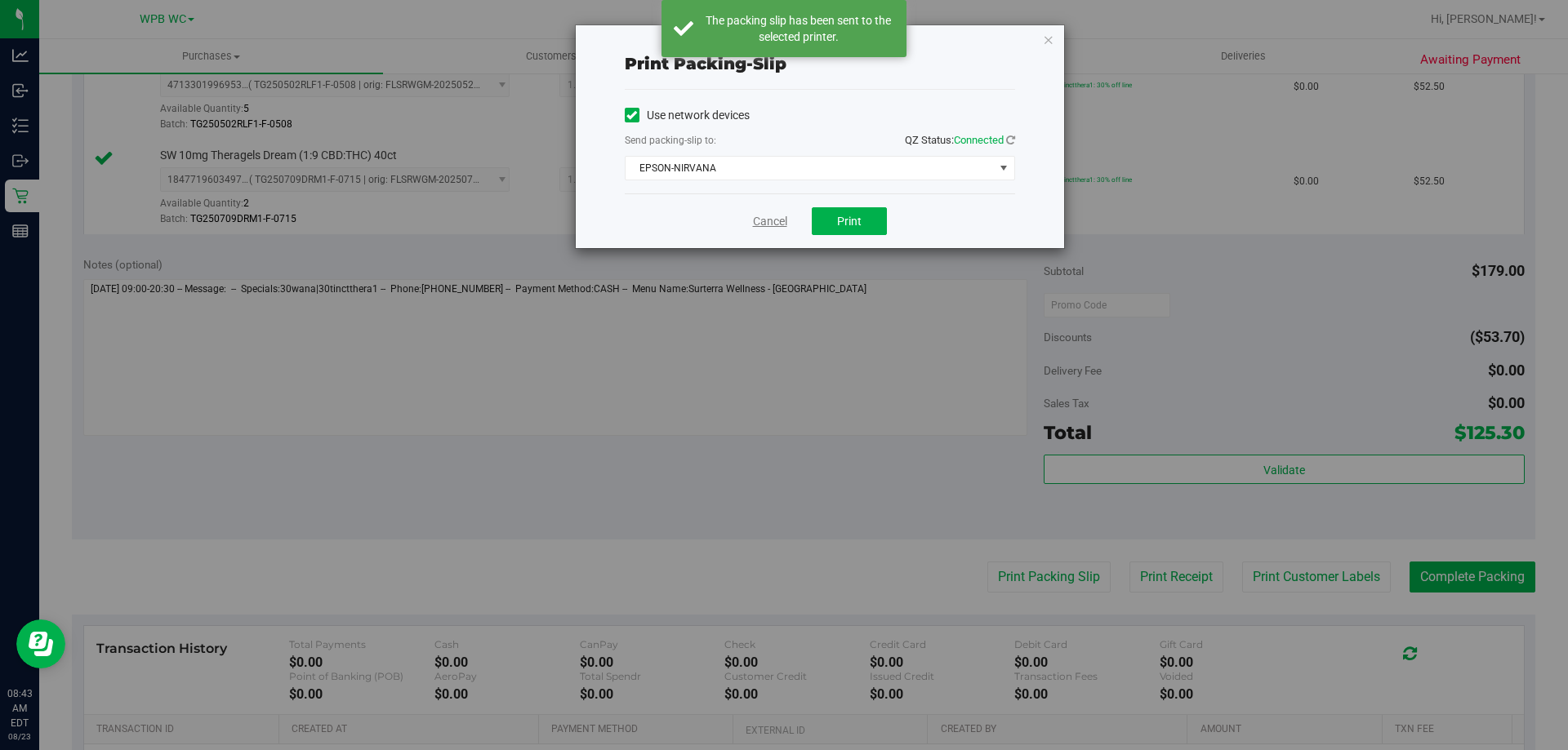
click at [764, 219] on link "Cancel" at bounding box center [770, 221] width 35 height 17
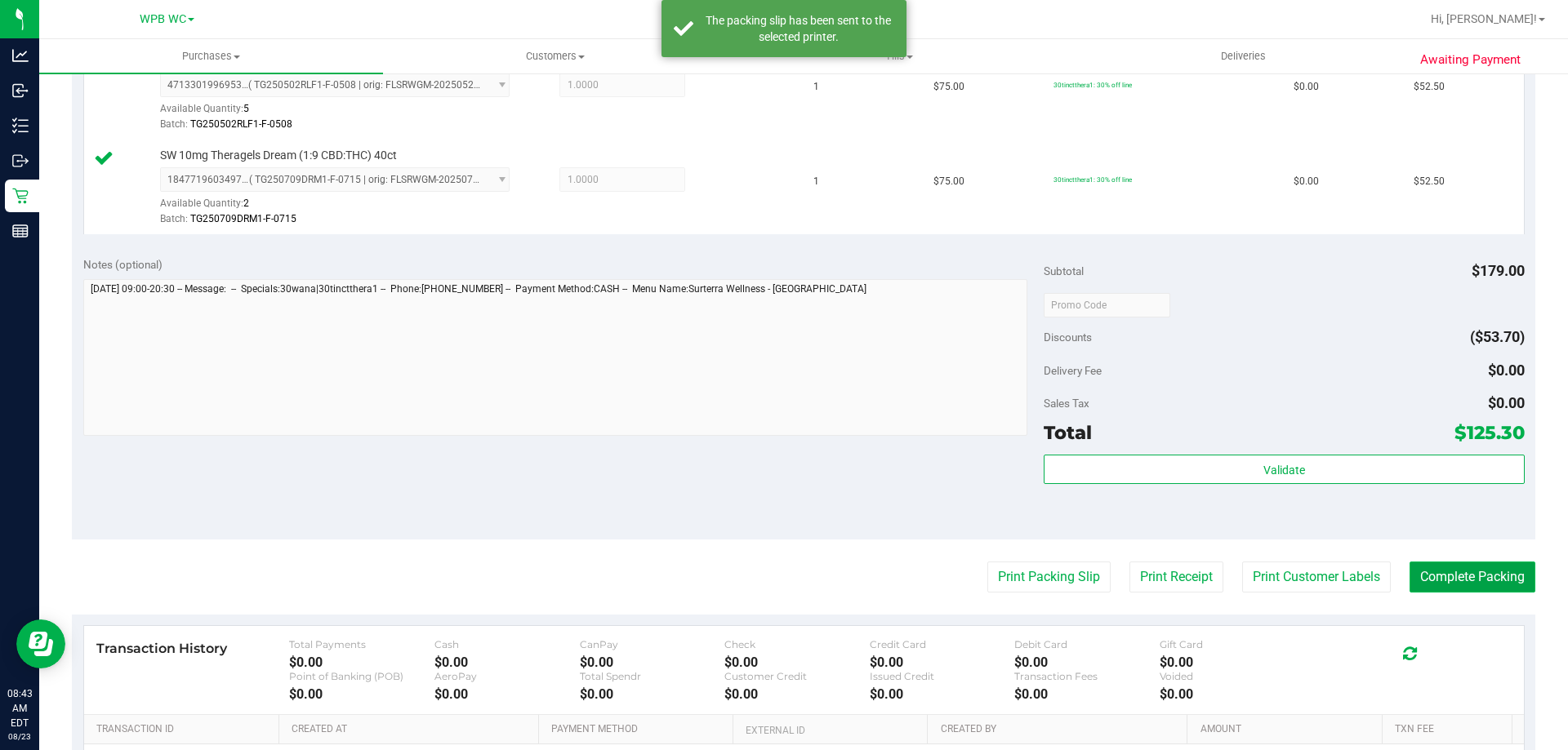
click at [1453, 569] on button "Complete Packing" at bounding box center [1473, 577] width 126 height 31
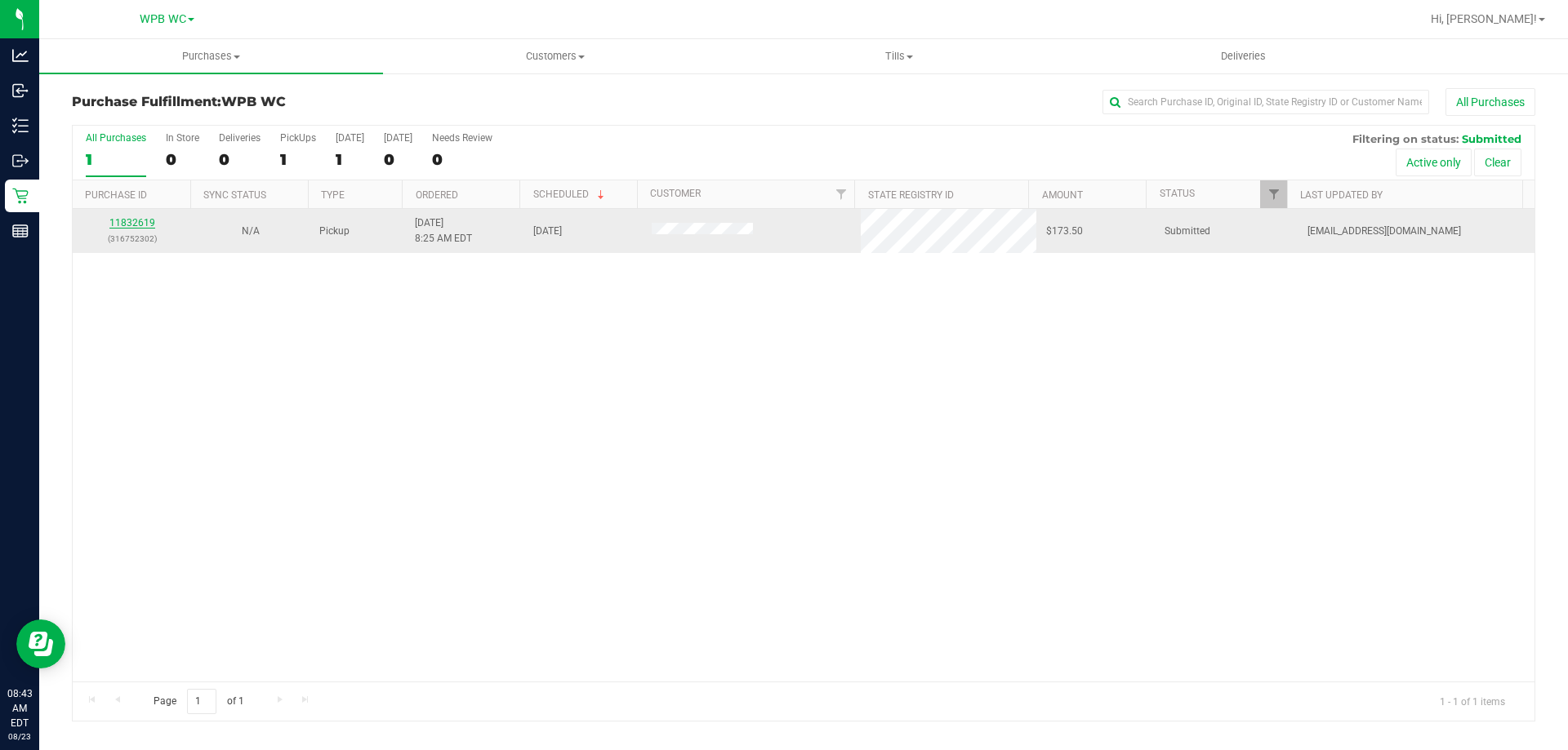
click at [128, 222] on link "11832619" at bounding box center [132, 223] width 46 height 12
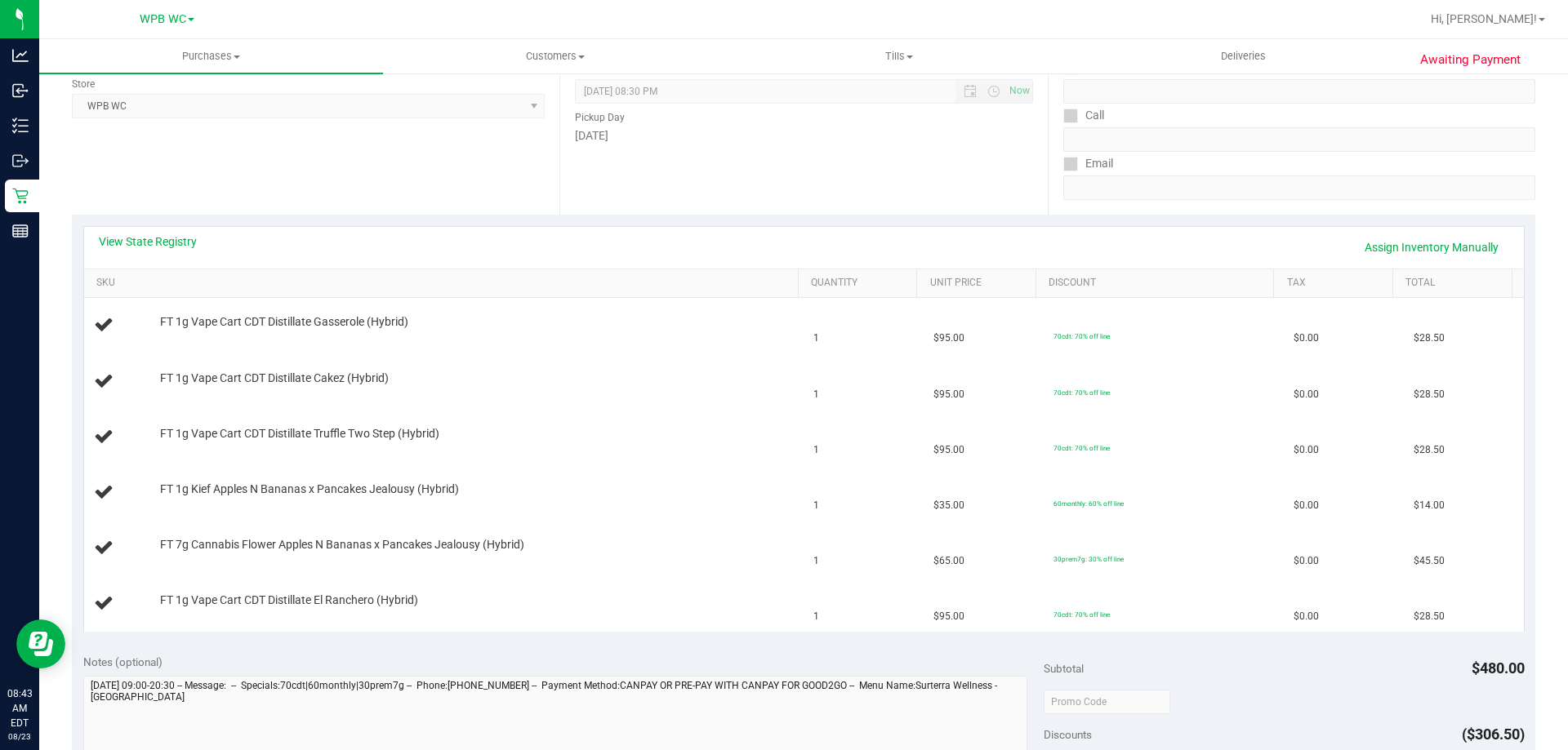
scroll to position [245, 0]
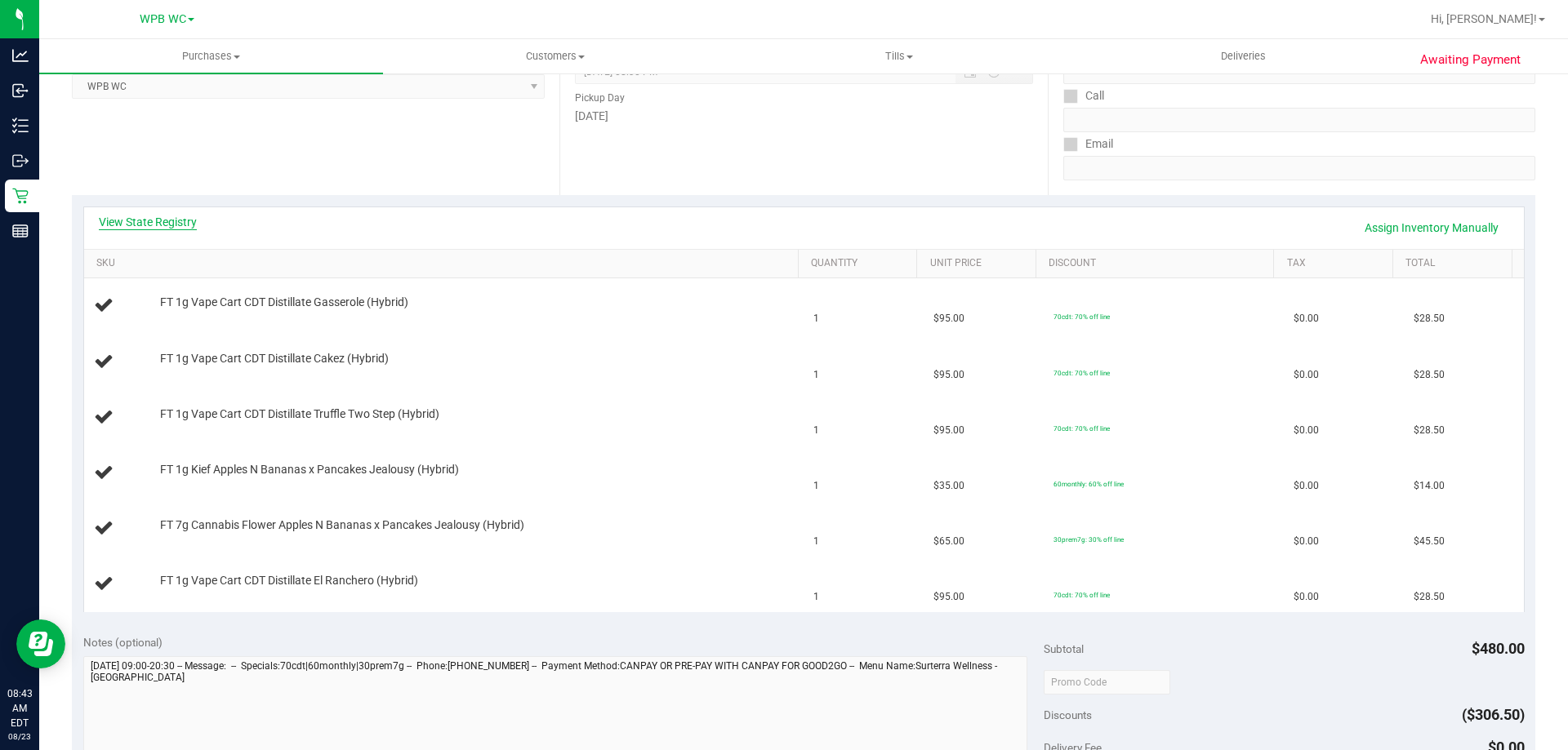
click at [145, 219] on link "View State Registry" at bounding box center [147, 222] width 98 height 16
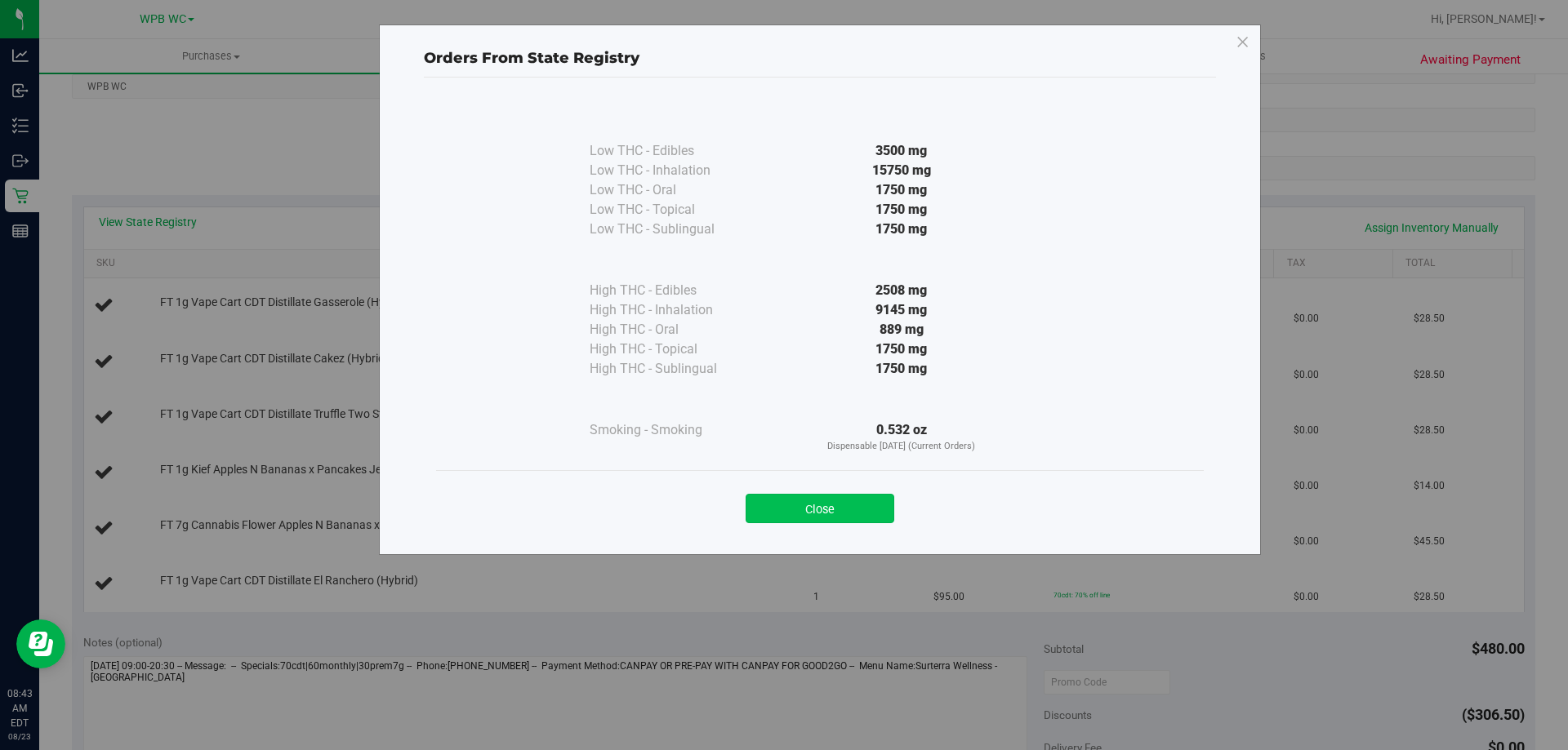
click at [859, 507] on button "Close" at bounding box center [820, 509] width 148 height 29
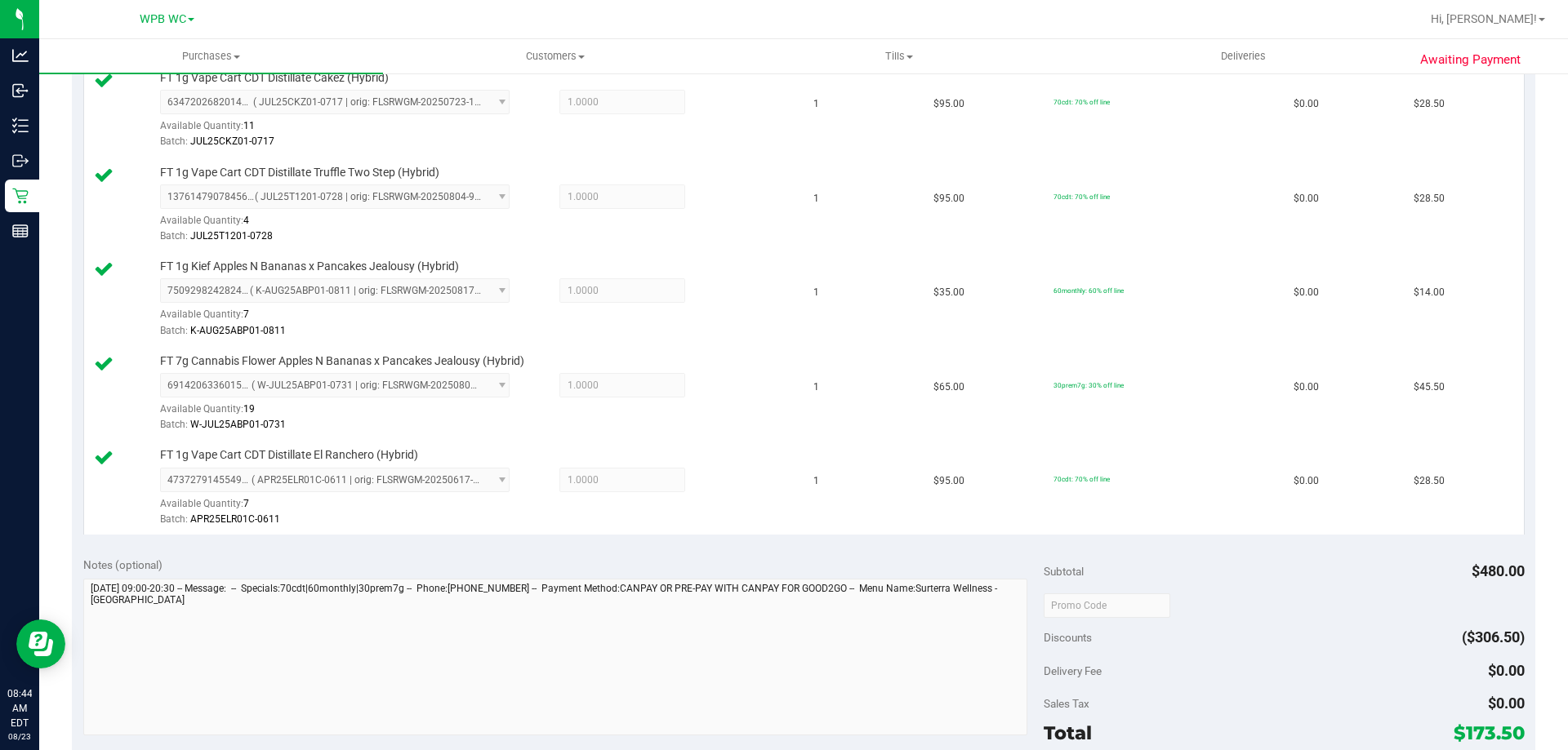
scroll to position [735, 0]
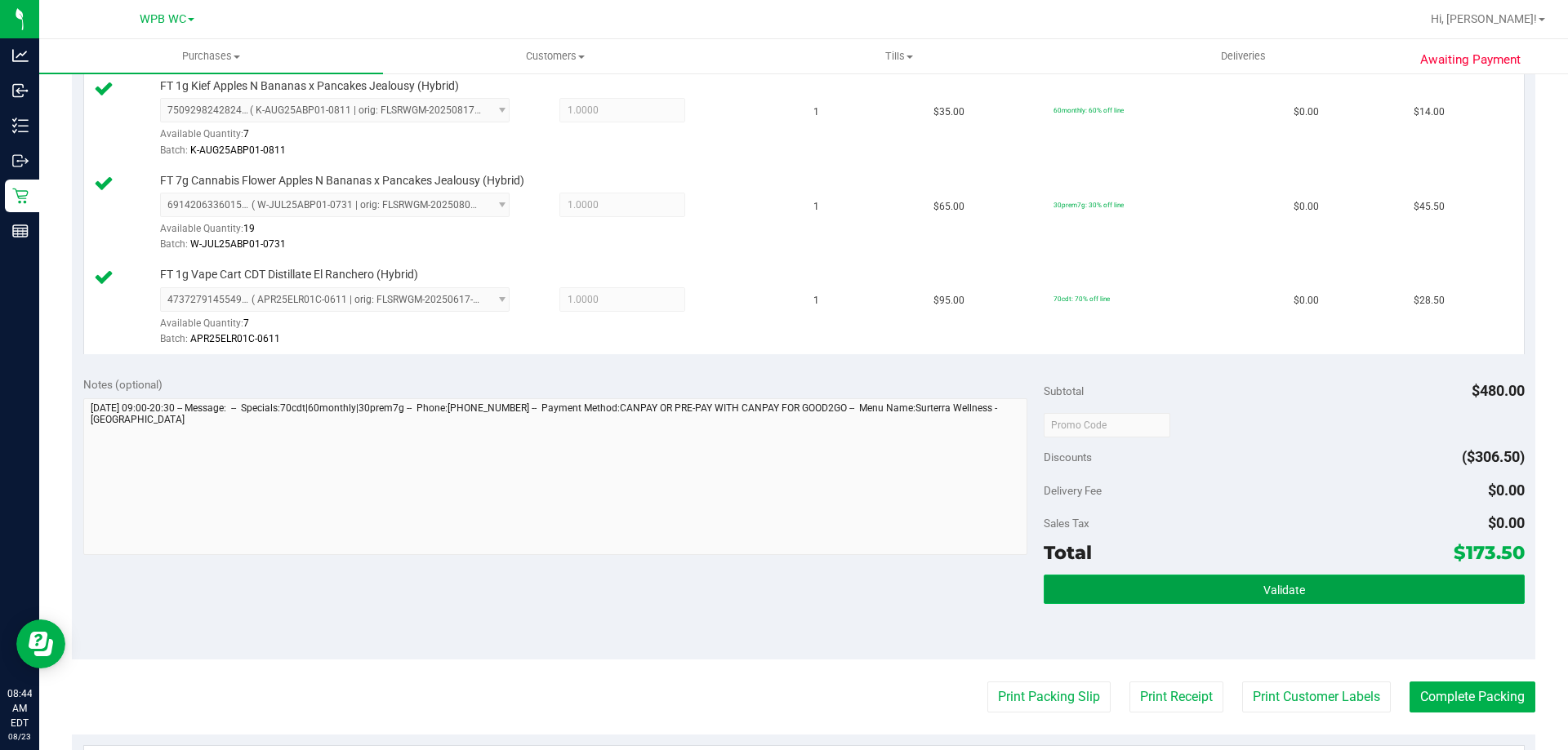
click at [1295, 592] on button "Validate" at bounding box center [1284, 589] width 480 height 29
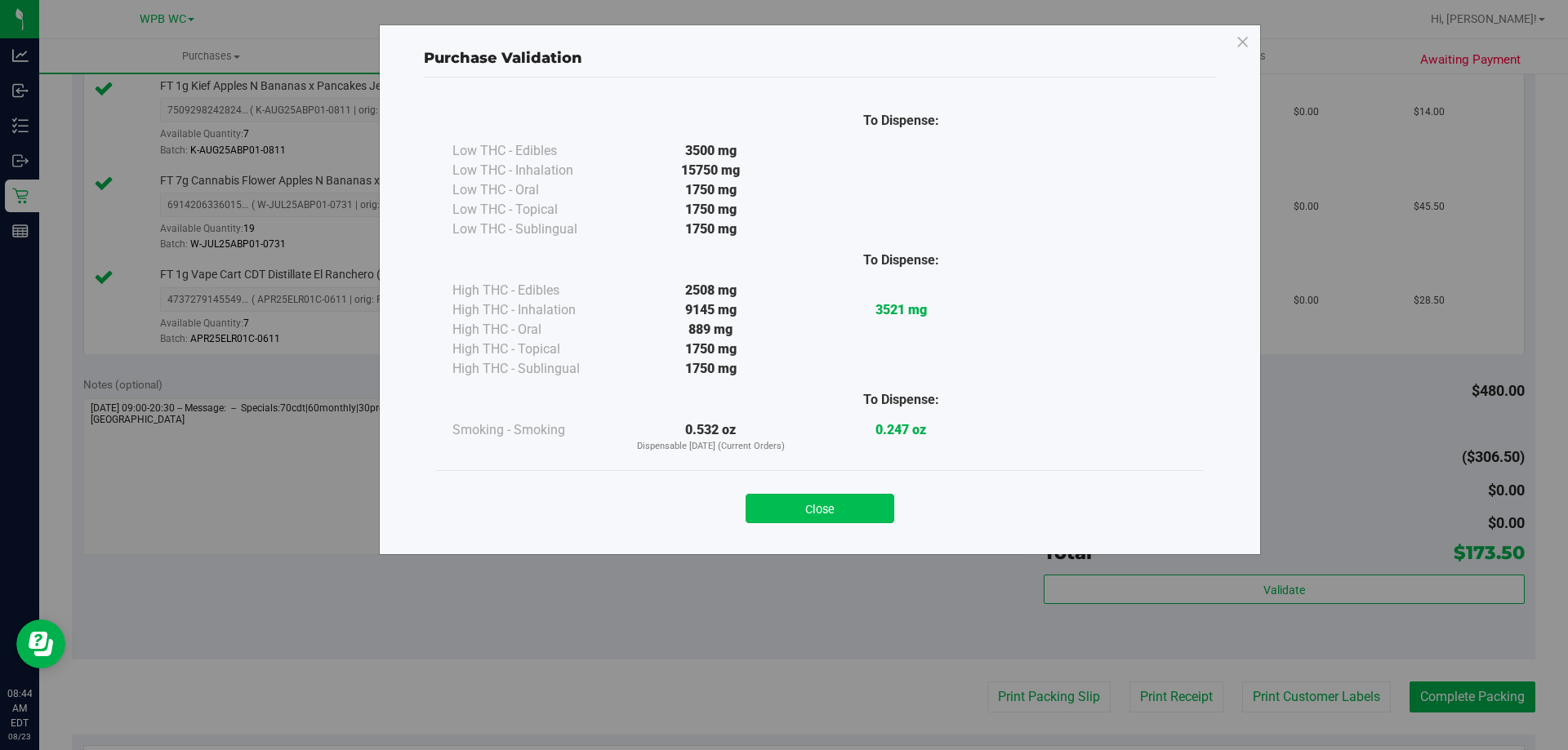
click at [798, 519] on button "Close" at bounding box center [820, 509] width 148 height 29
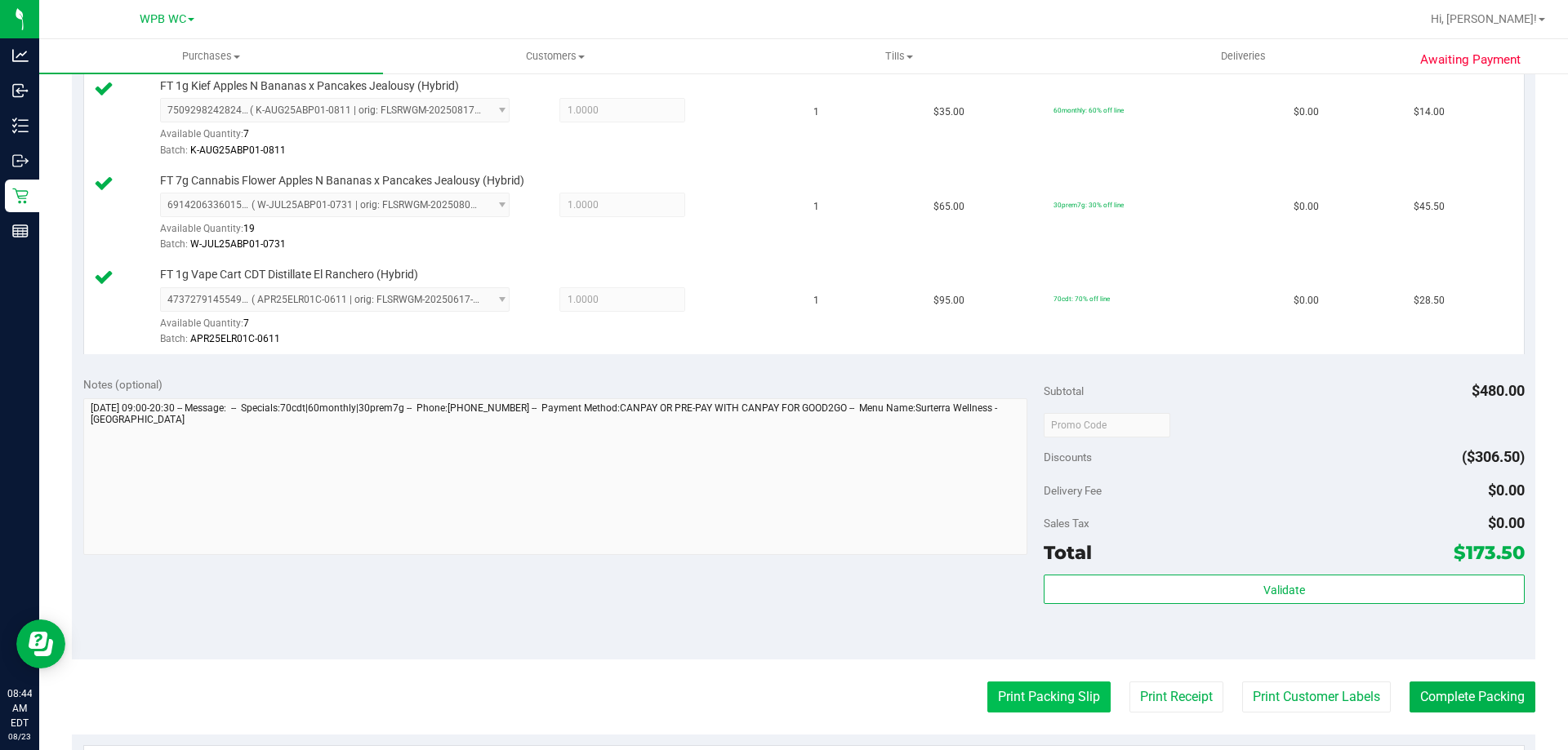
click at [1024, 694] on button "Print Packing Slip" at bounding box center [1049, 697] width 123 height 31
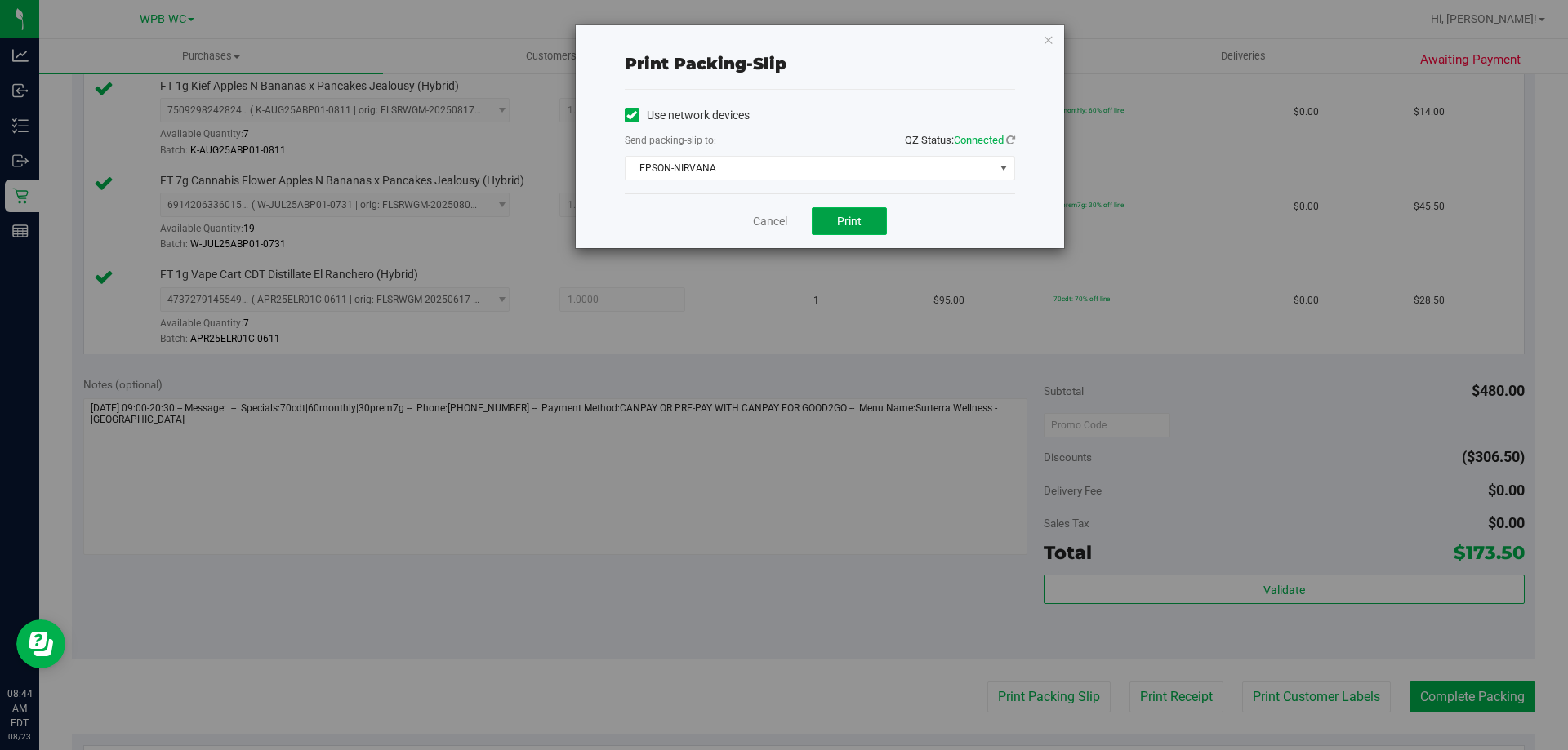
click at [866, 226] on button "Print" at bounding box center [849, 221] width 75 height 28
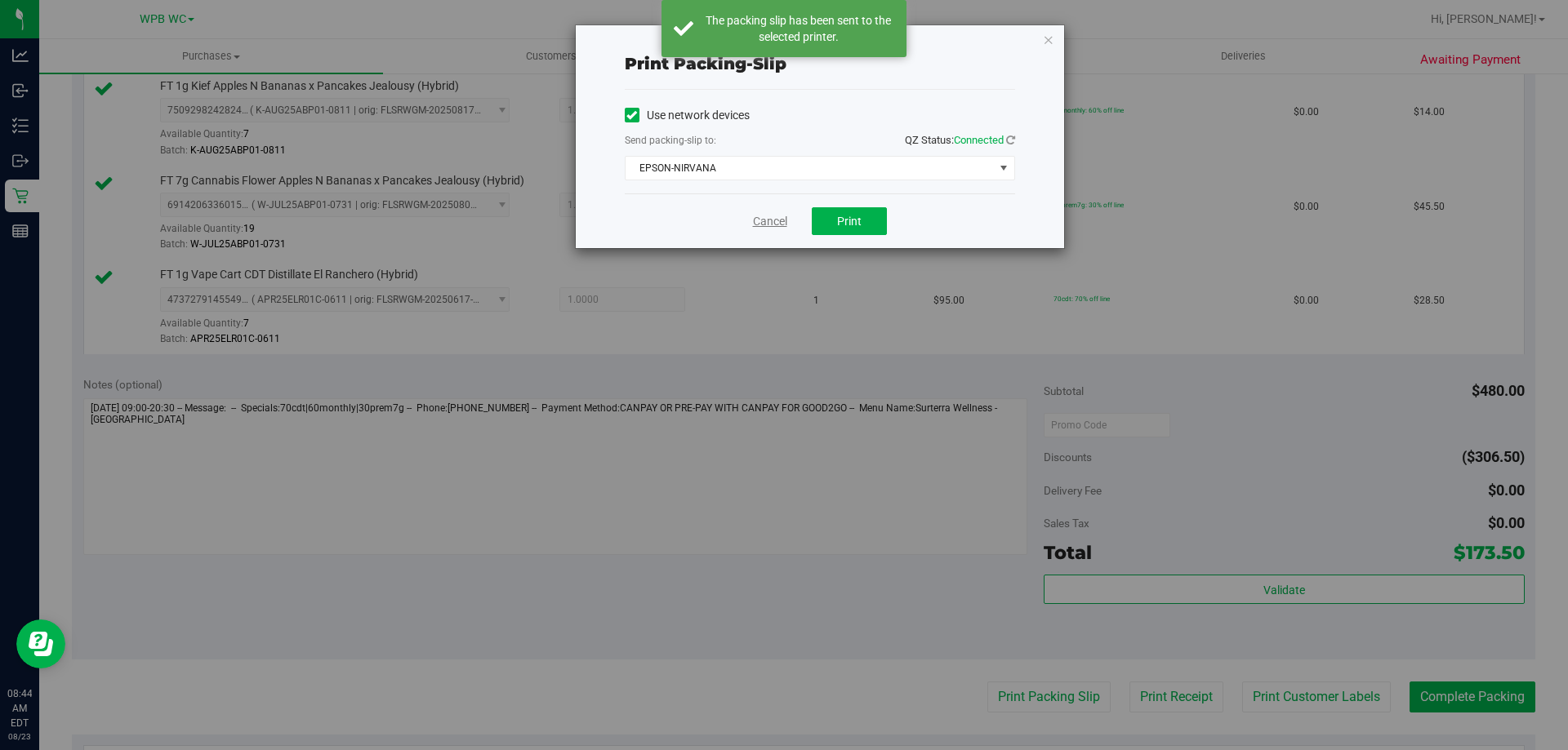
click at [756, 224] on link "Cancel" at bounding box center [770, 221] width 35 height 17
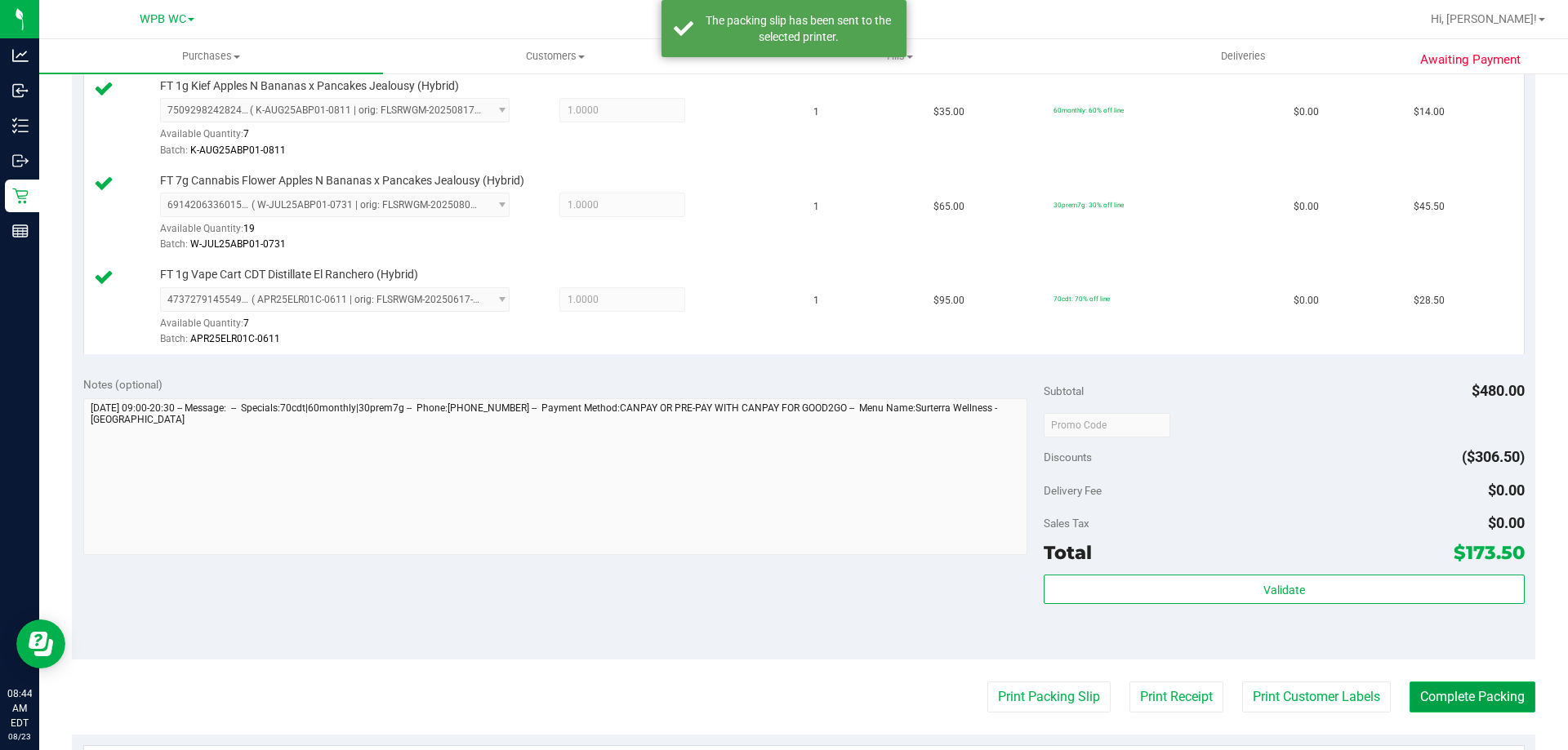
click at [1473, 709] on button "Complete Packing" at bounding box center [1473, 697] width 126 height 31
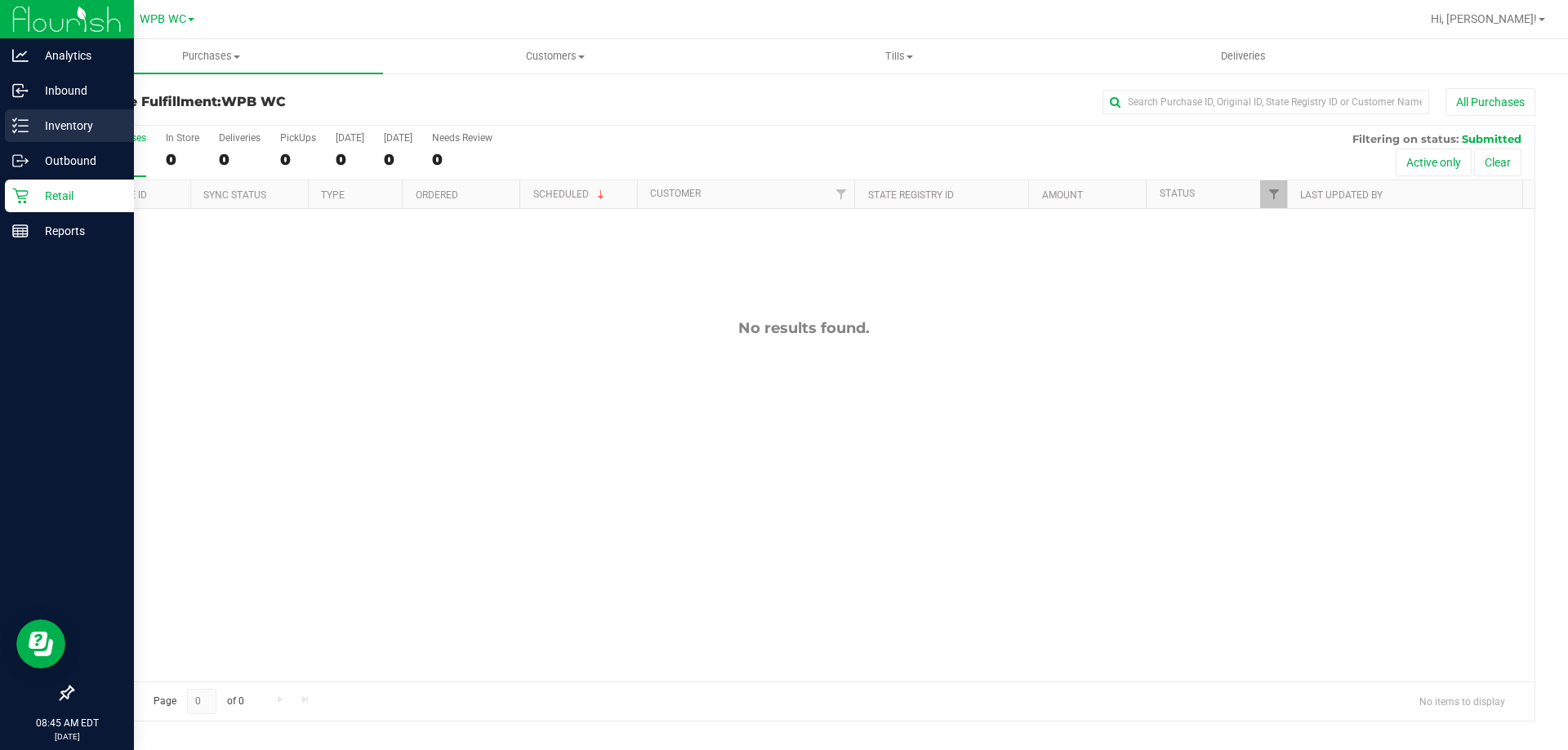
click at [32, 112] on div "Inventory" at bounding box center [69, 125] width 129 height 33
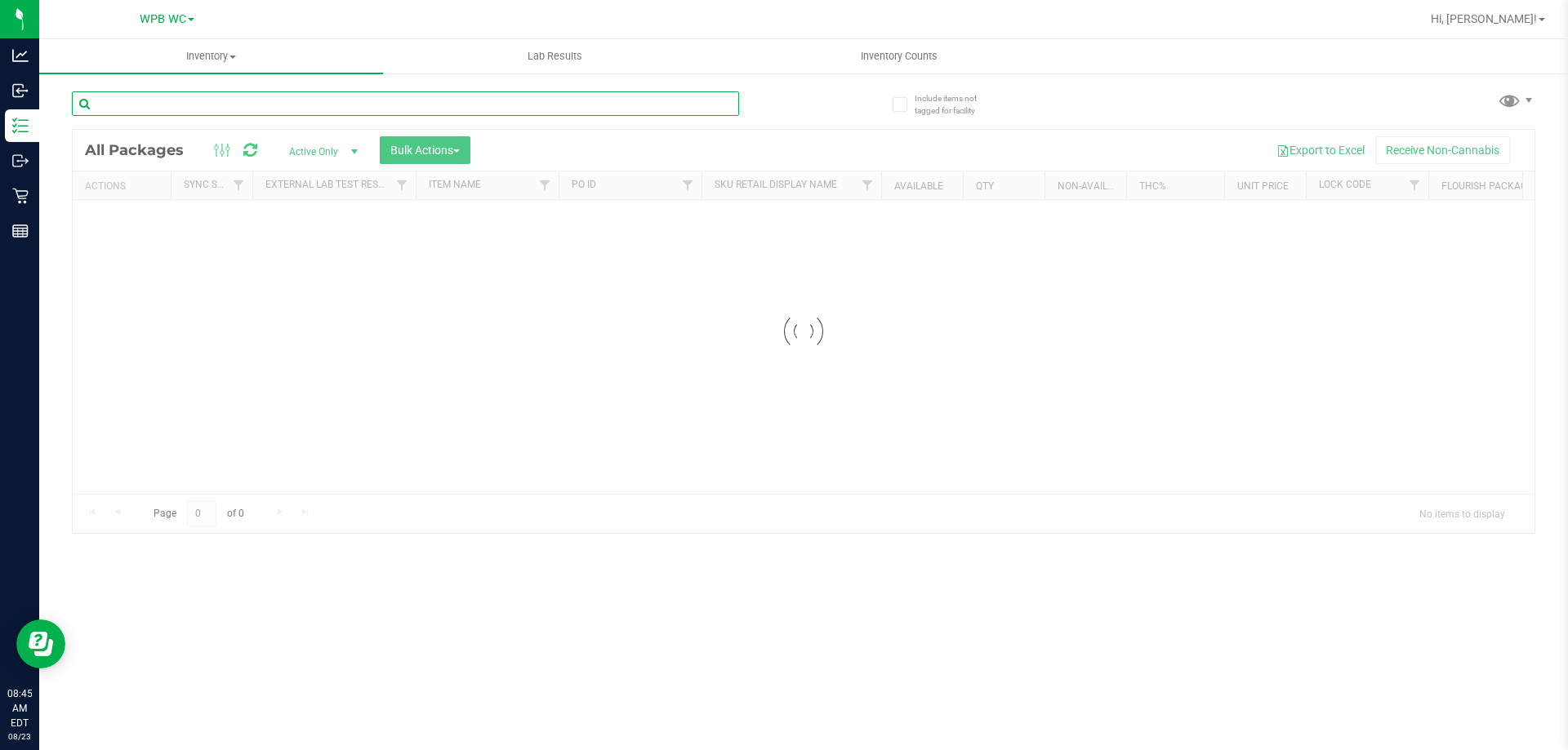
click at [184, 107] on input "text" at bounding box center [406, 104] width 668 height 25
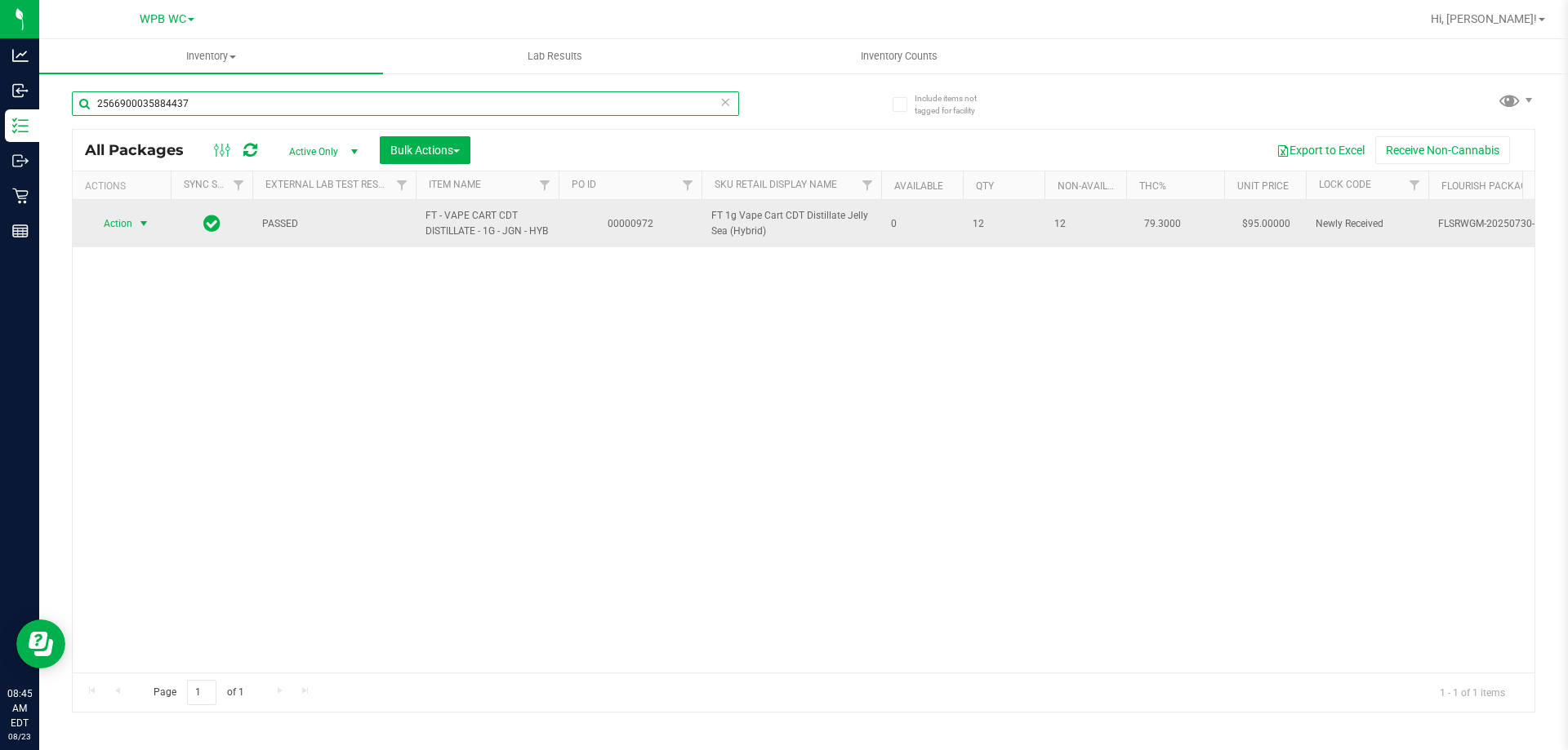
type input "2566900035884437"
click at [122, 225] on span "Action" at bounding box center [111, 224] width 44 height 23
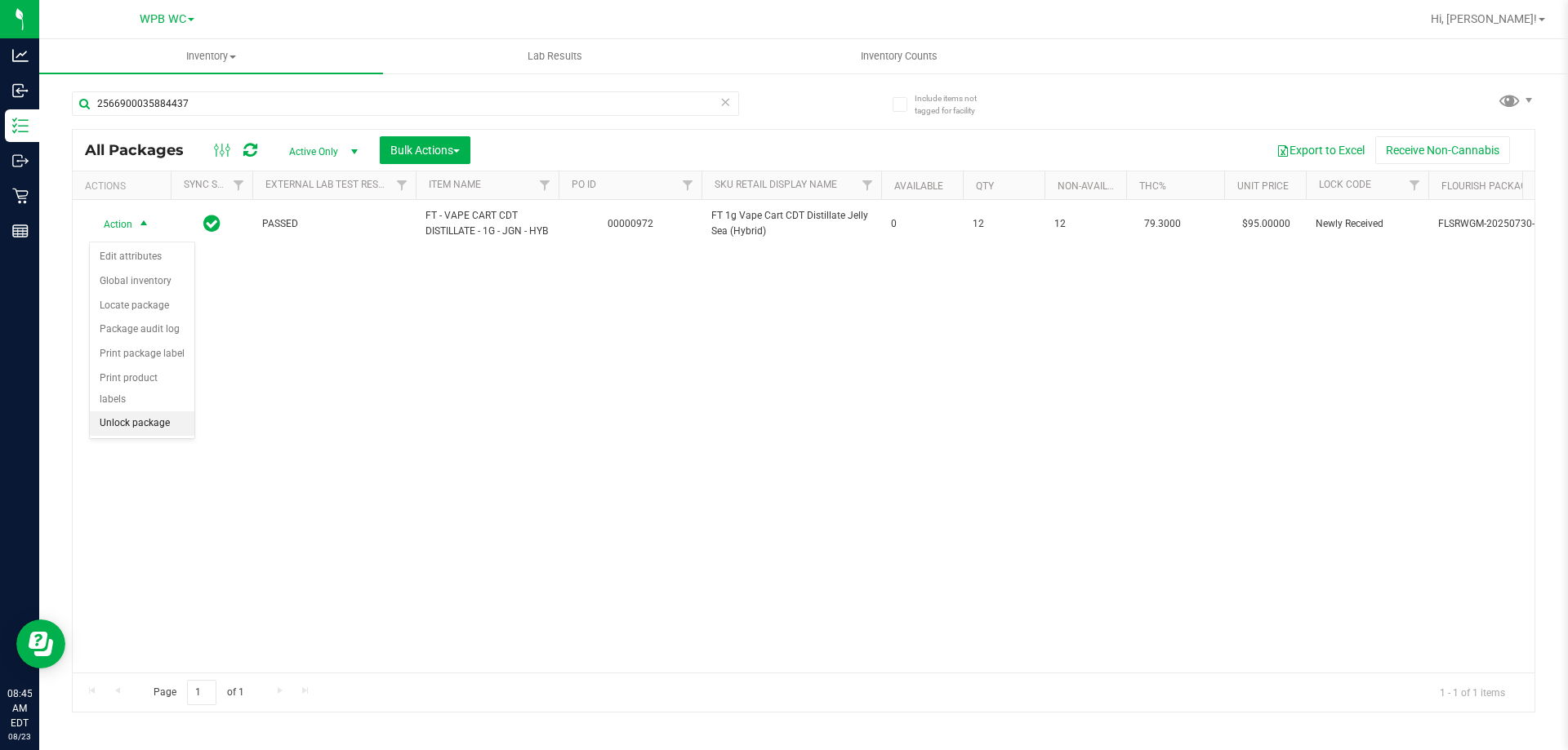
click at [123, 412] on li "Unlock package" at bounding box center [142, 424] width 105 height 25
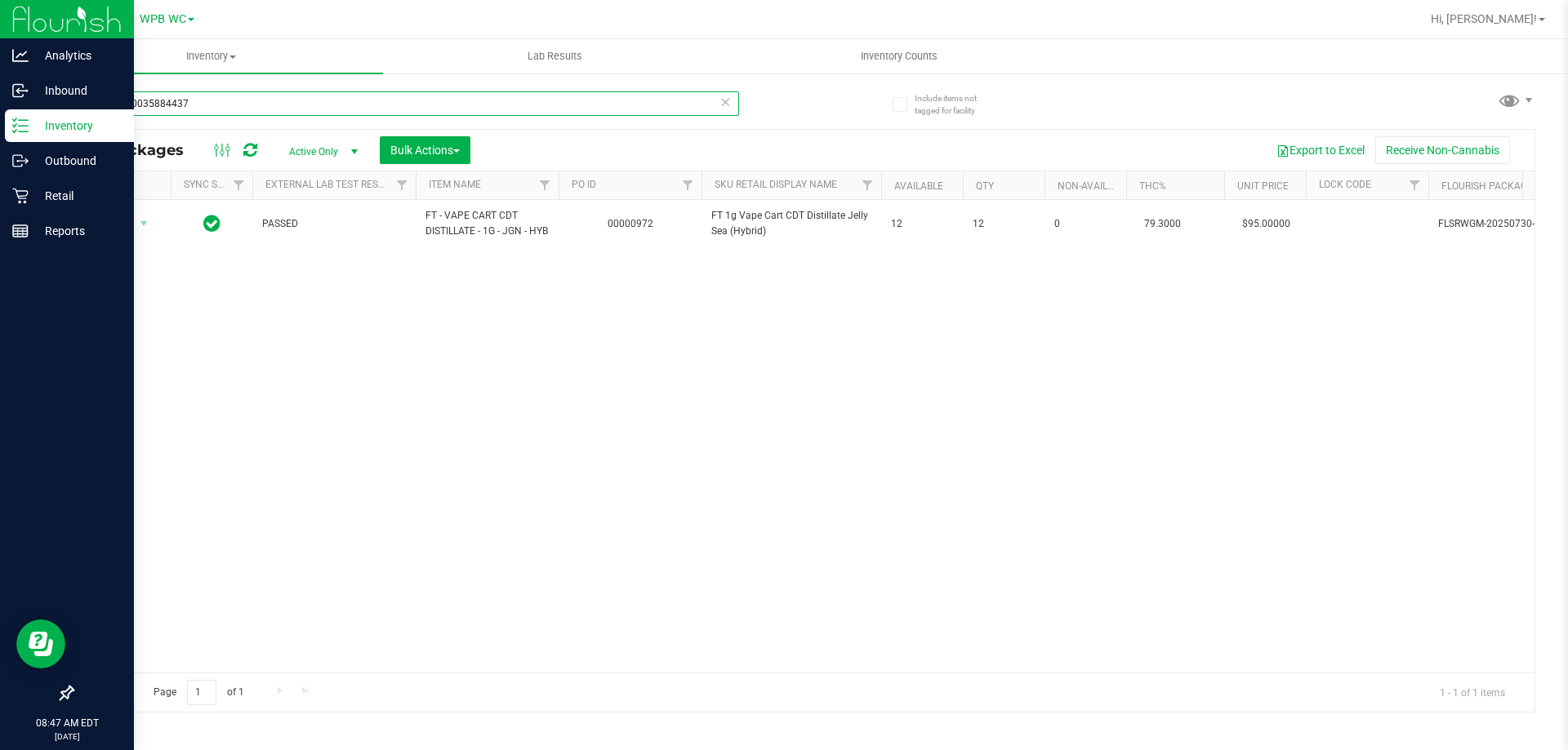
drag, startPoint x: 270, startPoint y: 98, endPoint x: 0, endPoint y: 123, distance: 271.2
click at [0, 123] on div "Analytics Inbound Inventory Outbound Retail Reports 08:47 AM EDT 08/23/2025 08/…" at bounding box center [784, 375] width 1568 height 750
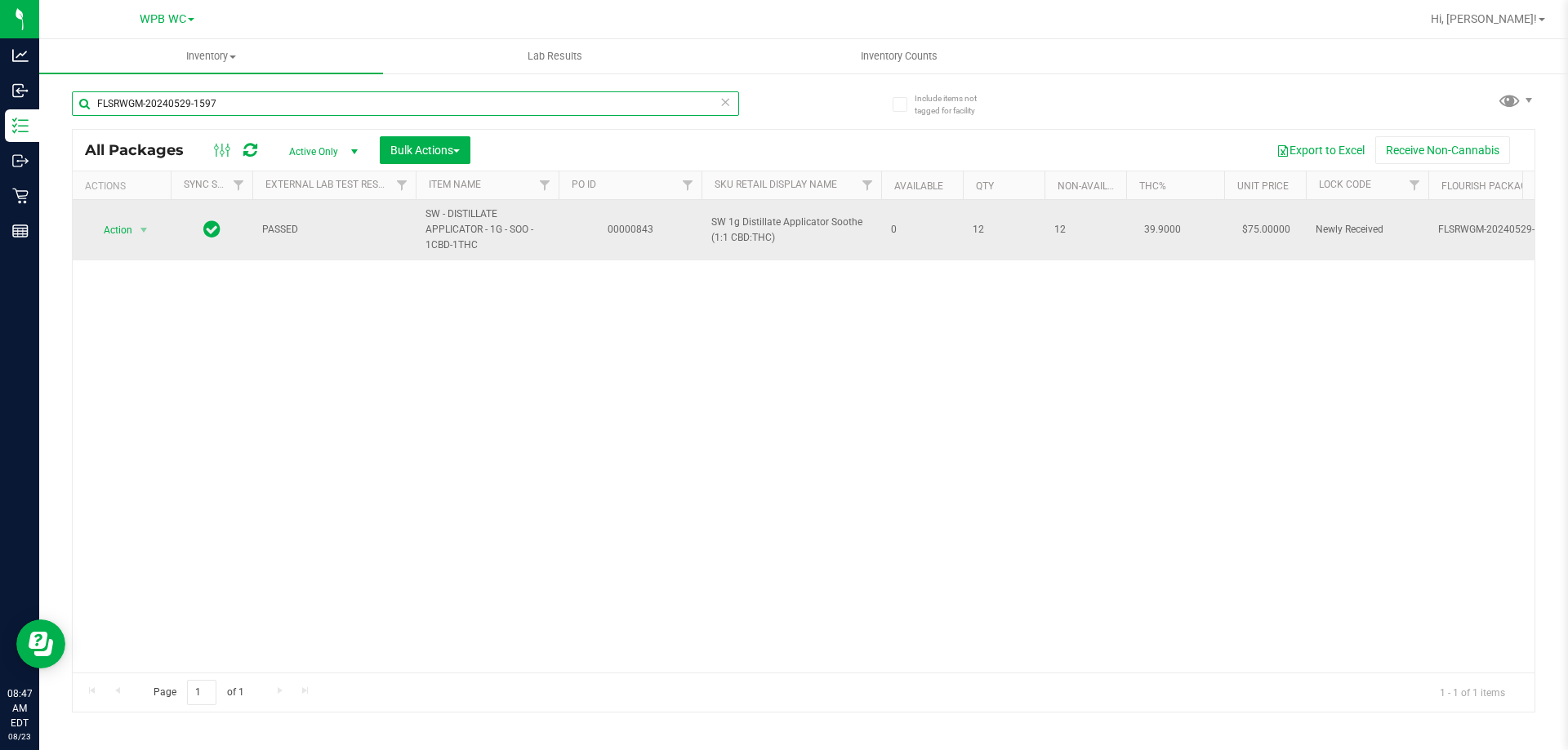
type input "FLSRWGM-20240529-1597"
click at [129, 216] on td "Action Action Edit attributes Global inventory Locate package Package audit log…" at bounding box center [122, 230] width 98 height 60
click at [129, 233] on span "Action" at bounding box center [111, 231] width 44 height 23
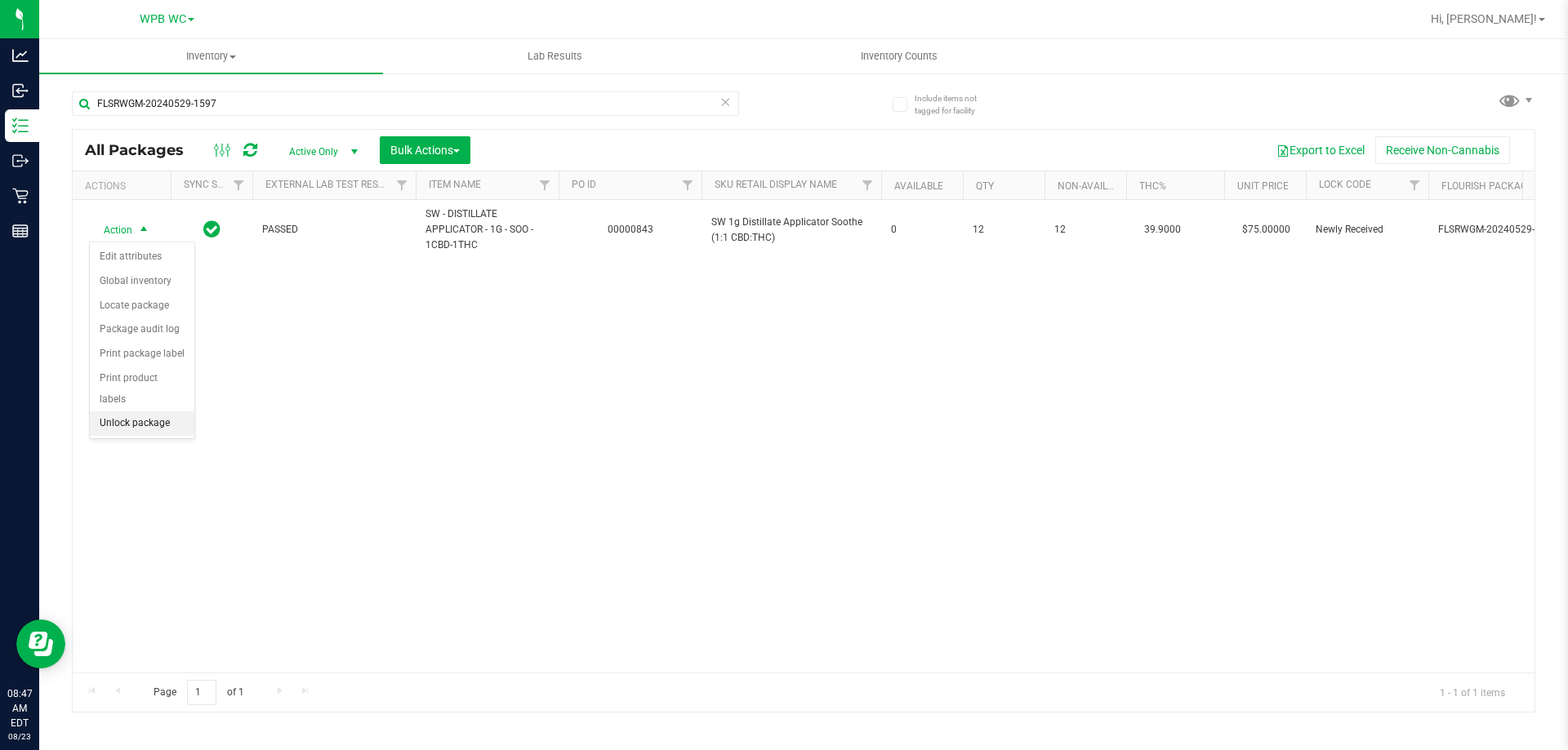
click at [148, 412] on li "Unlock package" at bounding box center [142, 424] width 105 height 25
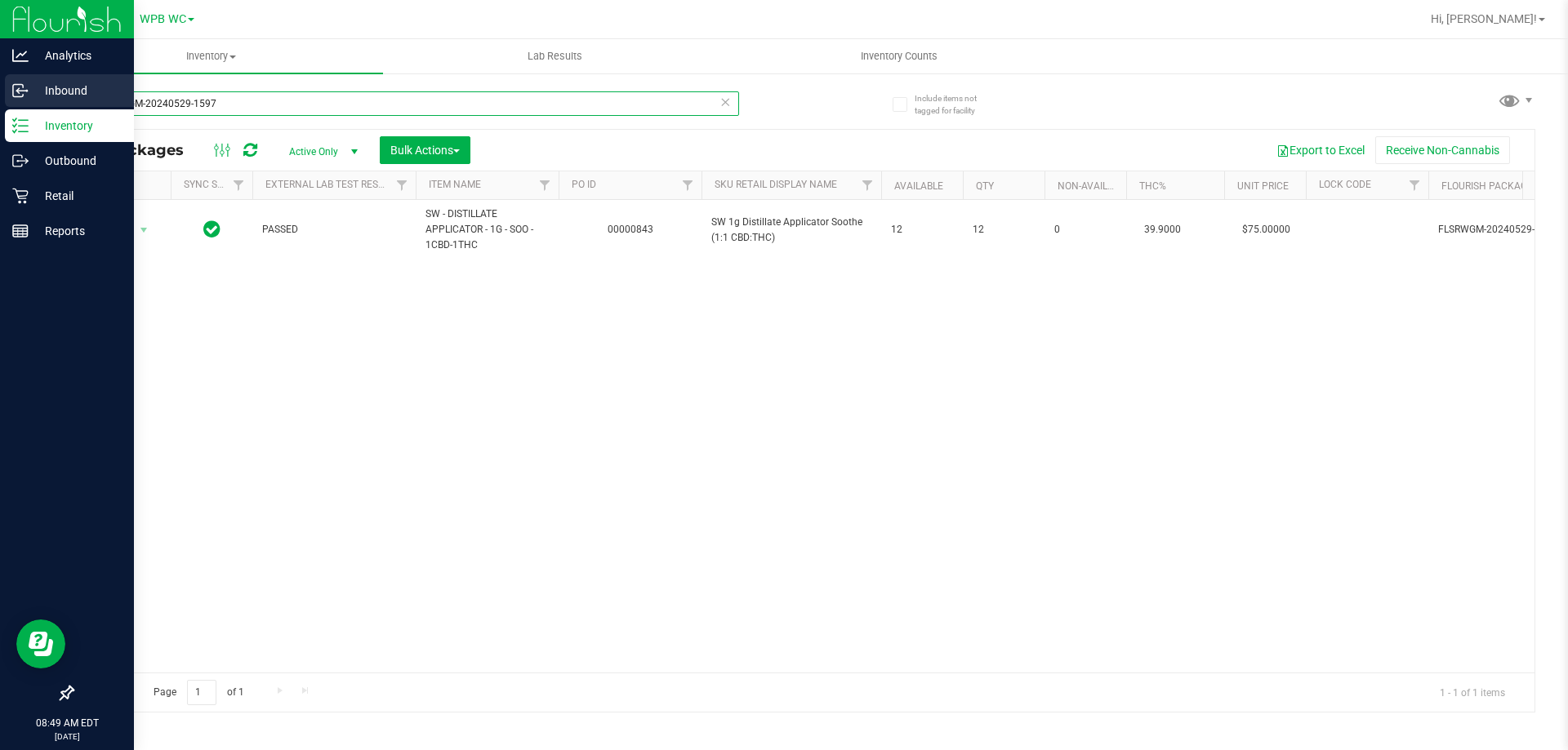
drag, startPoint x: 249, startPoint y: 96, endPoint x: 0, endPoint y: 98, distance: 249.0
click at [0, 98] on div "Analytics Inbound Inventory Outbound Retail Reports 08:49 AM EDT 08/23/2025 08/…" at bounding box center [784, 375] width 1568 height 750
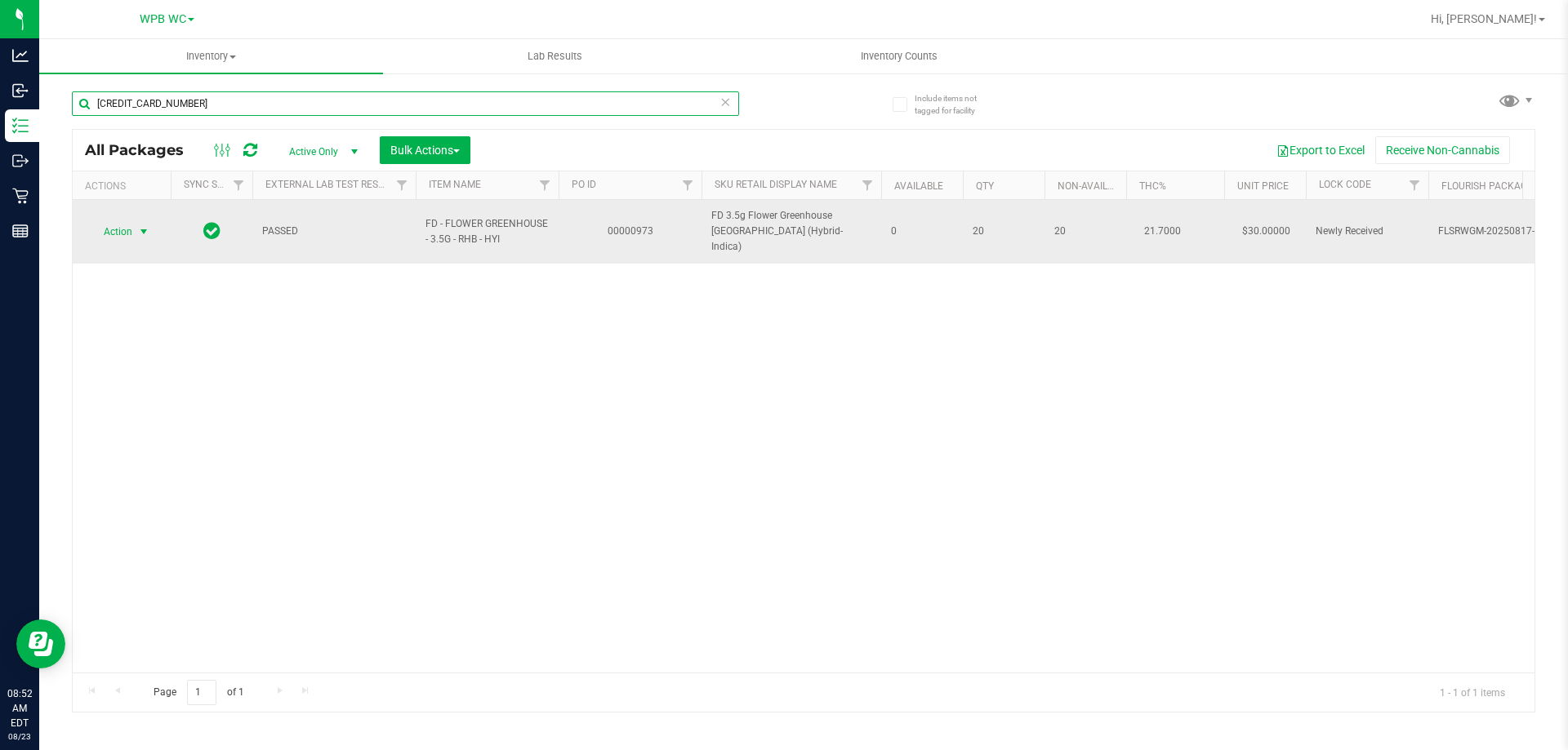
type input "3656391481081846"
click at [116, 220] on span "Action" at bounding box center [111, 232] width 44 height 23
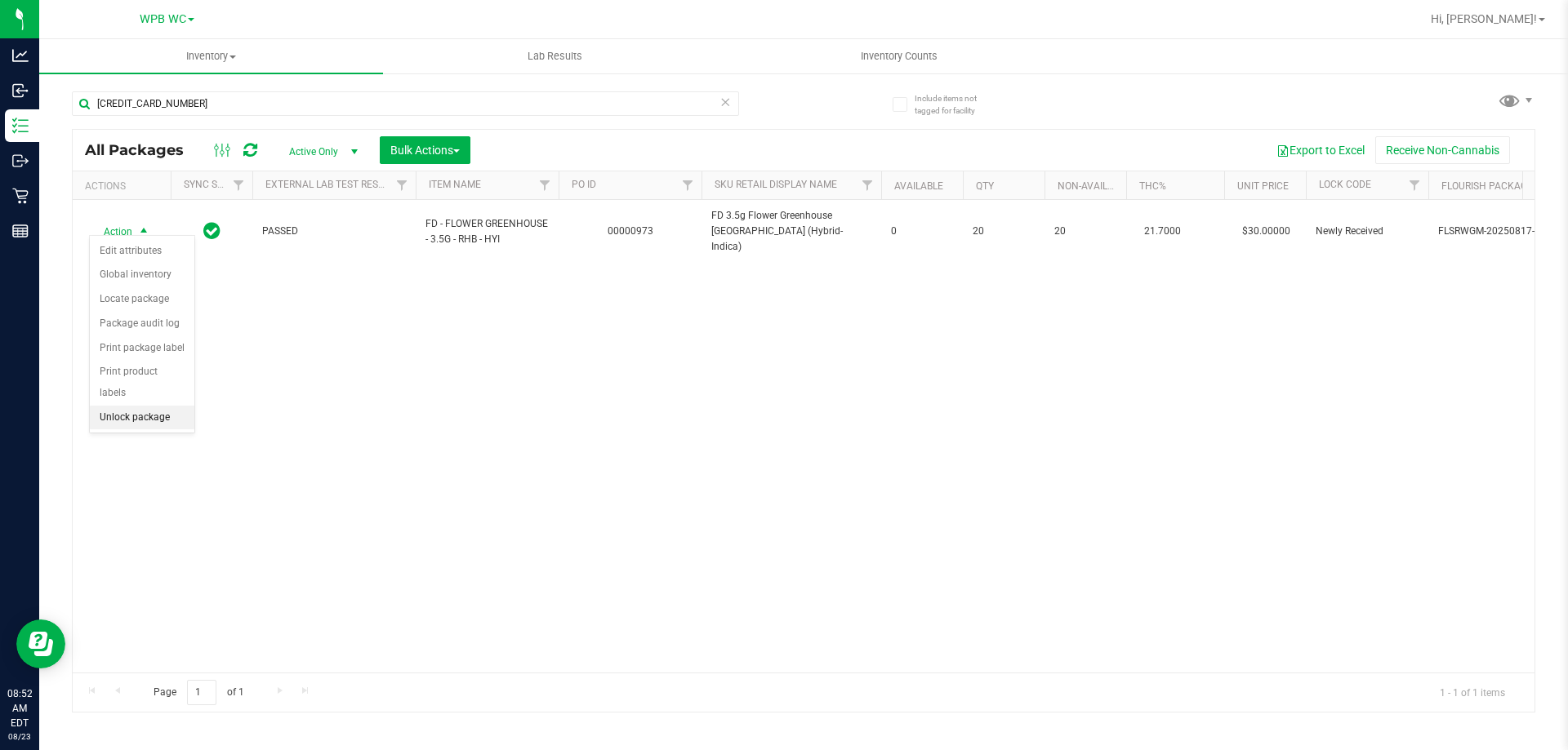
click at [147, 406] on li "Unlock package" at bounding box center [142, 418] width 105 height 25
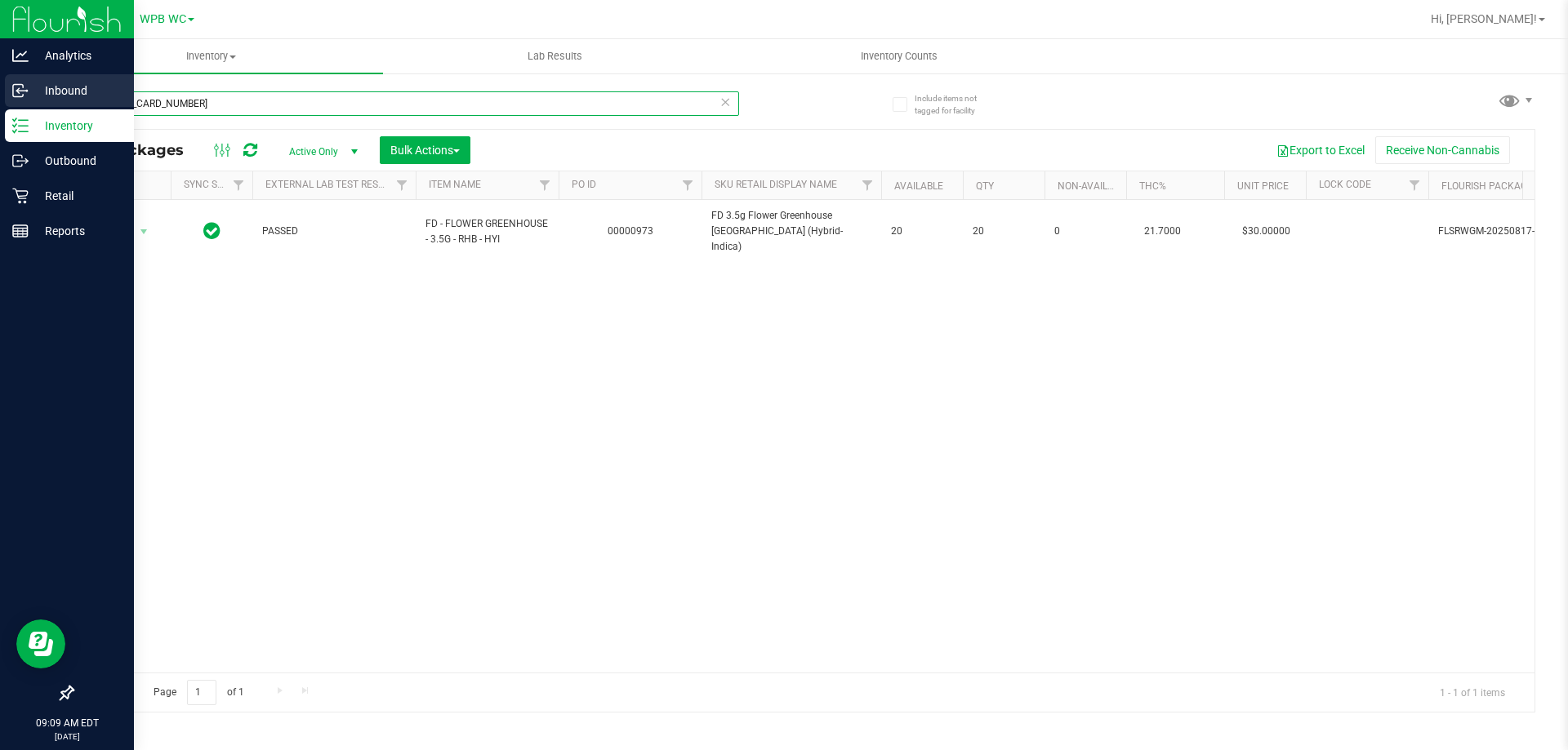
drag, startPoint x: 203, startPoint y: 110, endPoint x: 7, endPoint y: 106, distance: 196.0
click at [0, 107] on div "Analytics Inbound Inventory Outbound Retail Reports 09:09 AM EDT 08/23/2025 08/…" at bounding box center [784, 375] width 1568 height 750
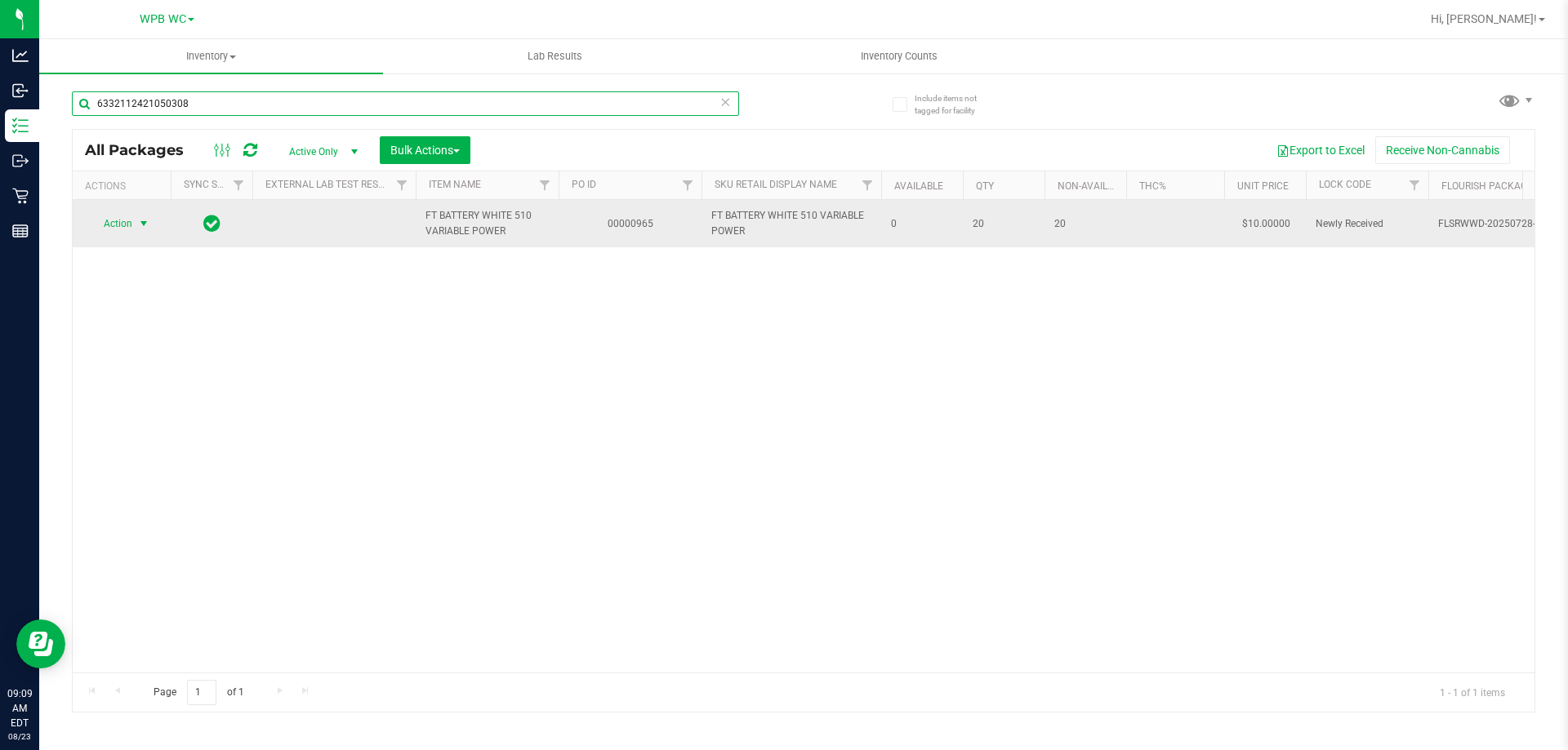
type input "6332112421050308"
click at [137, 221] on span "select" at bounding box center [144, 224] width 20 height 23
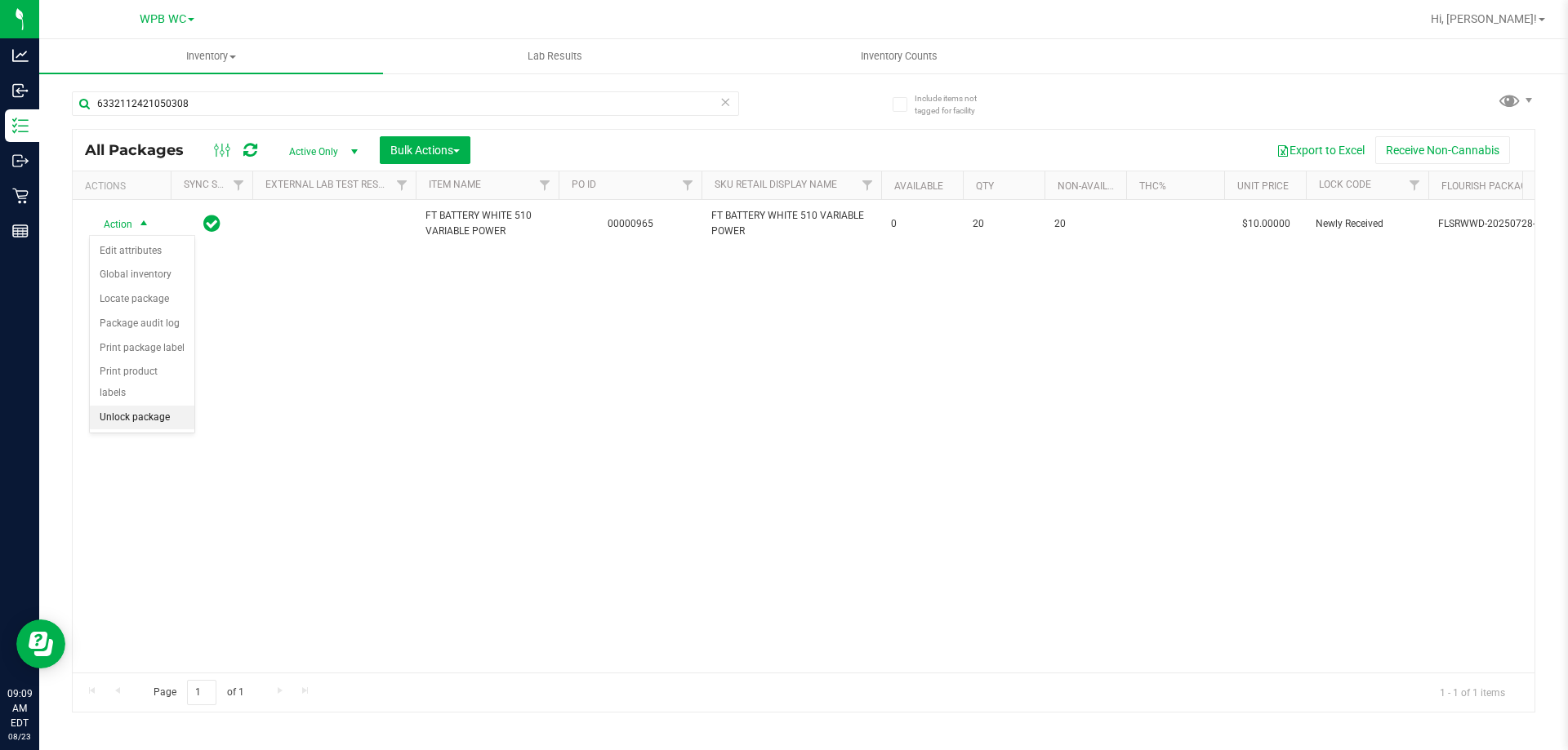
click at [126, 406] on li "Unlock package" at bounding box center [142, 418] width 105 height 25
